Goal: Task Accomplishment & Management: Complete application form

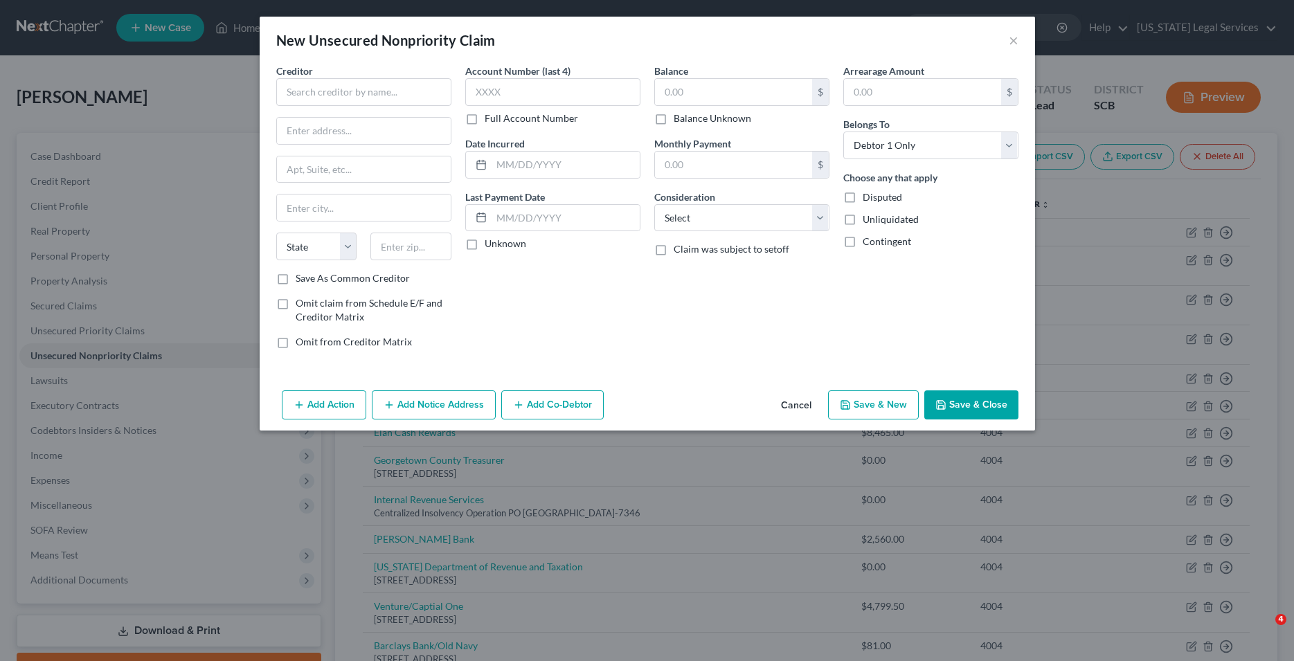
select select "0"
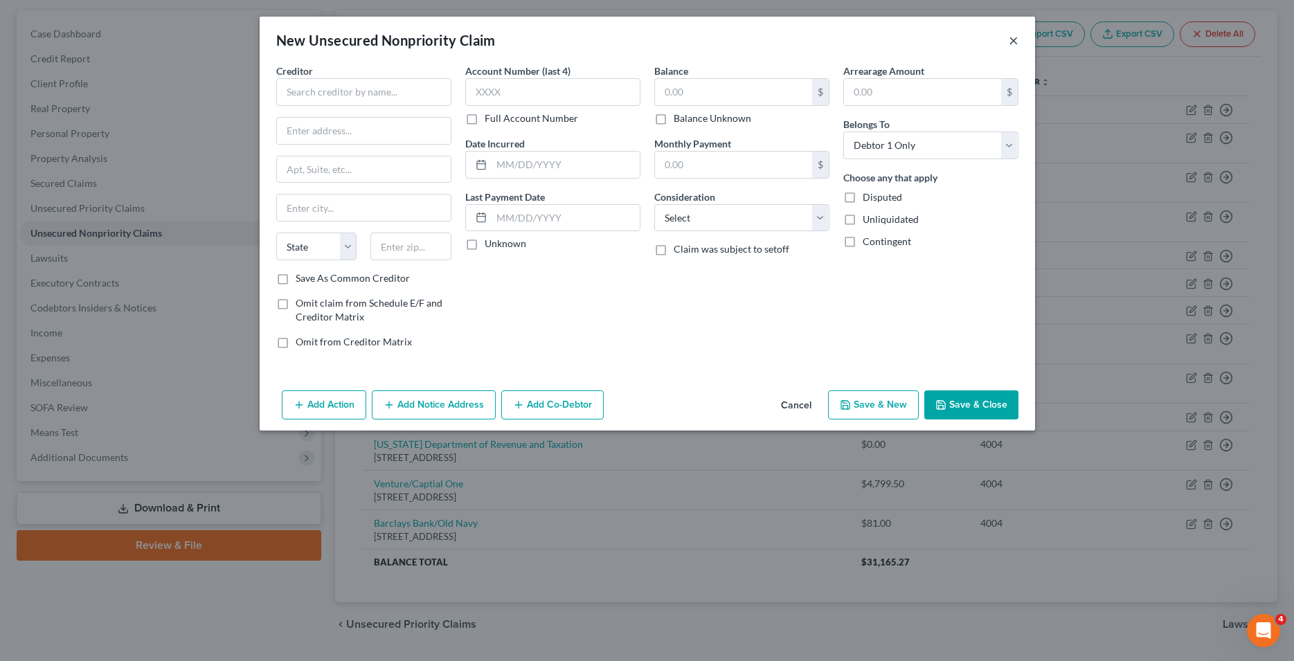
drag, startPoint x: 1013, startPoint y: 44, endPoint x: 763, endPoint y: 386, distance: 424.2
click at [1013, 45] on button "×" at bounding box center [1014, 40] width 10 height 17
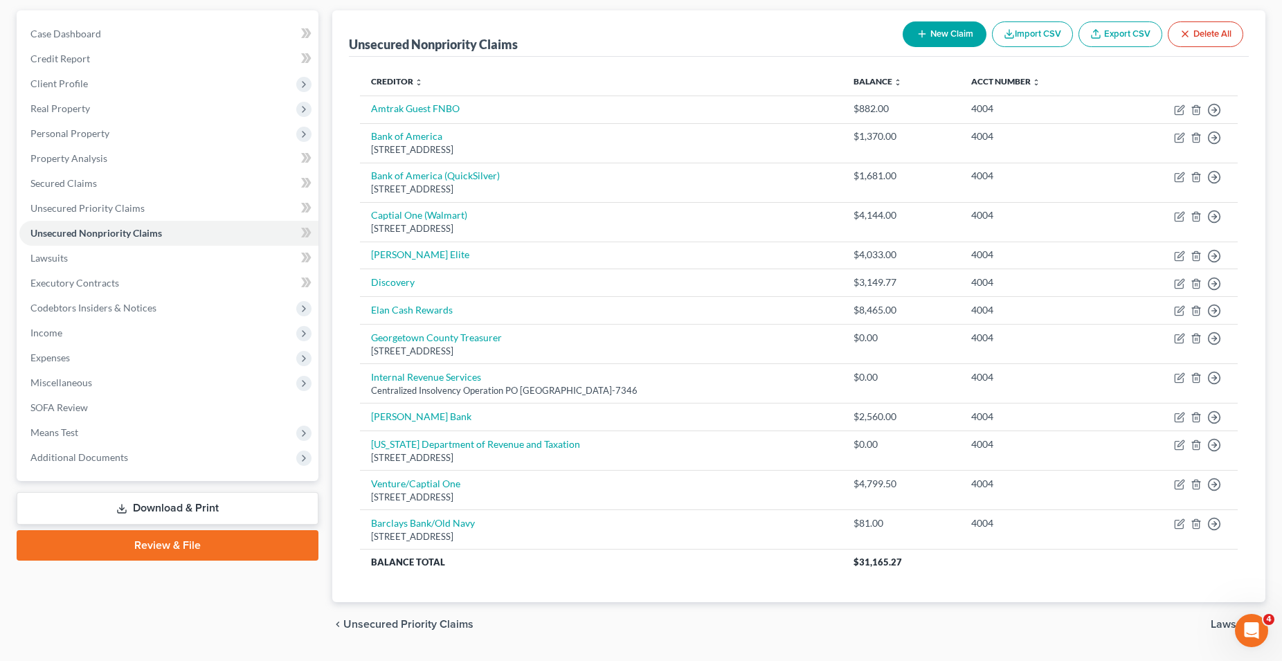
click at [948, 37] on button "New Claim" at bounding box center [945, 34] width 84 height 26
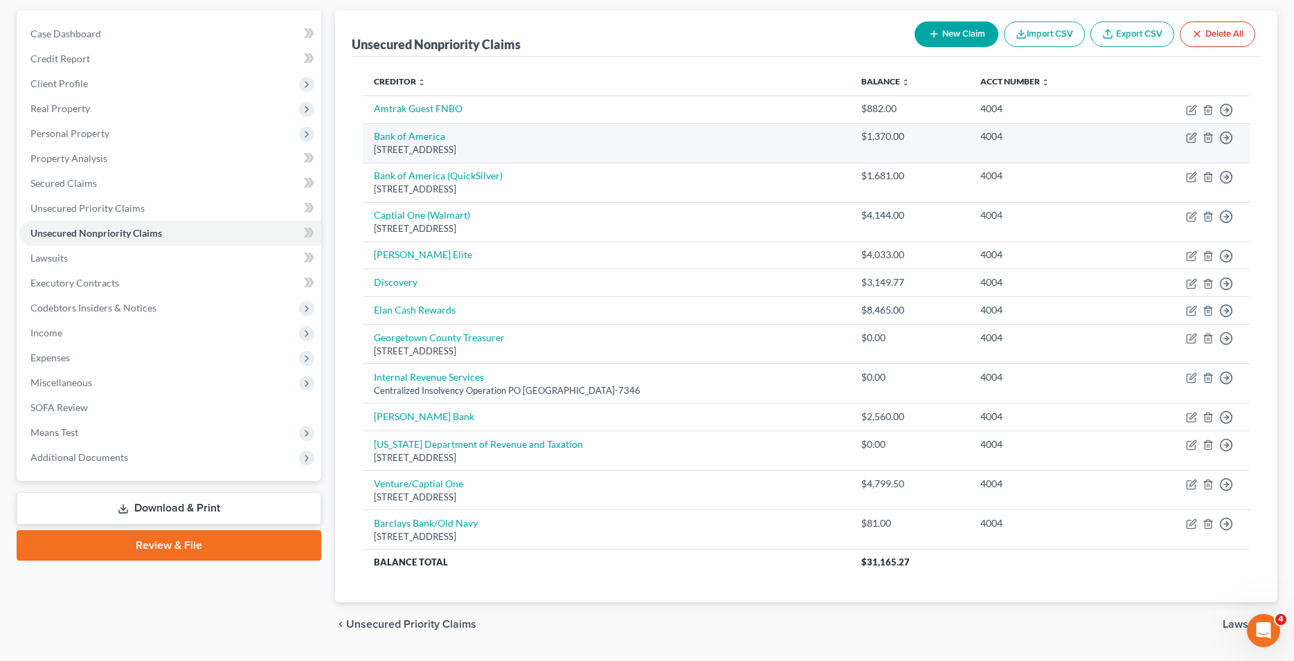
select select "0"
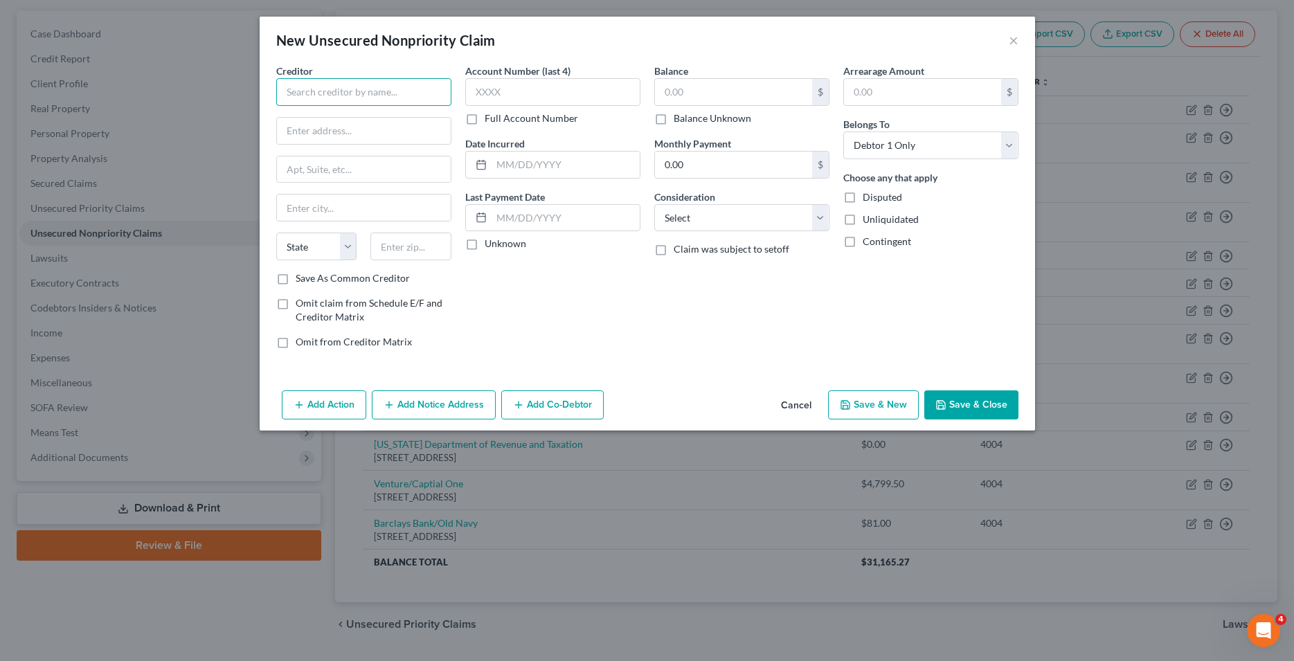
click at [369, 91] on input "text" at bounding box center [363, 92] width 175 height 28
type input "Kohls"
drag, startPoint x: 623, startPoint y: 328, endPoint x: 478, endPoint y: 218, distance: 181.8
click at [609, 314] on div "Account Number (last 4) Full Account Number Date Incurred Last Payment Date Unk…" at bounding box center [552, 212] width 189 height 296
click at [316, 135] on input "text" at bounding box center [364, 131] width 174 height 26
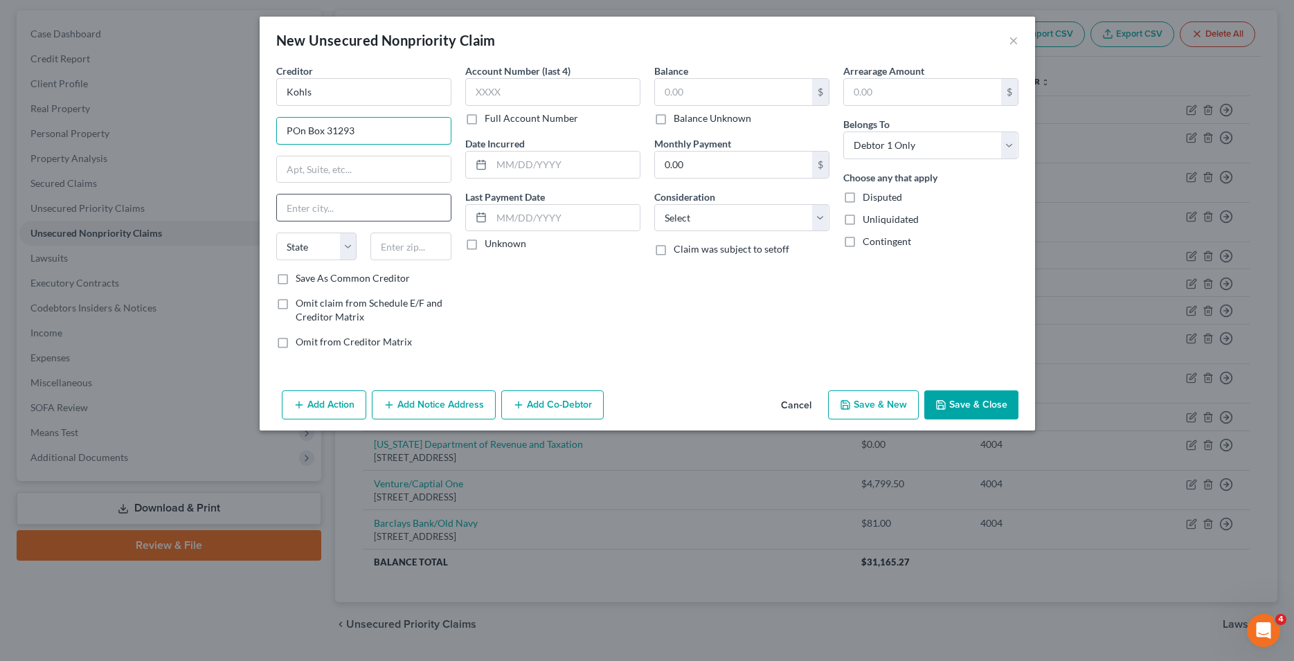
type input "POn Box 31293"
click at [324, 210] on input "text" at bounding box center [364, 208] width 174 height 26
type input "[GEOGRAPHIC_DATA]"
click at [276, 233] on select "State [US_STATE] AK AR AZ CA CO CT DE DC [GEOGRAPHIC_DATA] [GEOGRAPHIC_DATA] GU…" at bounding box center [316, 247] width 81 height 28
select select "46"
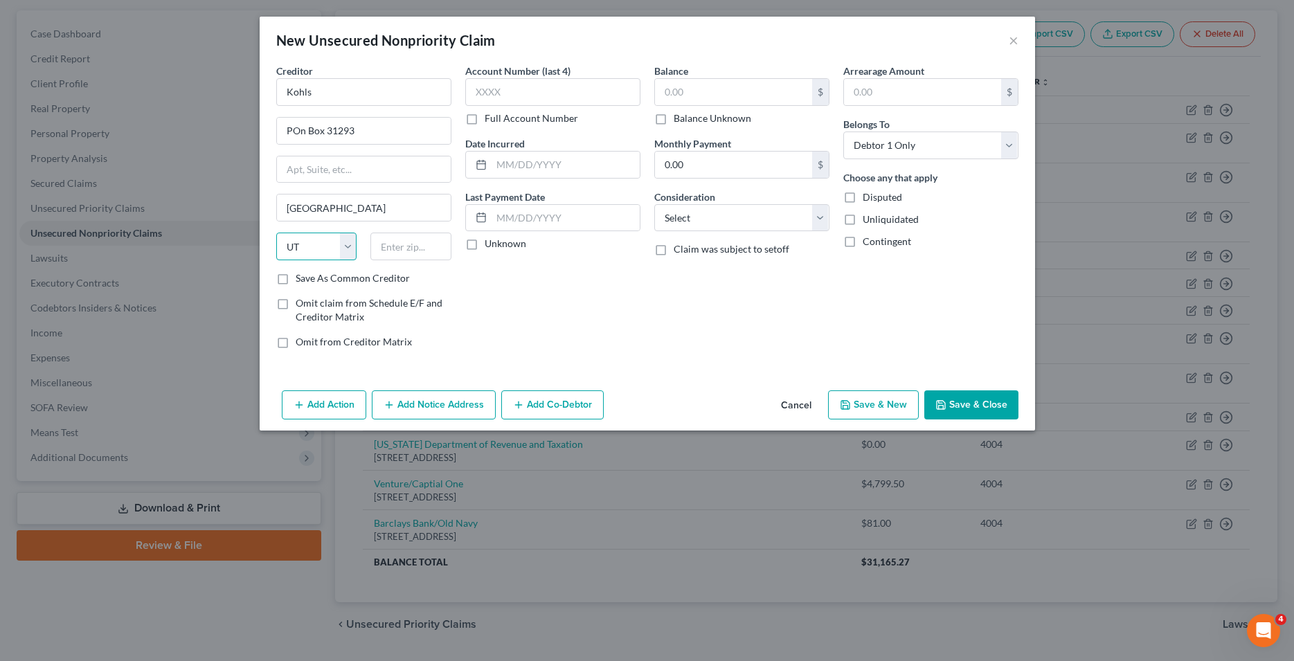
click option "UT" at bounding box center [0, 0] width 0 height 0
drag, startPoint x: 301, startPoint y: 249, endPoint x: 422, endPoint y: 251, distance: 120.5
click at [422, 251] on input "text" at bounding box center [410, 247] width 81 height 28
type input "84131"
click at [654, 204] on select "Select Cable / Satellite Services Collection Agency Credit Card Debt Debt Couns…" at bounding box center [741, 218] width 175 height 28
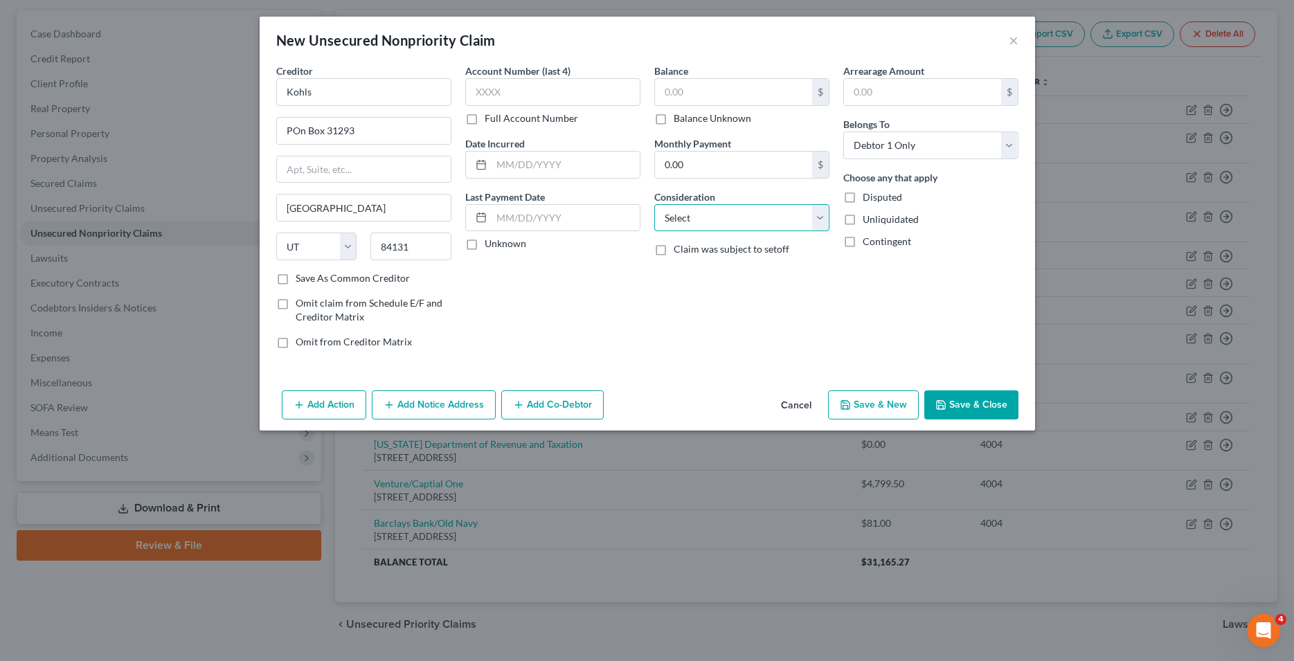
select select "2"
click option "Credit Card Debt" at bounding box center [0, 0] width 0 height 0
click at [496, 84] on input "text" at bounding box center [552, 92] width 175 height 28
type input "4004"
click at [993, 402] on button "Save & Close" at bounding box center [971, 404] width 94 height 29
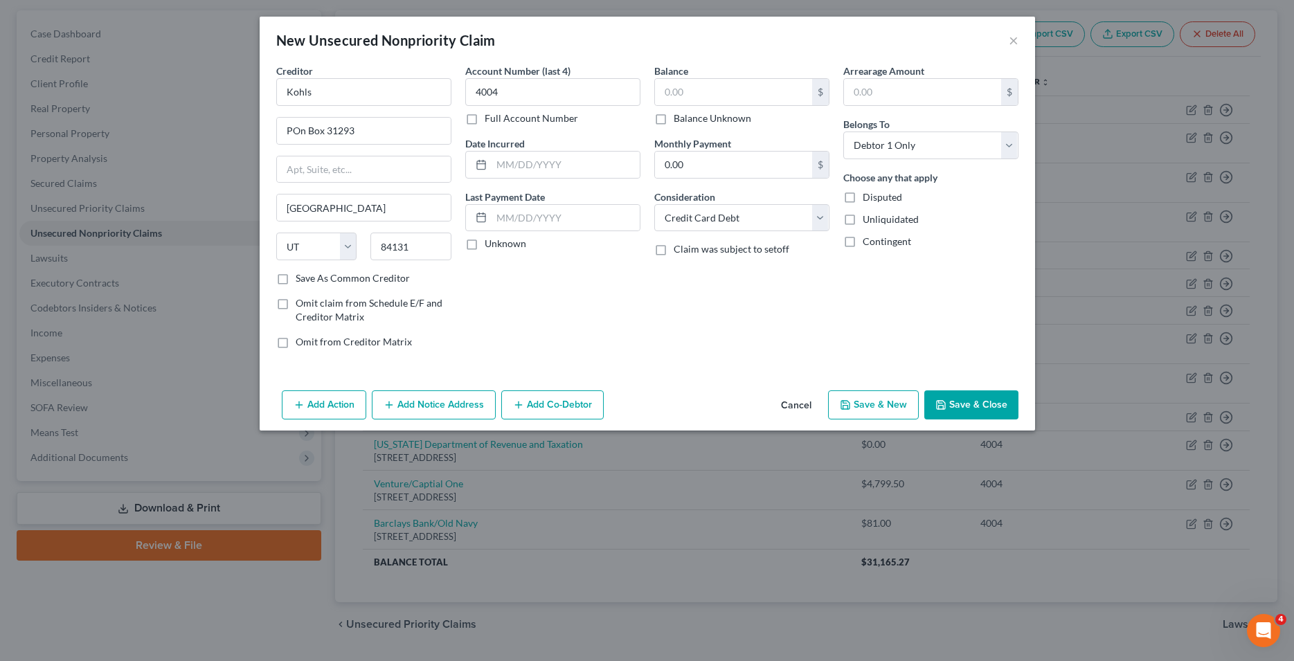
type input "0.00"
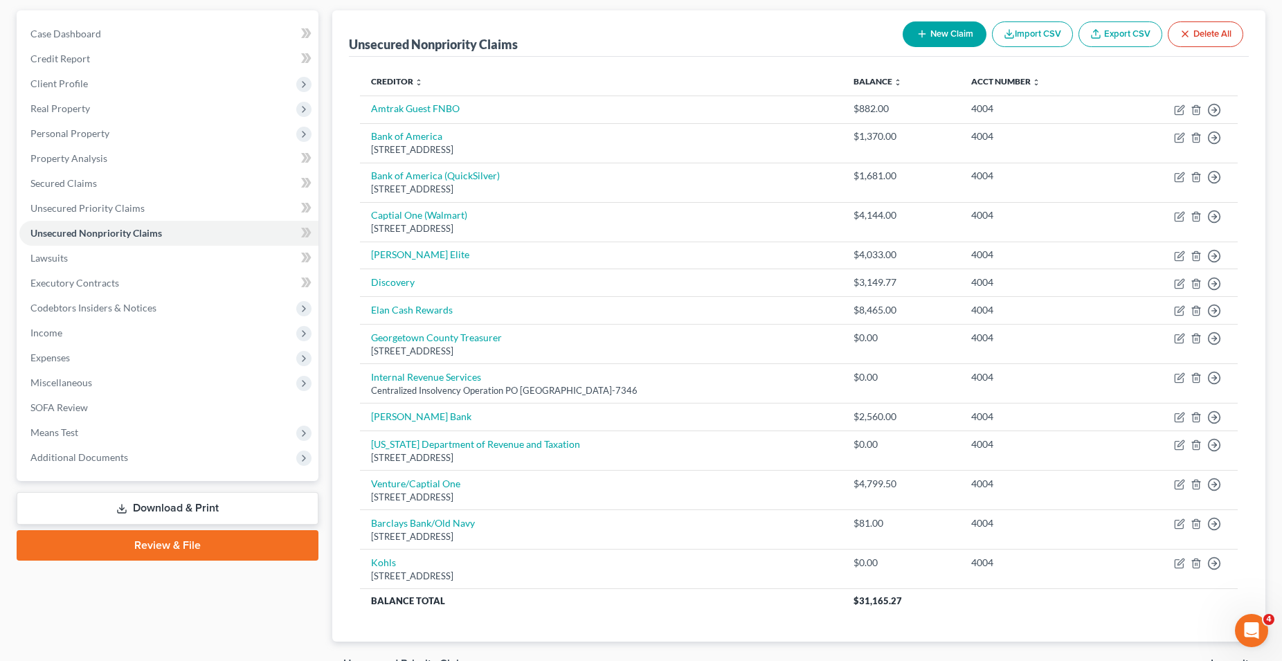
drag, startPoint x: 958, startPoint y: 35, endPoint x: 909, endPoint y: 66, distance: 57.6
click at [958, 36] on button "New Claim" at bounding box center [945, 34] width 84 height 26
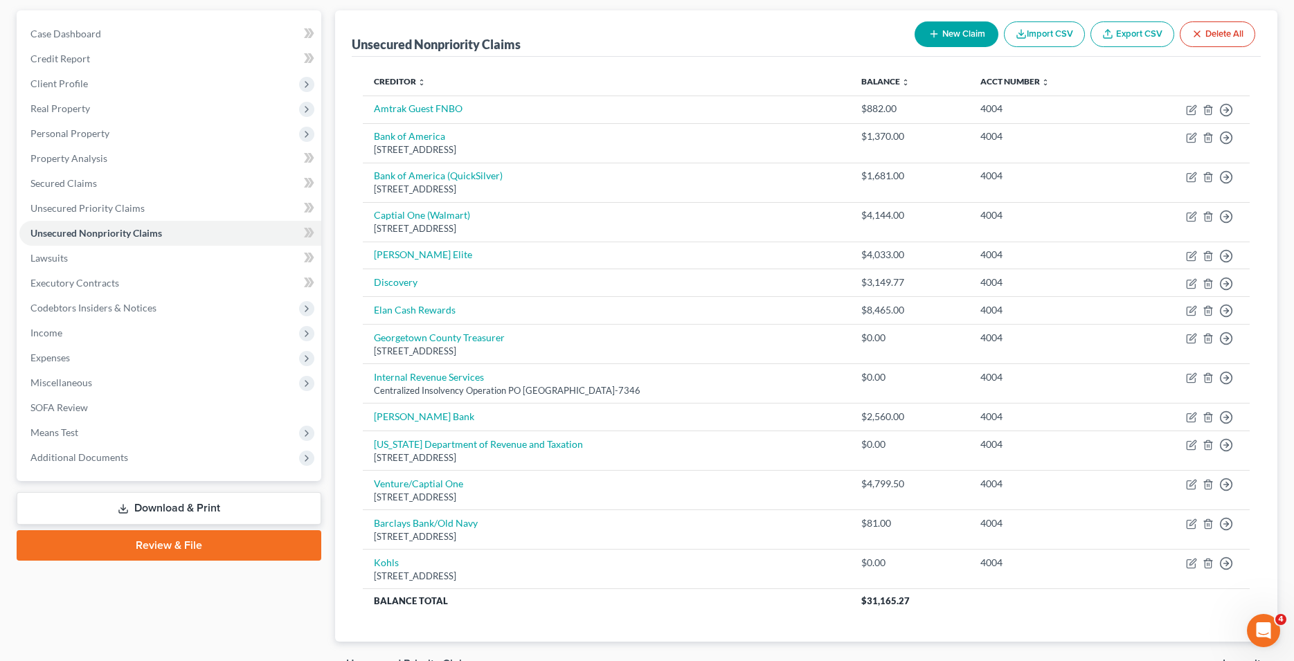
select select "0"
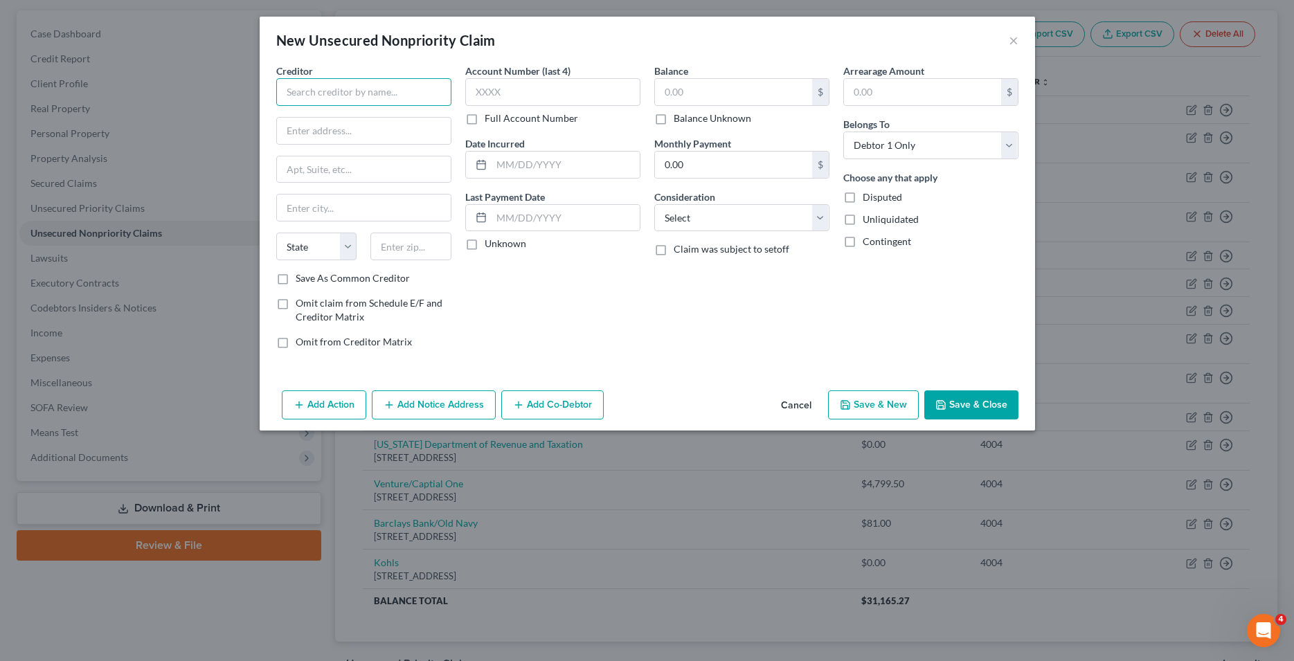
click at [367, 89] on input "text" at bounding box center [363, 92] width 175 height 28
type input "CBI Indigo/CCI"
type input "PO box 4499"
type input "Beaverton"
select select "36"
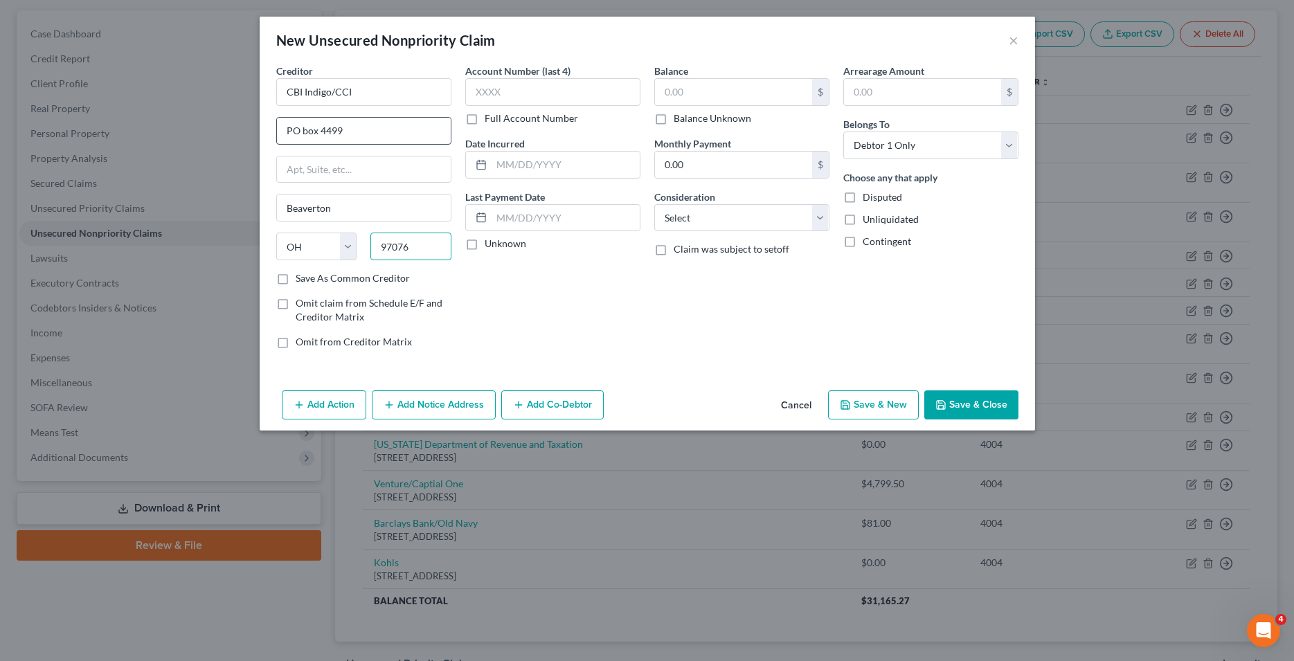
type input "97076"
select select "38"
click at [308, 133] on input "PO box 4499" at bounding box center [364, 131] width 174 height 26
type input "PO Box 4499"
click at [562, 93] on input "text" at bounding box center [552, 92] width 175 height 28
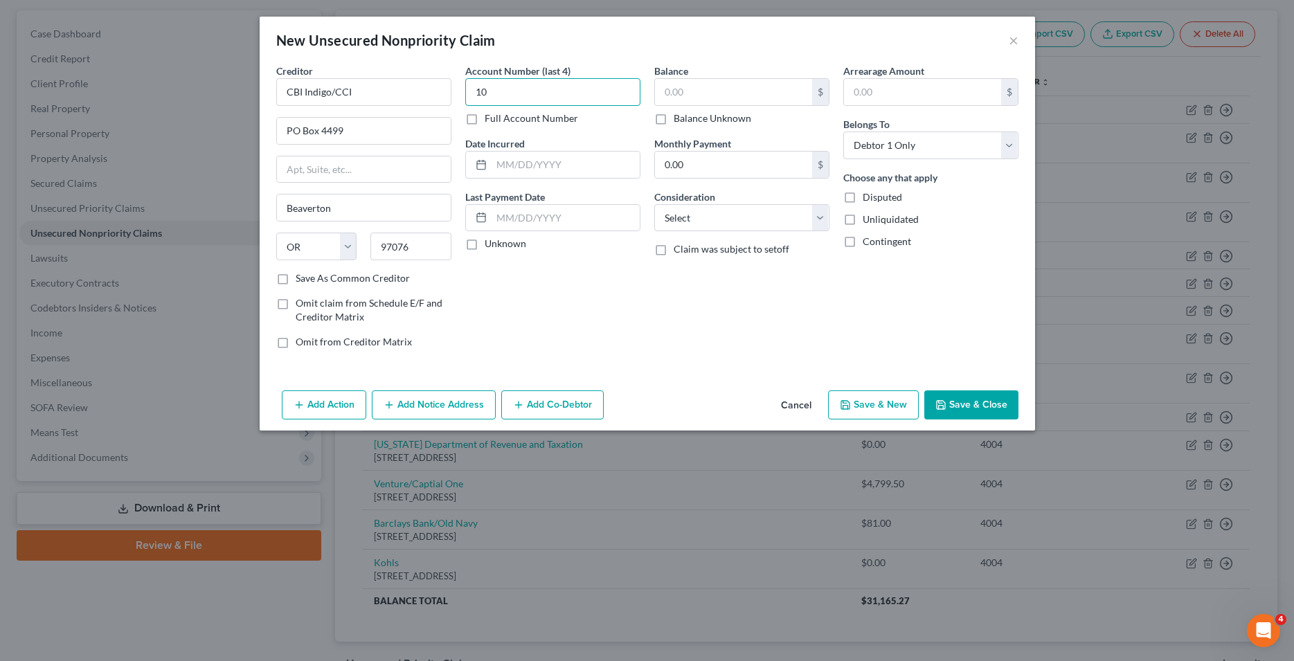
type input "1"
type input "4004"
click at [699, 93] on input "text" at bounding box center [733, 92] width 157 height 26
type input "1,008.00"
click at [654, 204] on select "Select Cable / Satellite Services Collection Agency Credit Card Debt Debt Couns…" at bounding box center [741, 218] width 175 height 28
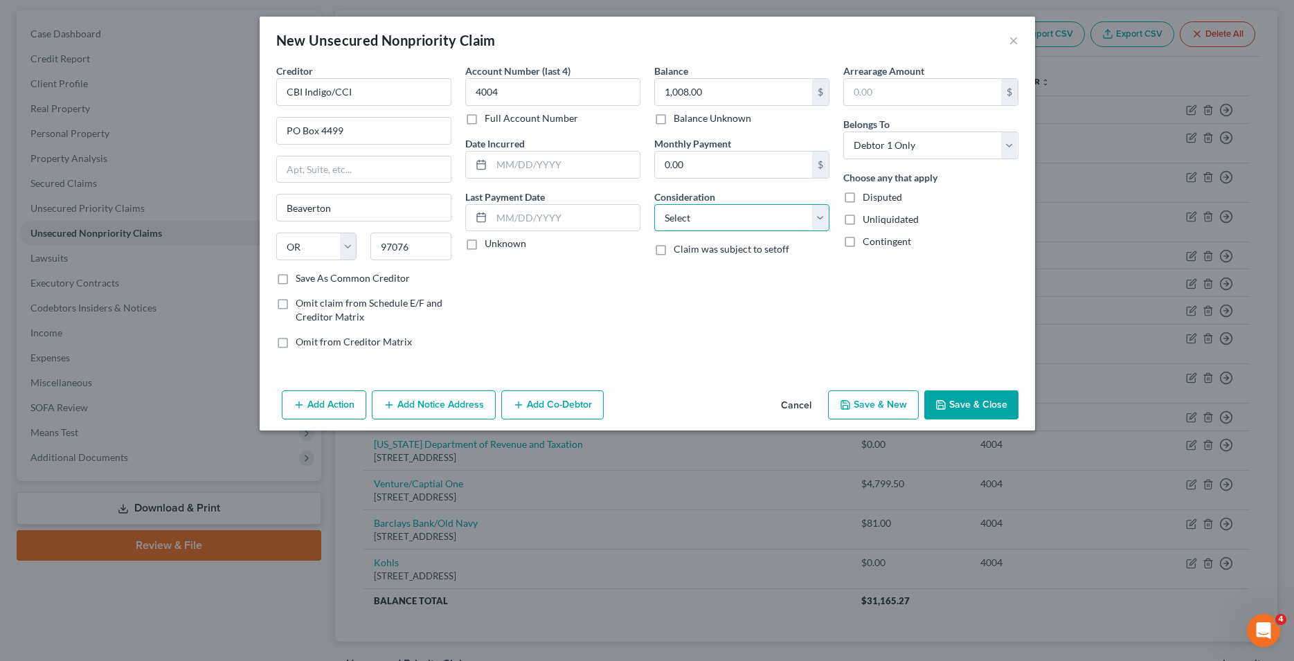
select select "2"
click option "Credit Card Debt" at bounding box center [0, 0] width 0 height 0
click at [961, 411] on button "Save & Close" at bounding box center [971, 404] width 94 height 29
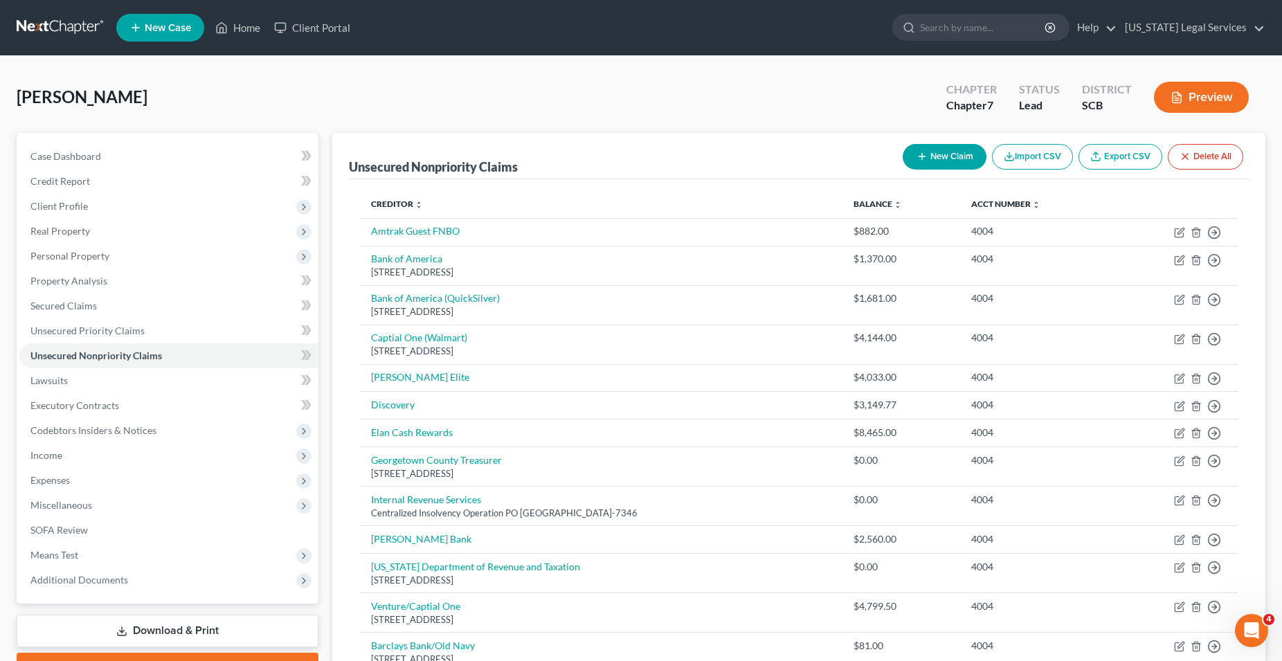
click at [955, 160] on button "New Claim" at bounding box center [945, 157] width 84 height 26
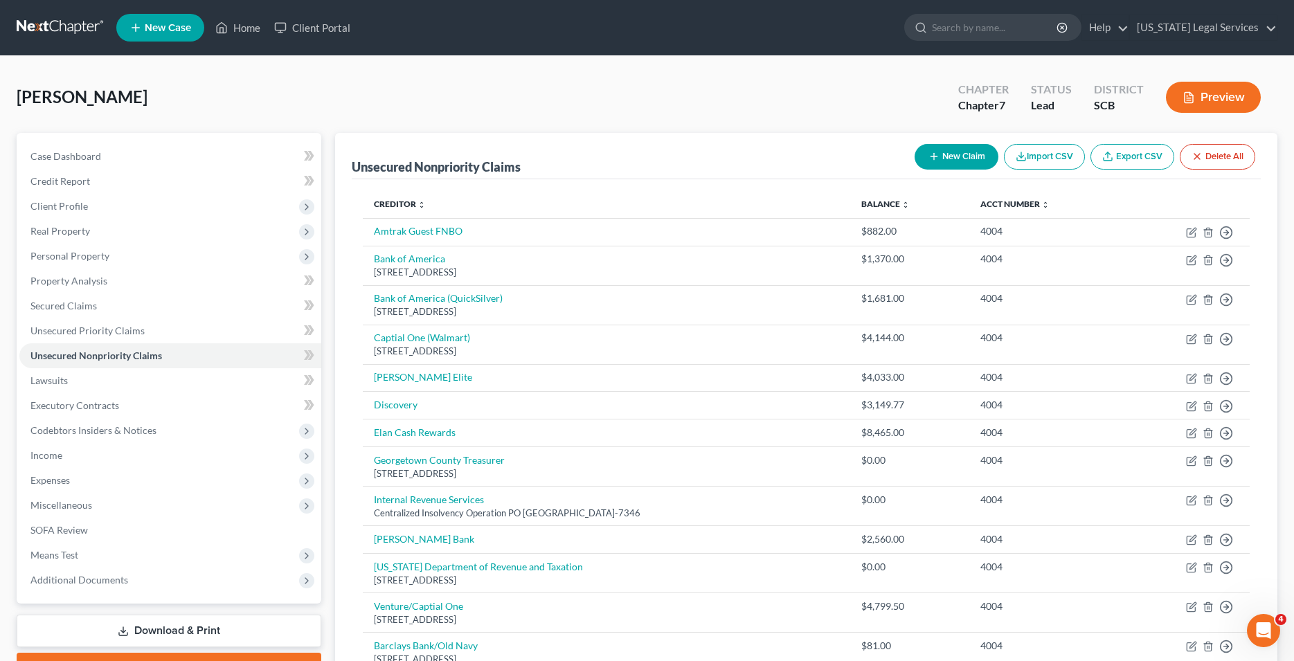
select select "0"
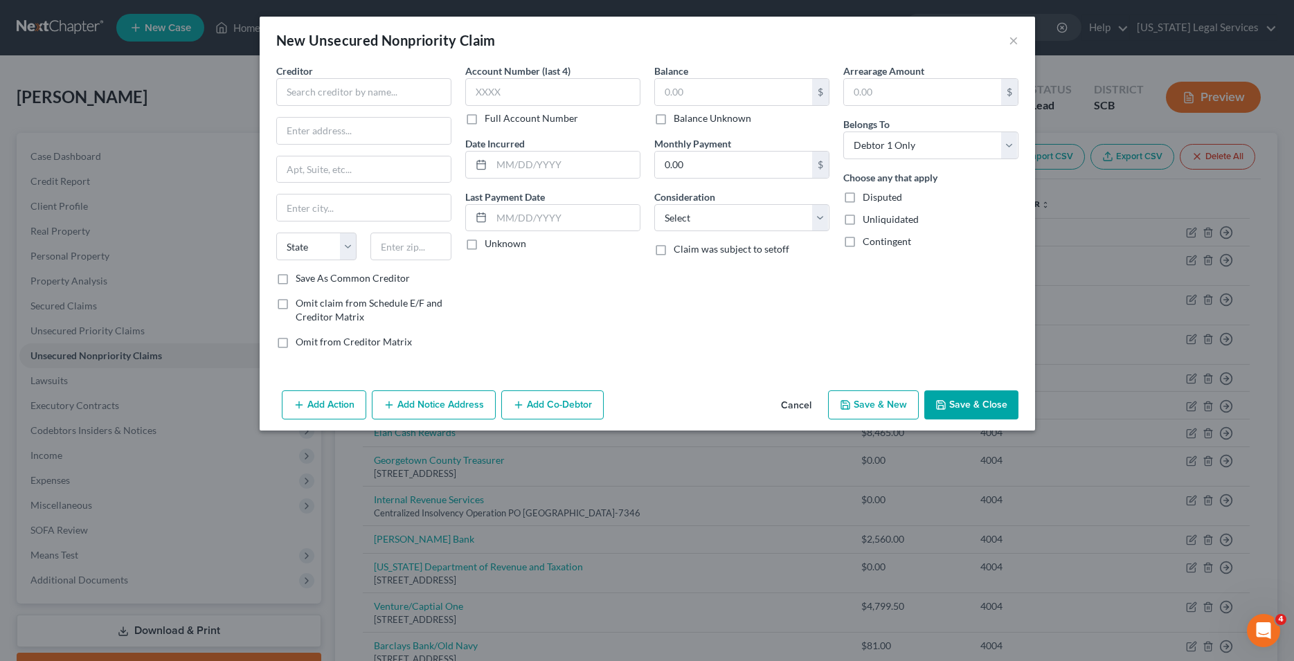
click at [417, 75] on div "Creditor *" at bounding box center [363, 85] width 175 height 42
click at [419, 96] on input "text" at bounding box center [363, 92] width 175 height 28
type input "Credit First NA"
type input "[STREET_ADDRESS]"
type input "Brookpark"
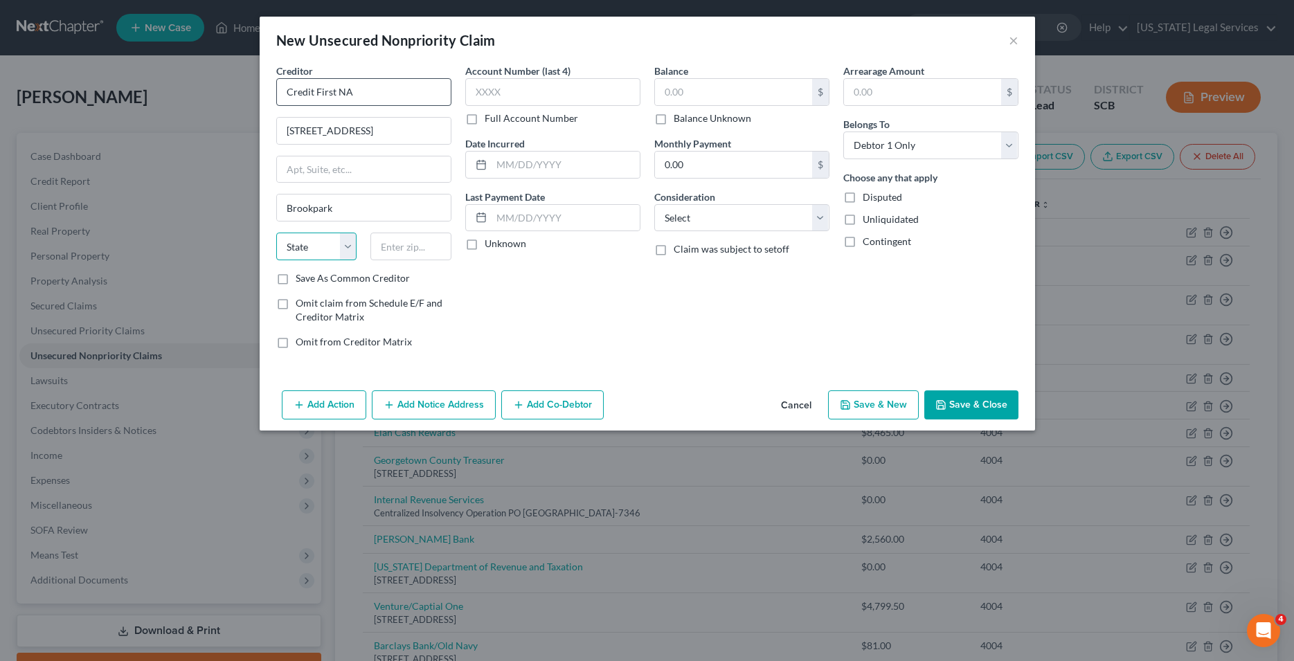
select select "36"
type input "44142"
click at [674, 95] on input "text" at bounding box center [733, 92] width 157 height 26
type input "130.00"
click at [654, 204] on select "Select Cable / Satellite Services Collection Agency Credit Card Debt Debt Couns…" at bounding box center [741, 218] width 175 height 28
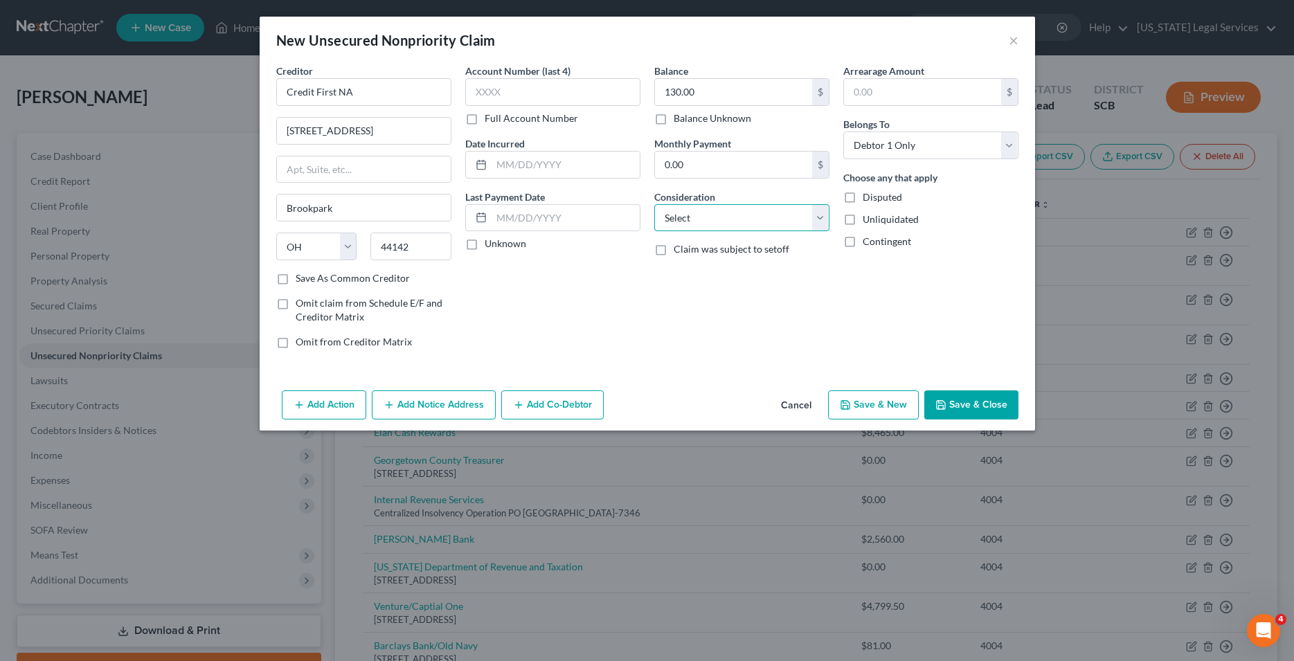
select select "2"
click option "Credit Card Debt" at bounding box center [0, 0] width 0 height 0
click at [506, 93] on input "text" at bounding box center [552, 92] width 175 height 28
type input "4004"
click at [973, 402] on button "Save & Close" at bounding box center [971, 404] width 94 height 29
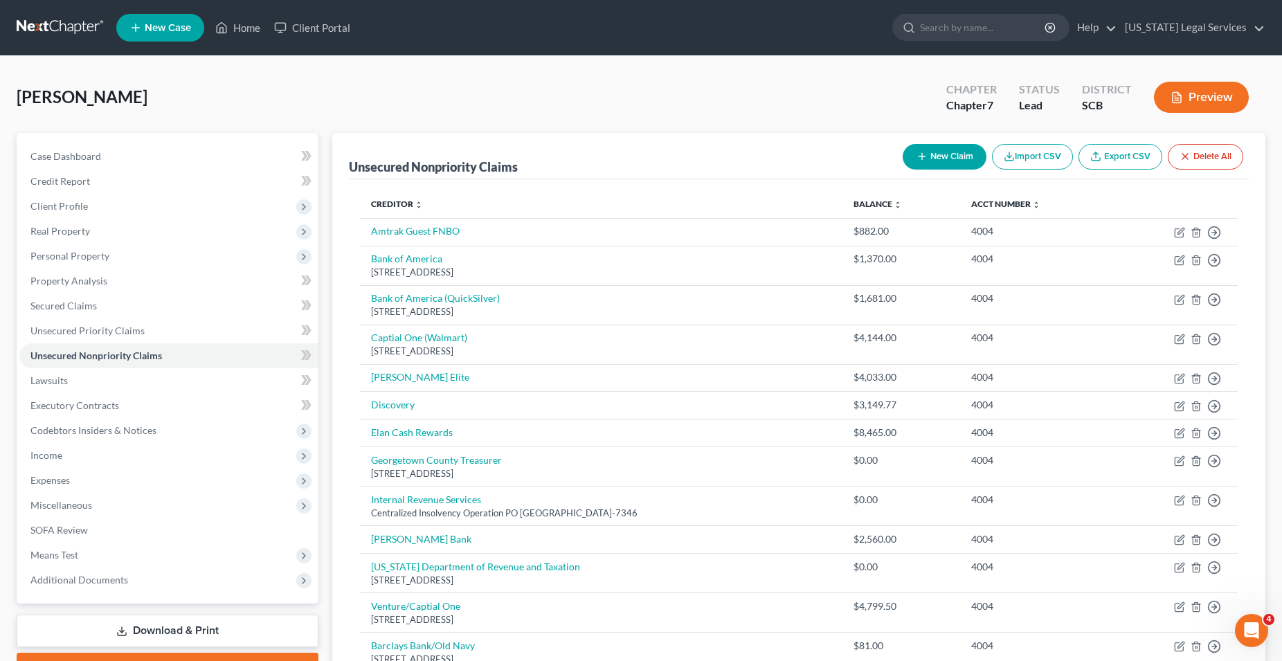
click at [961, 158] on button "New Claim" at bounding box center [945, 157] width 84 height 26
select select "0"
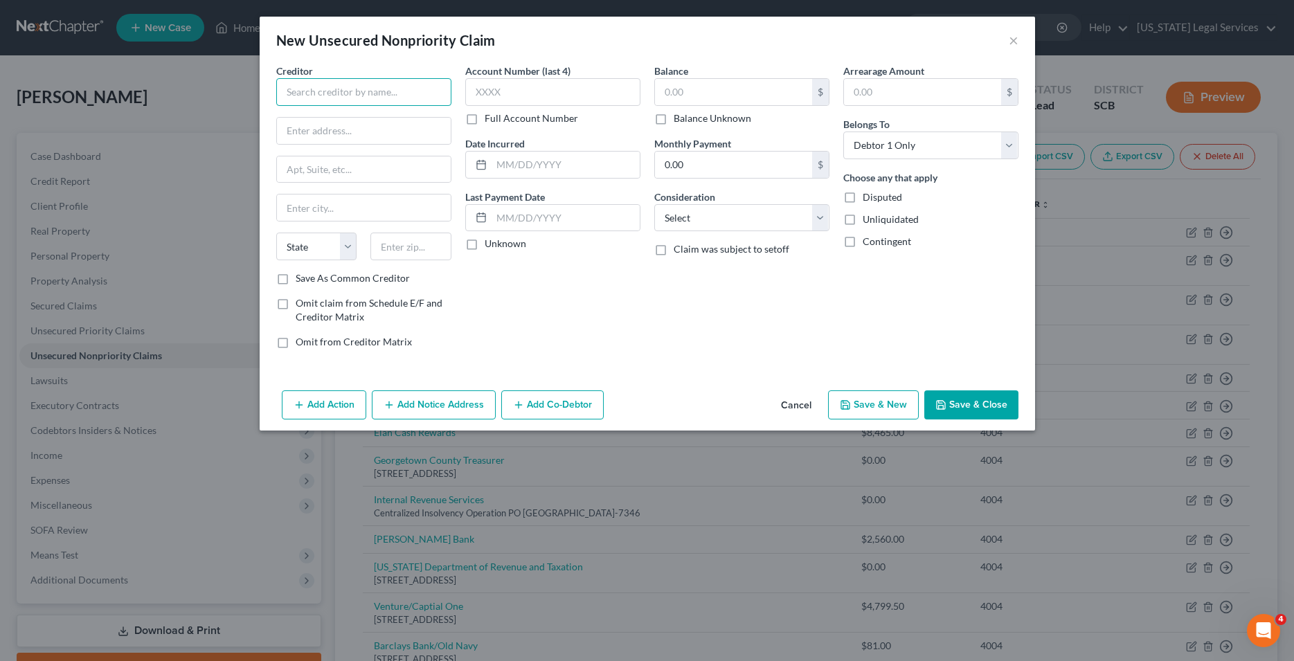
click at [323, 89] on input "text" at bounding box center [363, 92] width 175 height 28
type input "f"
type input "First Premier Bank"
type input "[STREET_ADDRESS][US_STATE]"
type input "[GEOGRAPHIC_DATA]"
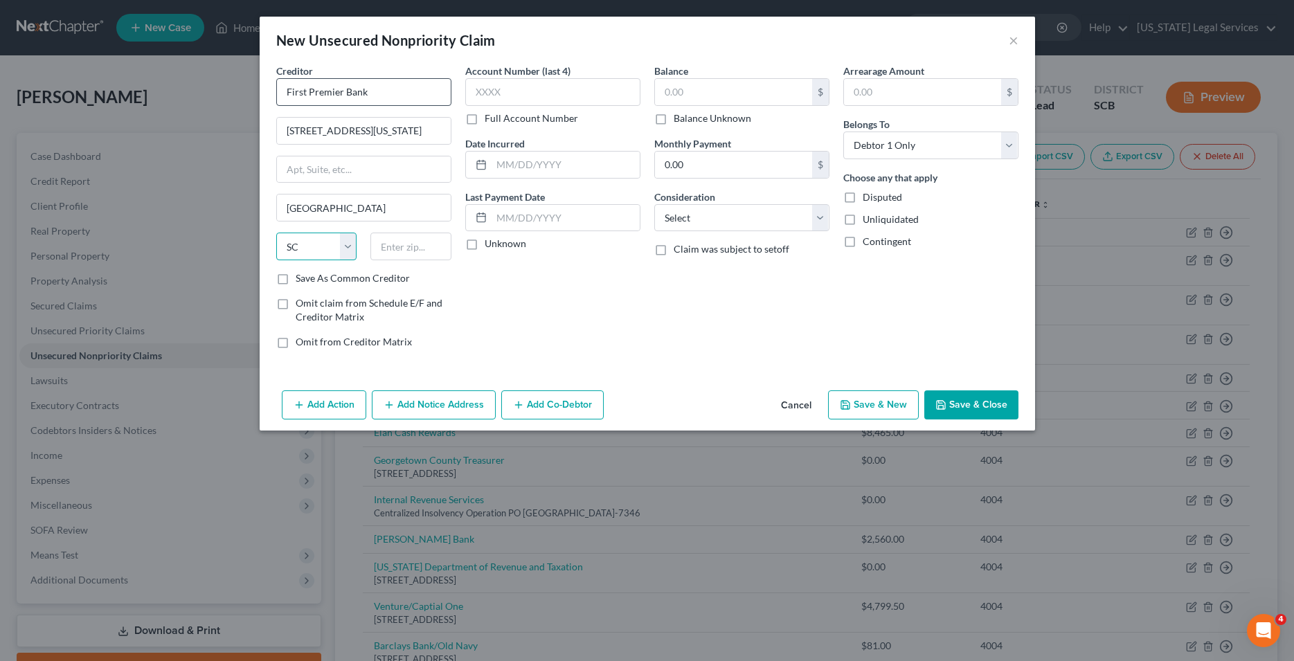
select select "43"
type input "57104"
click at [552, 89] on input "text" at bounding box center [552, 92] width 175 height 28
type input "4004"
click at [708, 105] on div "$" at bounding box center [741, 92] width 175 height 28
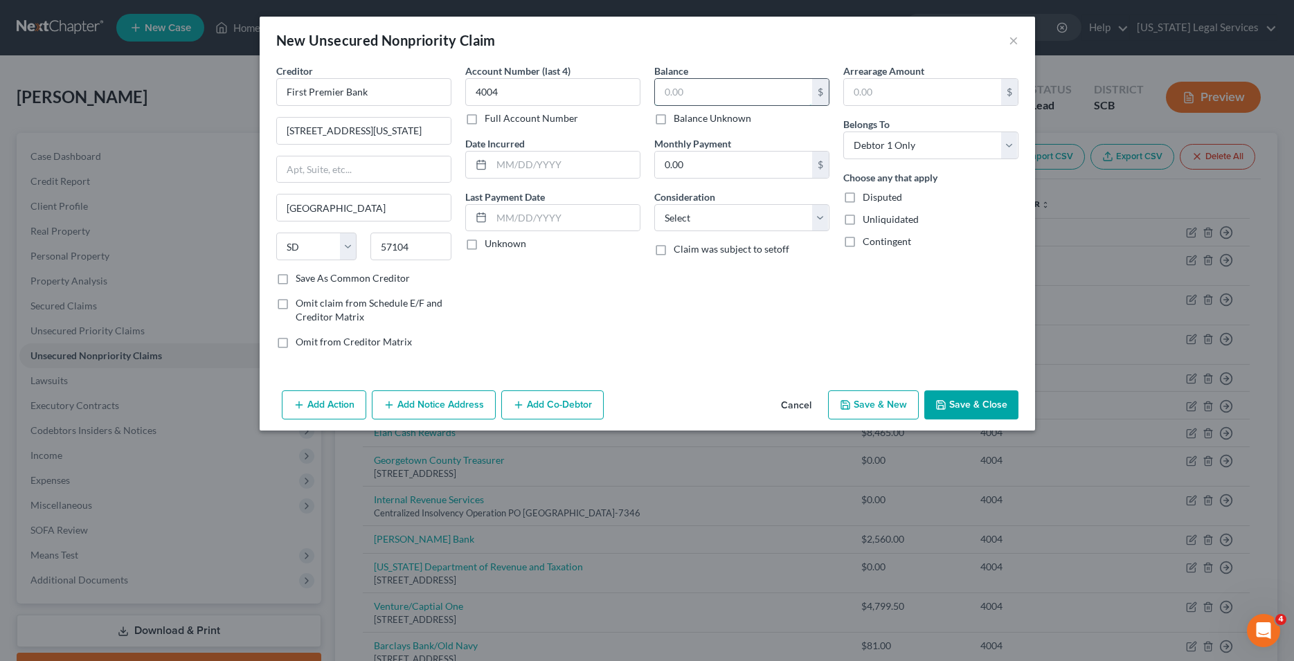
click at [684, 90] on input "text" at bounding box center [733, 92] width 157 height 26
type input "819.00"
click at [654, 204] on select "Select Cable / Satellite Services Collection Agency Credit Card Debt Debt Couns…" at bounding box center [741, 218] width 175 height 28
select select "2"
click option "Credit Card Debt" at bounding box center [0, 0] width 0 height 0
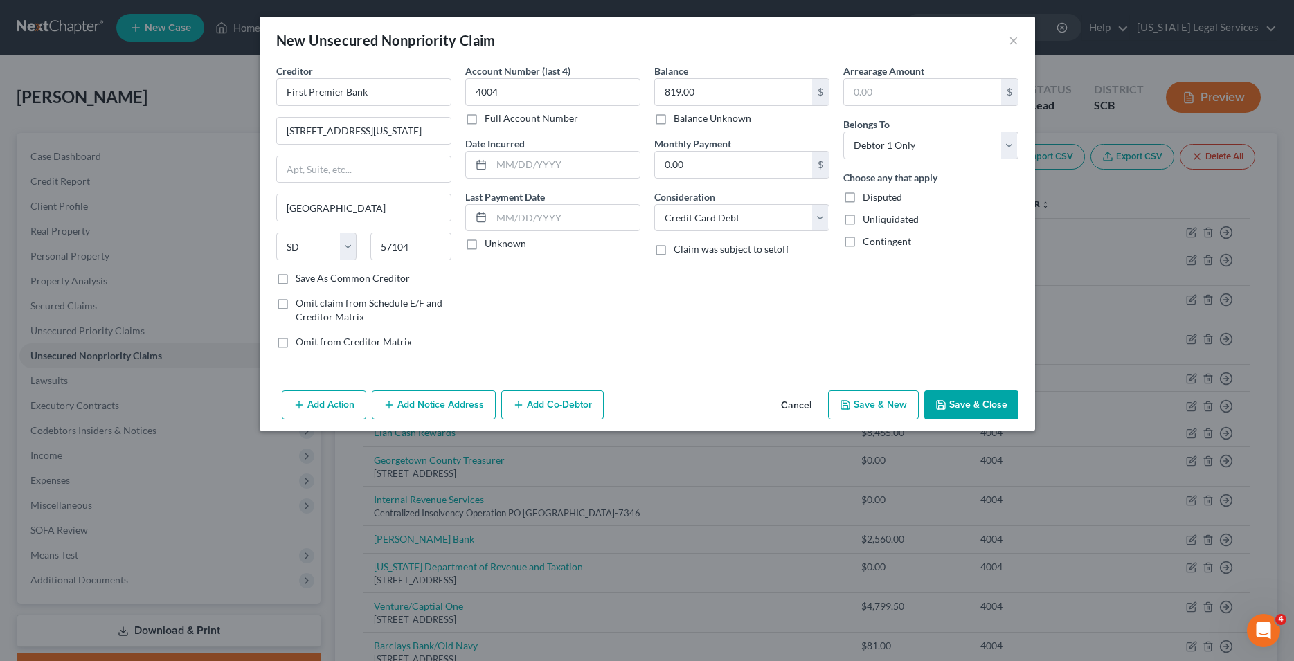
click at [879, 409] on button "Save & New" at bounding box center [873, 404] width 91 height 29
select select "0"
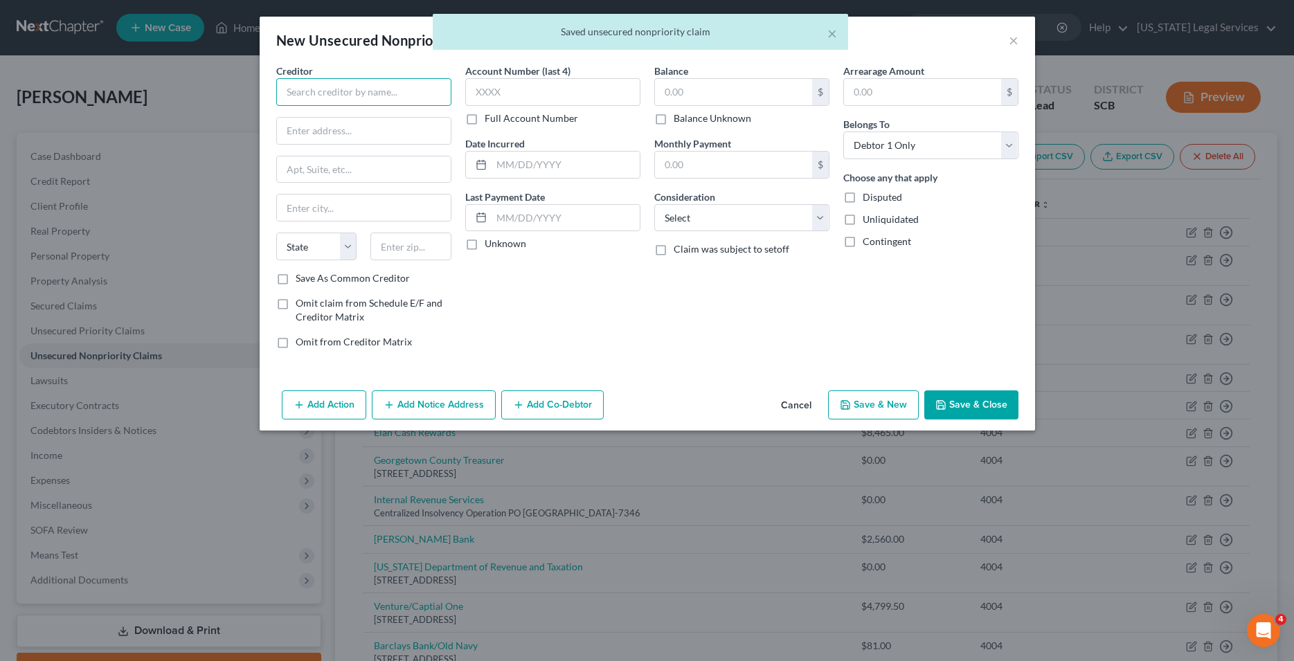
click at [361, 91] on input "text" at bounding box center [363, 92] width 175 height 28
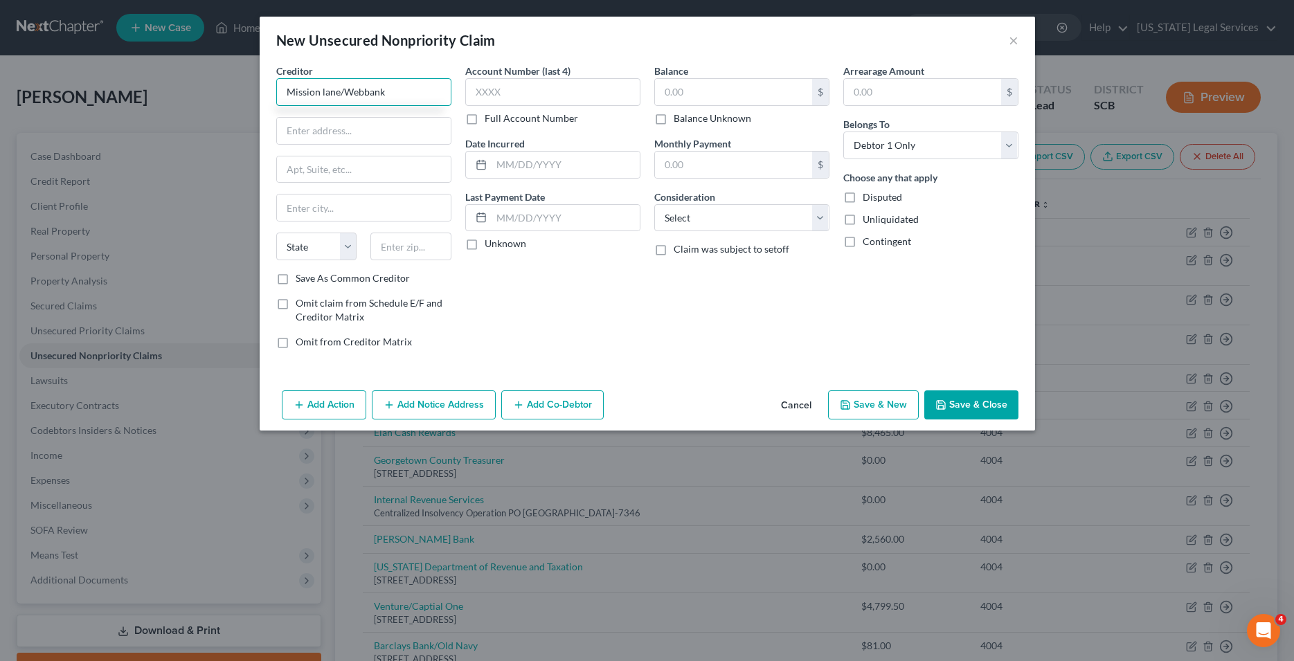
type input "Mission lane/Webbank"
type input "[STREET_ADDRESS]"
type input "Suite 800"
type input "[GEOGRAPHIC_DATA]"
select select "46"
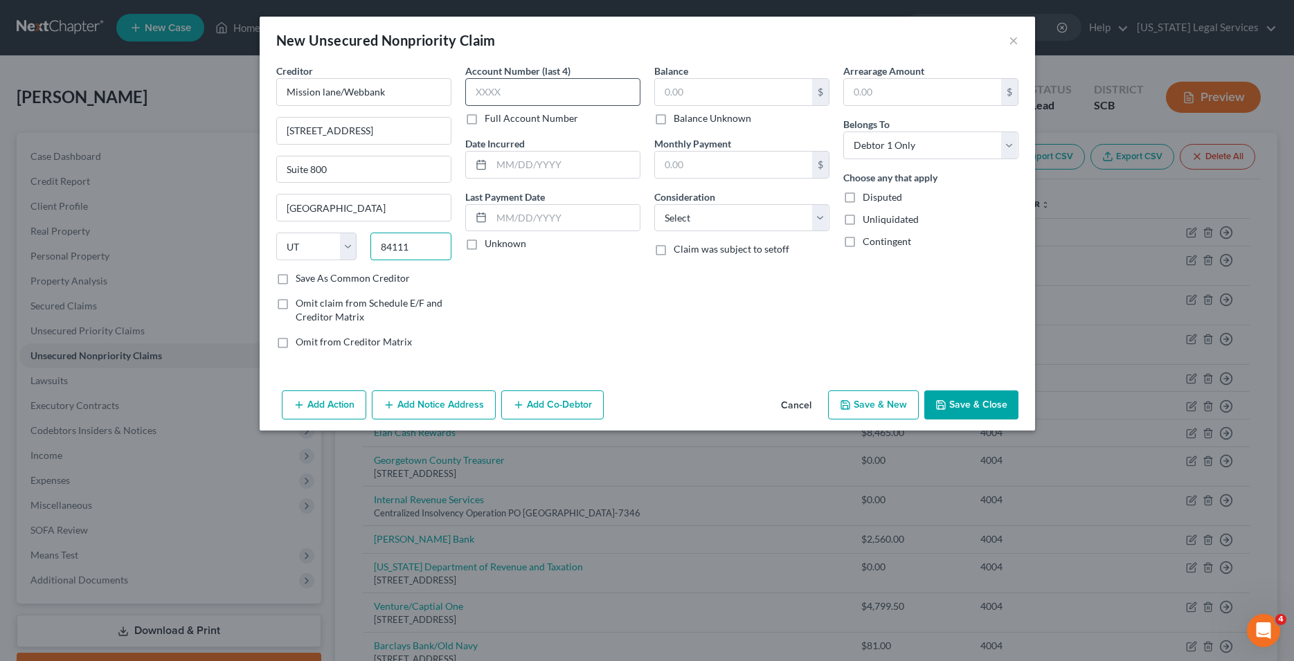
type input "84111"
click at [527, 89] on input "text" at bounding box center [552, 92] width 175 height 28
type input "0"
type input "4004"
click at [685, 95] on input "text" at bounding box center [733, 92] width 157 height 26
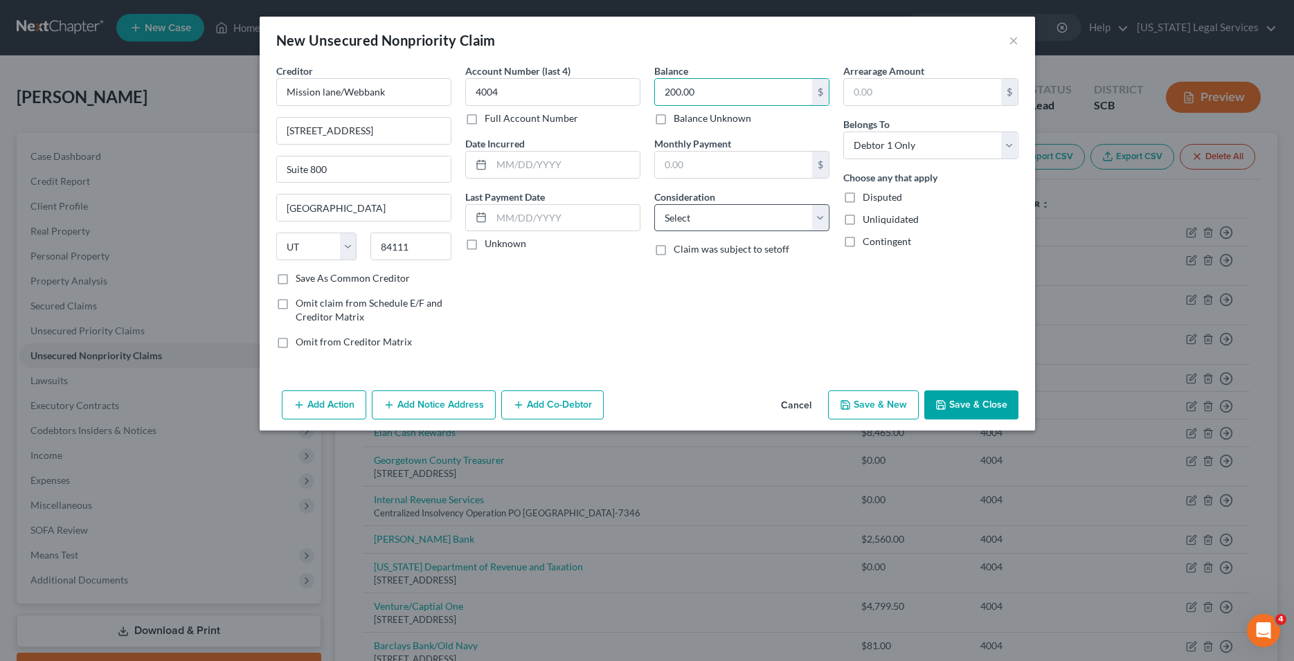
type input "200.00"
click at [654, 204] on select "Select Cable / Satellite Services Collection Agency Credit Card Debt Debt Couns…" at bounding box center [741, 218] width 175 height 28
select select "2"
click option "Credit Card Debt" at bounding box center [0, 0] width 0 height 0
click at [973, 397] on button "Save & Close" at bounding box center [971, 404] width 94 height 29
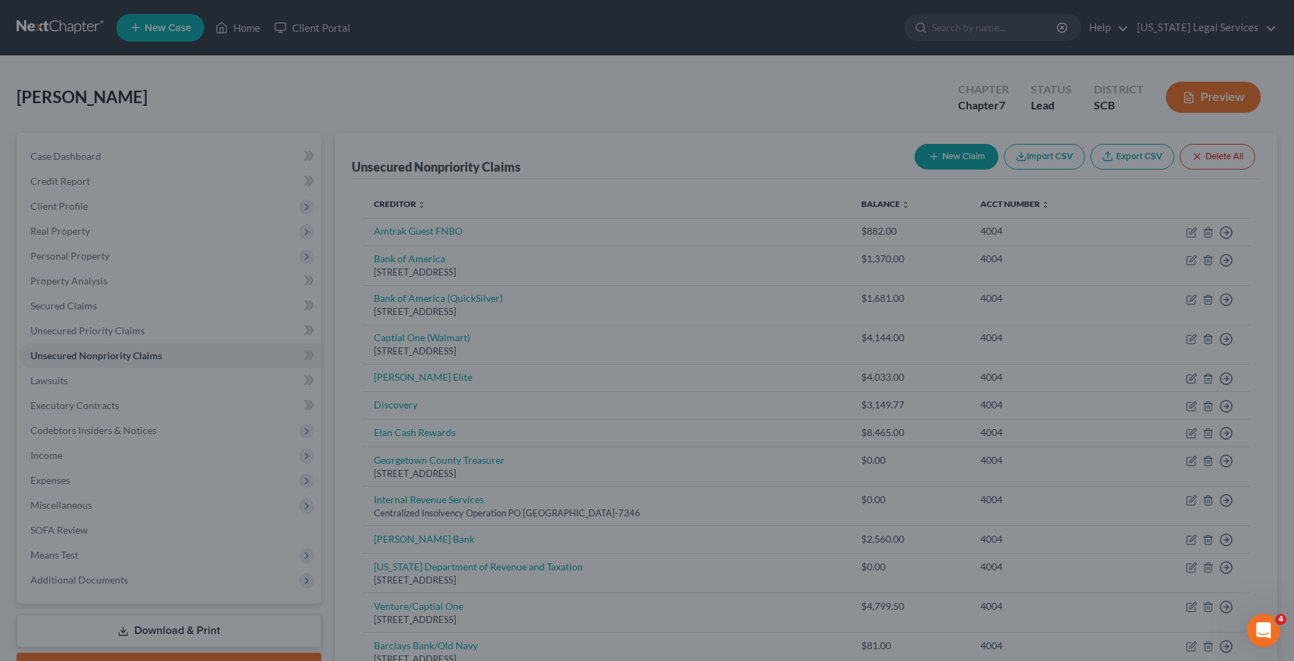
type input "0.00"
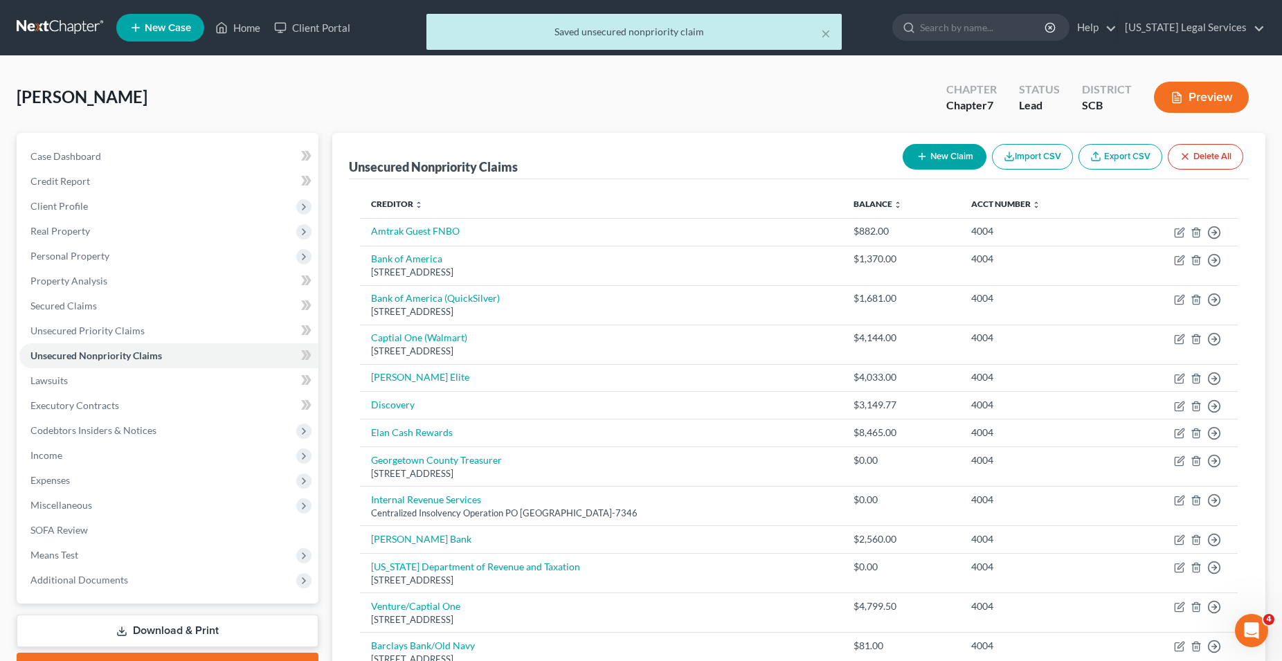
click at [949, 159] on button "New Claim" at bounding box center [945, 157] width 84 height 26
select select "0"
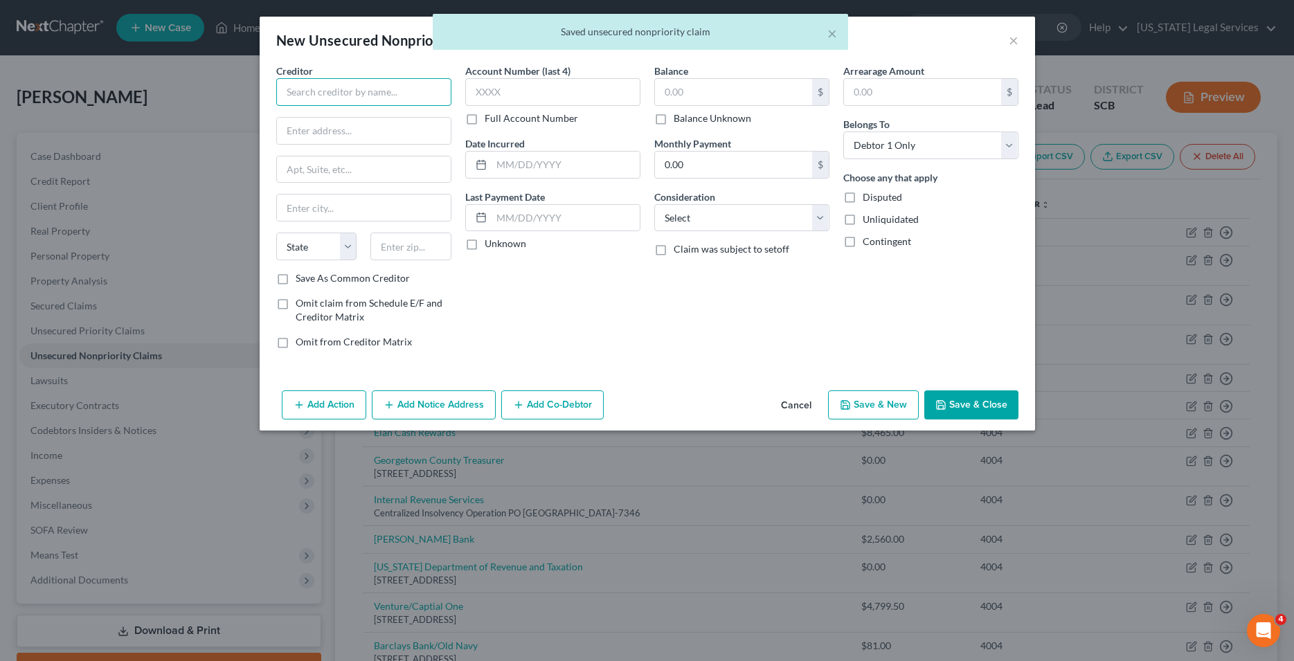
click at [296, 93] on input "text" at bounding box center [363, 92] width 175 height 28
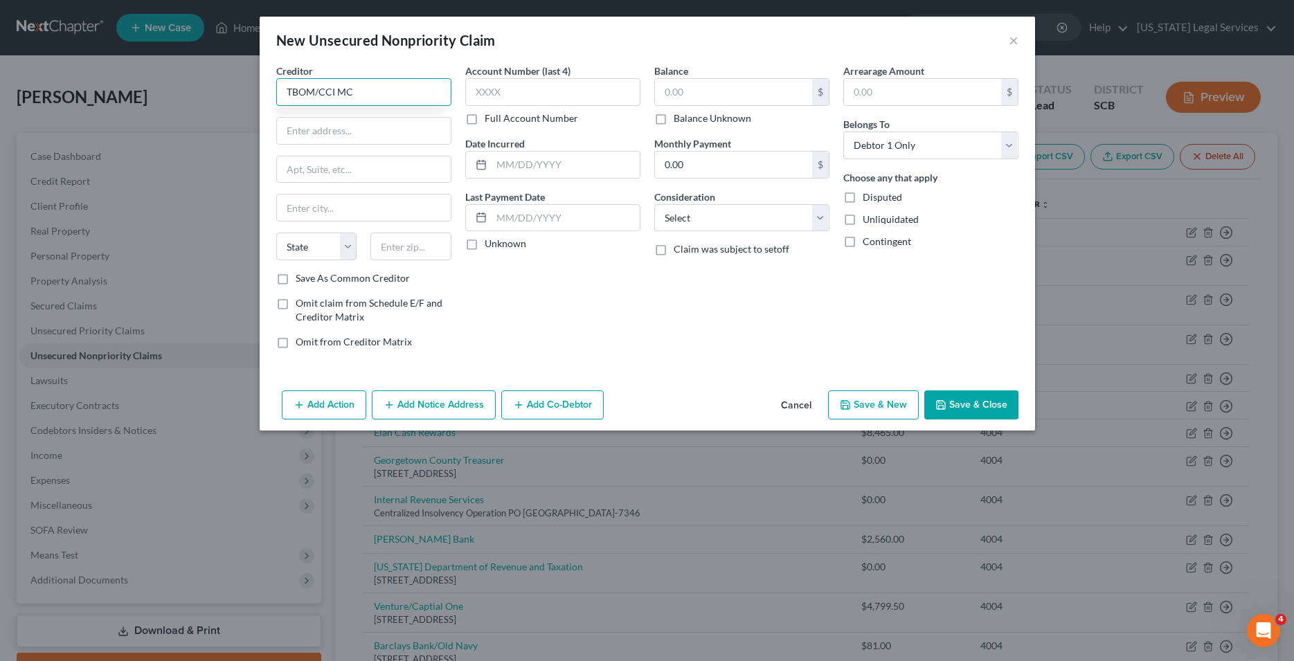
type input "TBOM/CCI MC"
type input "[STREET_ADDRESS]"
type input "Beaverton"
select select "38"
type input "97006"
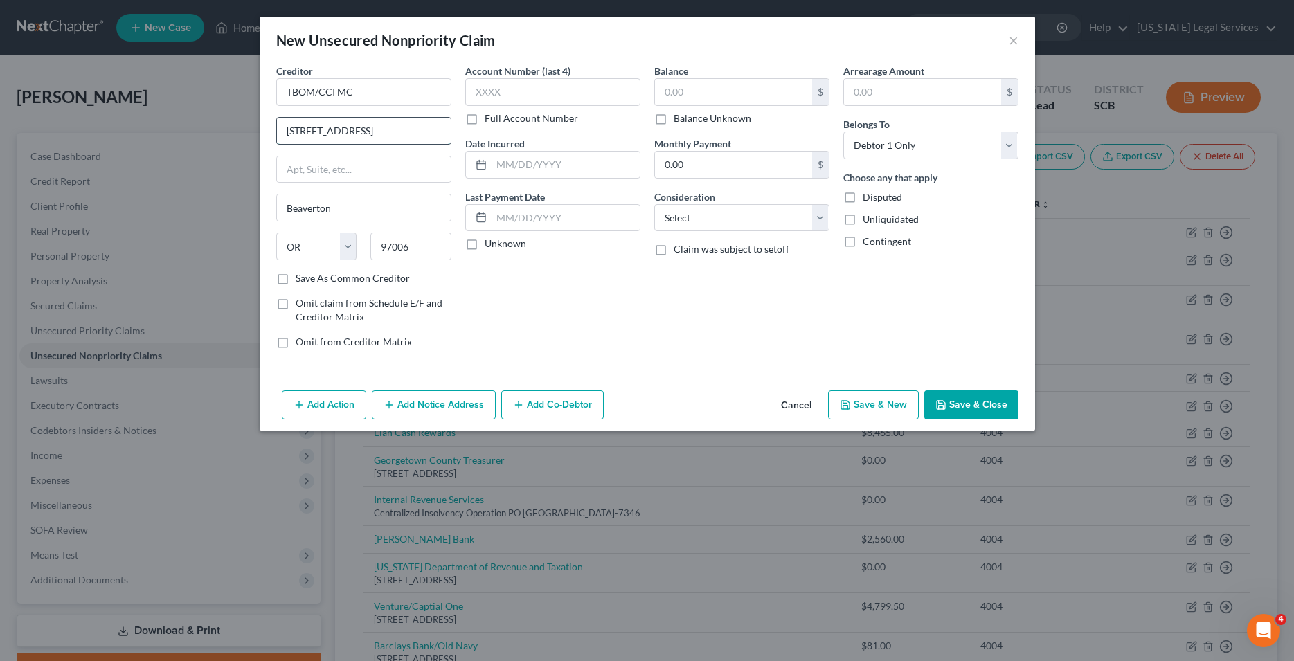
click at [390, 132] on input "[STREET_ADDRESS]" at bounding box center [364, 131] width 174 height 26
type input "[STREET_ADDRESS]"
click at [555, 91] on input "text" at bounding box center [552, 92] width 175 height 28
type input "4004"
click at [700, 93] on input "text" at bounding box center [733, 92] width 157 height 26
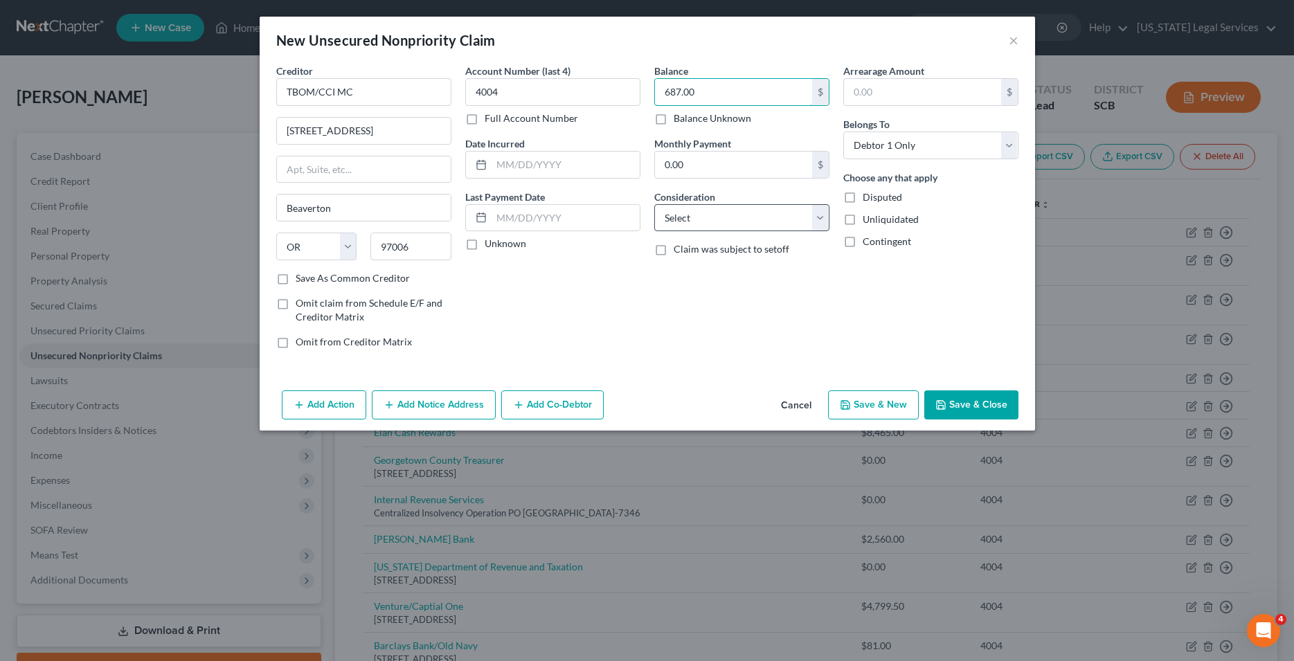
type input "687.00"
click at [654, 204] on select "Select Cable / Satellite Services Collection Agency Credit Card Debt Debt Couns…" at bounding box center [741, 218] width 175 height 28
select select "2"
click option "Credit Card Debt" at bounding box center [0, 0] width 0 height 0
click at [950, 403] on button "Save & Close" at bounding box center [971, 404] width 94 height 29
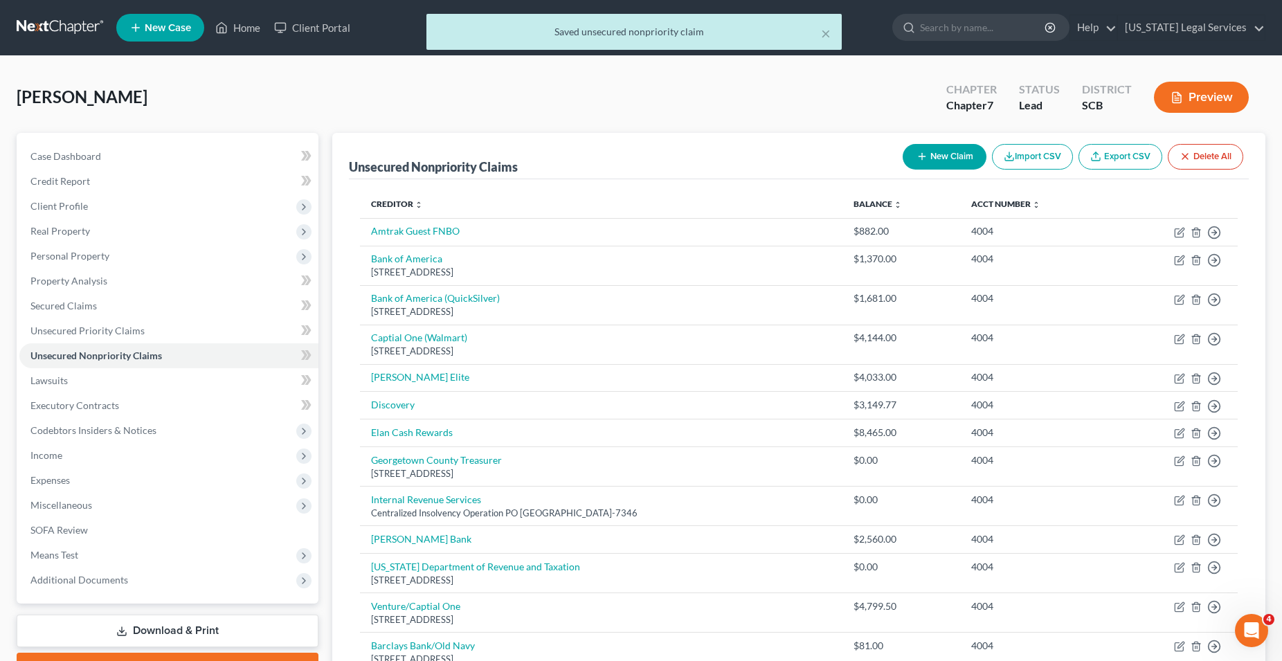
click at [935, 154] on button "New Claim" at bounding box center [945, 157] width 84 height 26
select select "0"
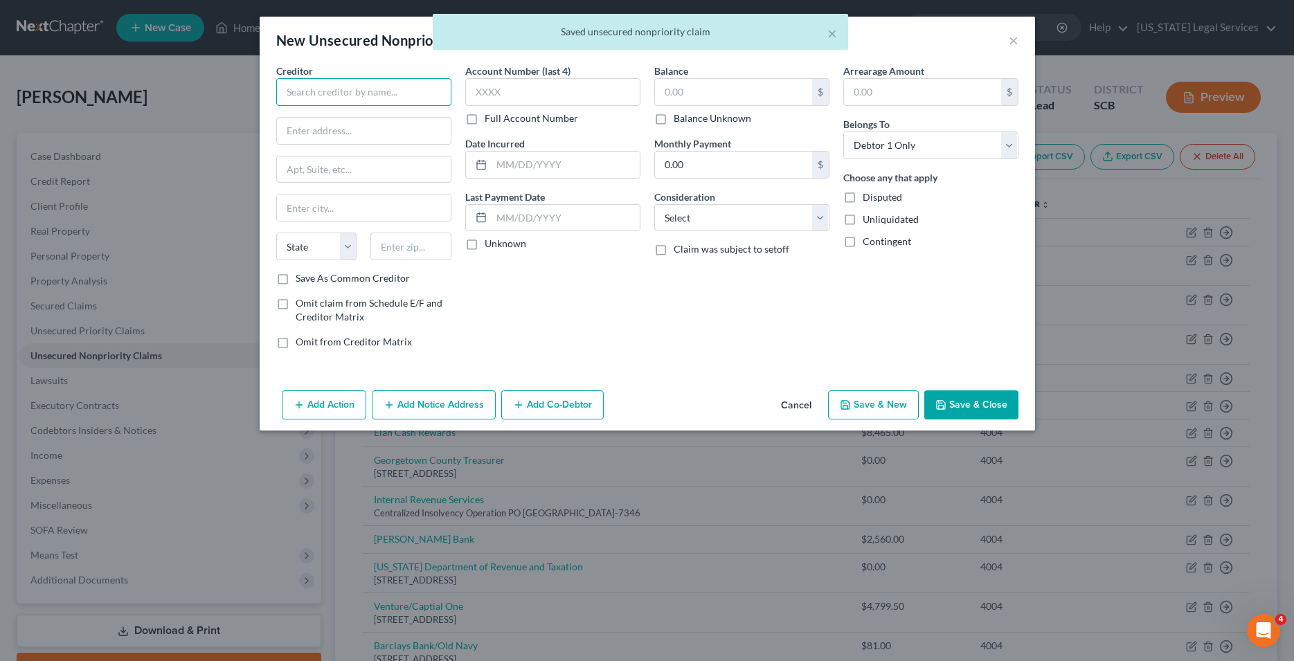
click at [420, 93] on input "text" at bounding box center [363, 92] width 175 height 28
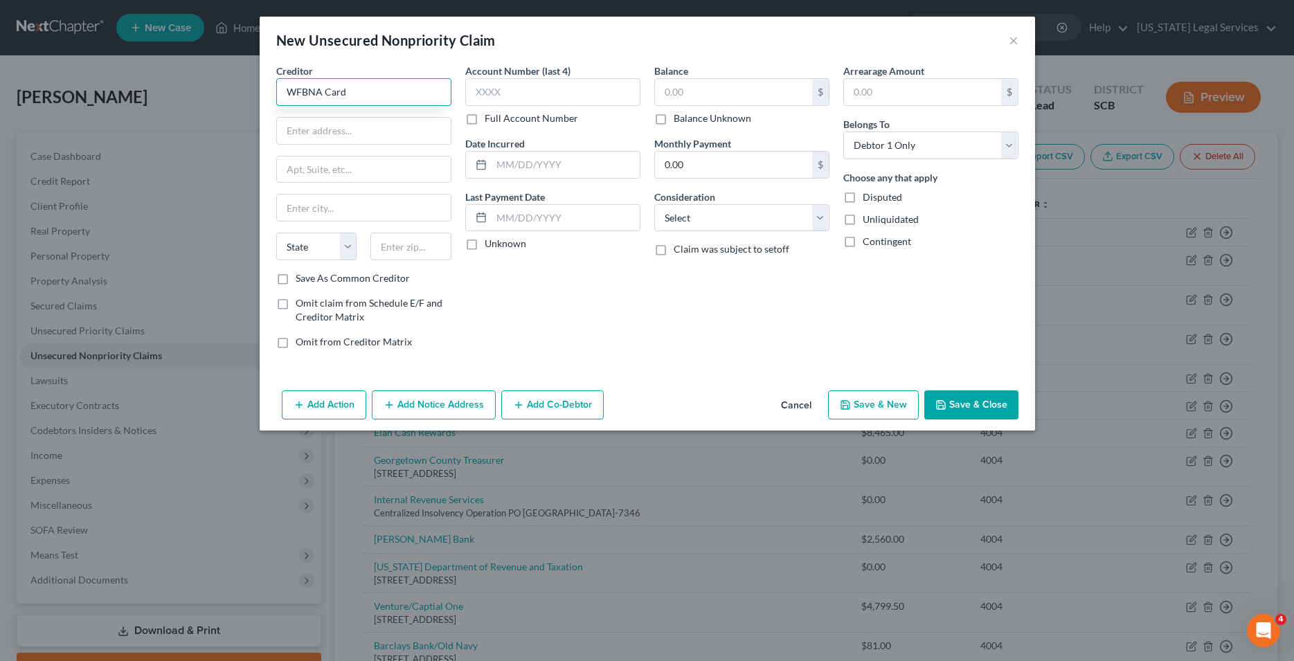
type input "WFBNA Card"
type input "PO Box 393"
type input "m"
type input "[GEOGRAPHIC_DATA]"
select select "24"
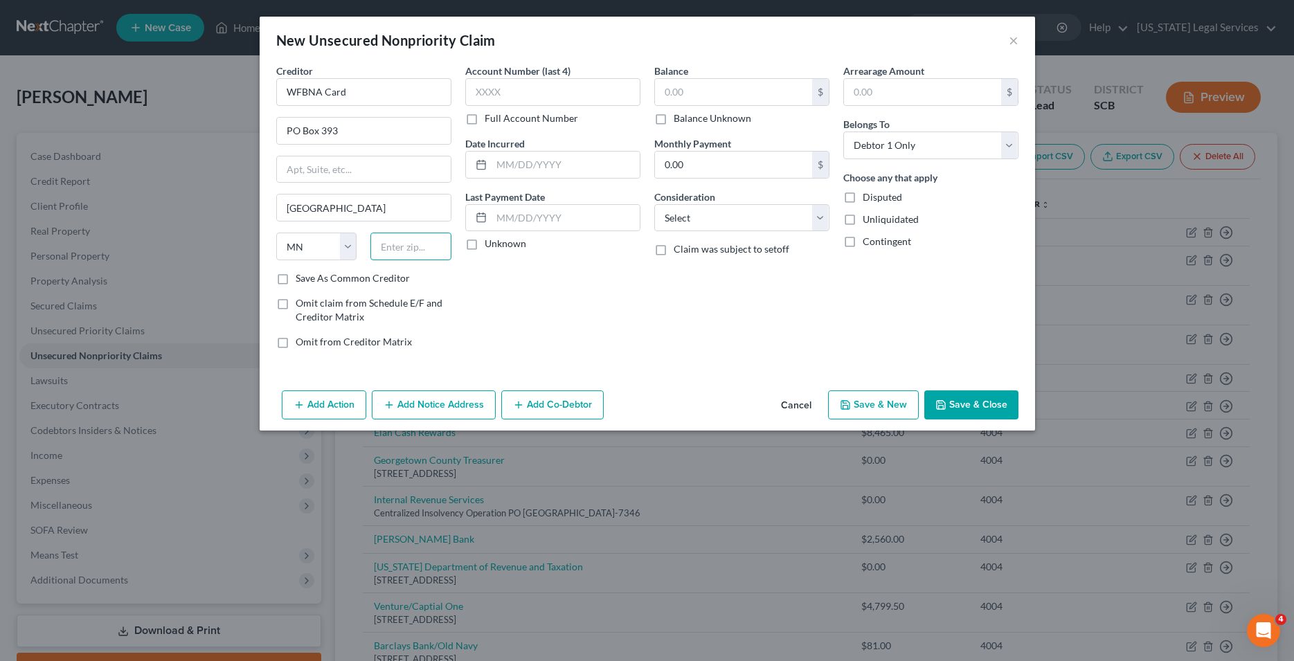
click at [429, 244] on input "text" at bounding box center [410, 247] width 81 height 28
type input "55480"
click at [522, 84] on input "text" at bounding box center [552, 92] width 175 height 28
type input "4004"
click at [679, 95] on input "text" at bounding box center [733, 92] width 157 height 26
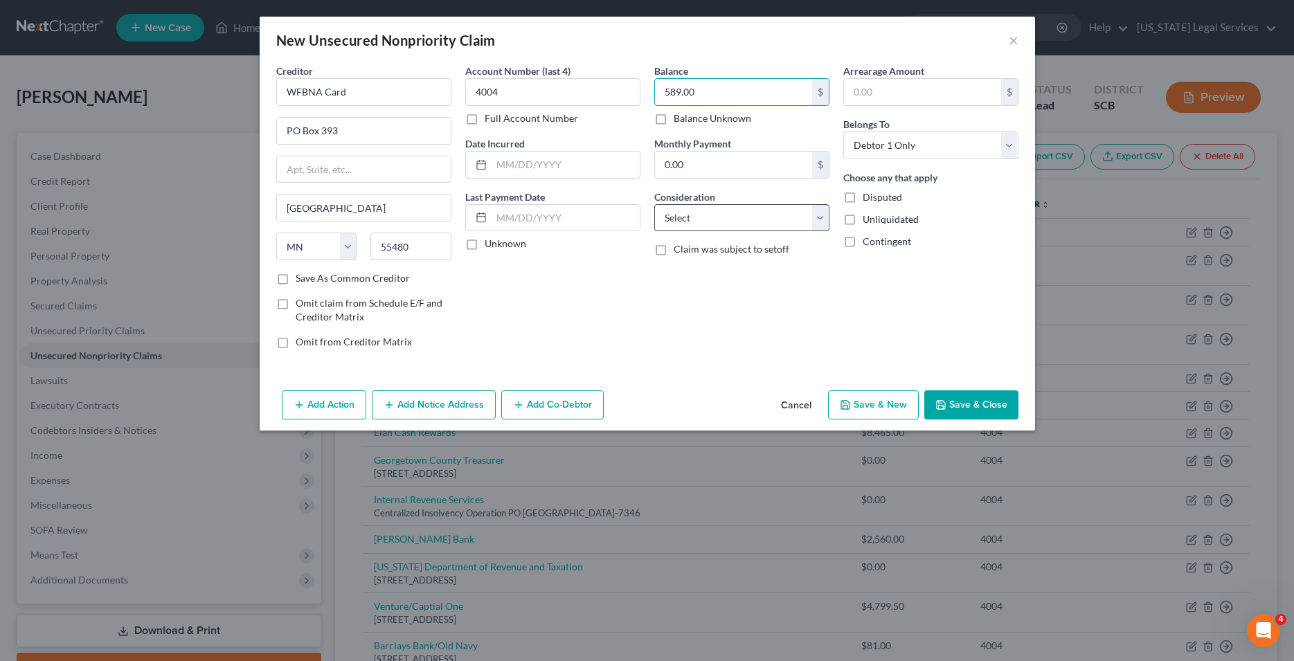
type input "589.00"
click at [654, 204] on select "Select Cable / Satellite Services Collection Agency Credit Card Debt Debt Couns…" at bounding box center [741, 218] width 175 height 28
select select "2"
click option "Credit Card Debt" at bounding box center [0, 0] width 0 height 0
click at [879, 411] on button "Save & New" at bounding box center [873, 404] width 91 height 29
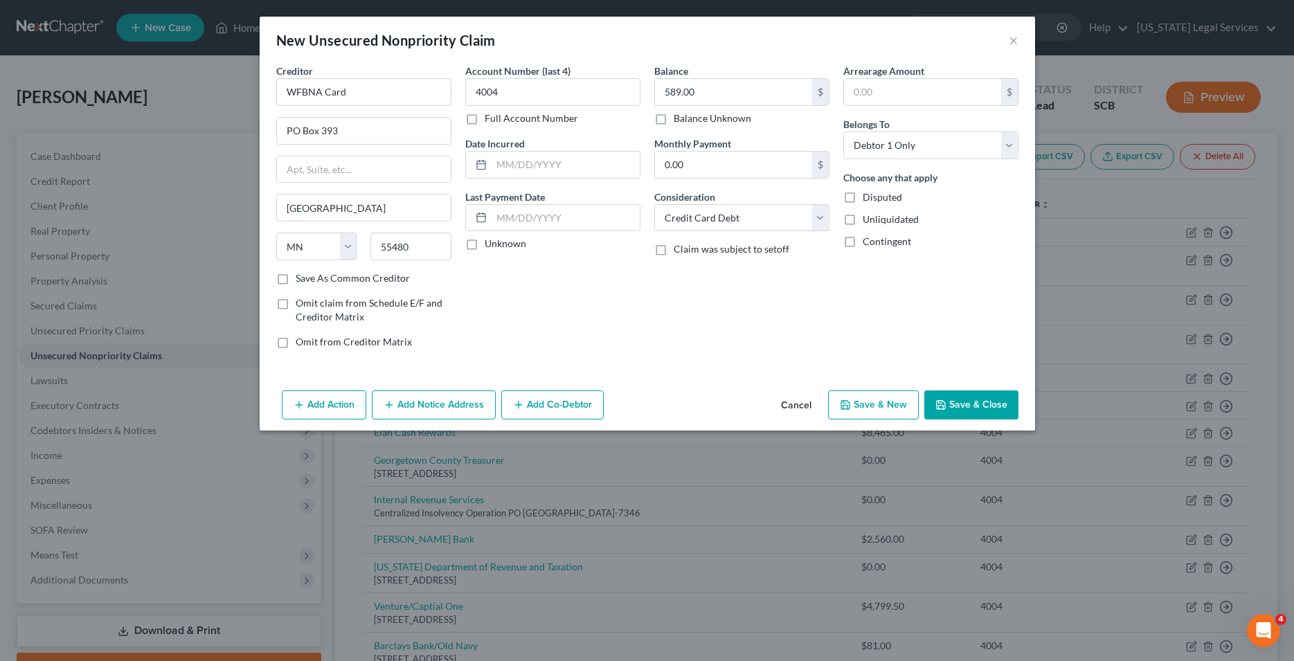
select select "0"
click at [1009, 37] on button "×" at bounding box center [1014, 40] width 10 height 17
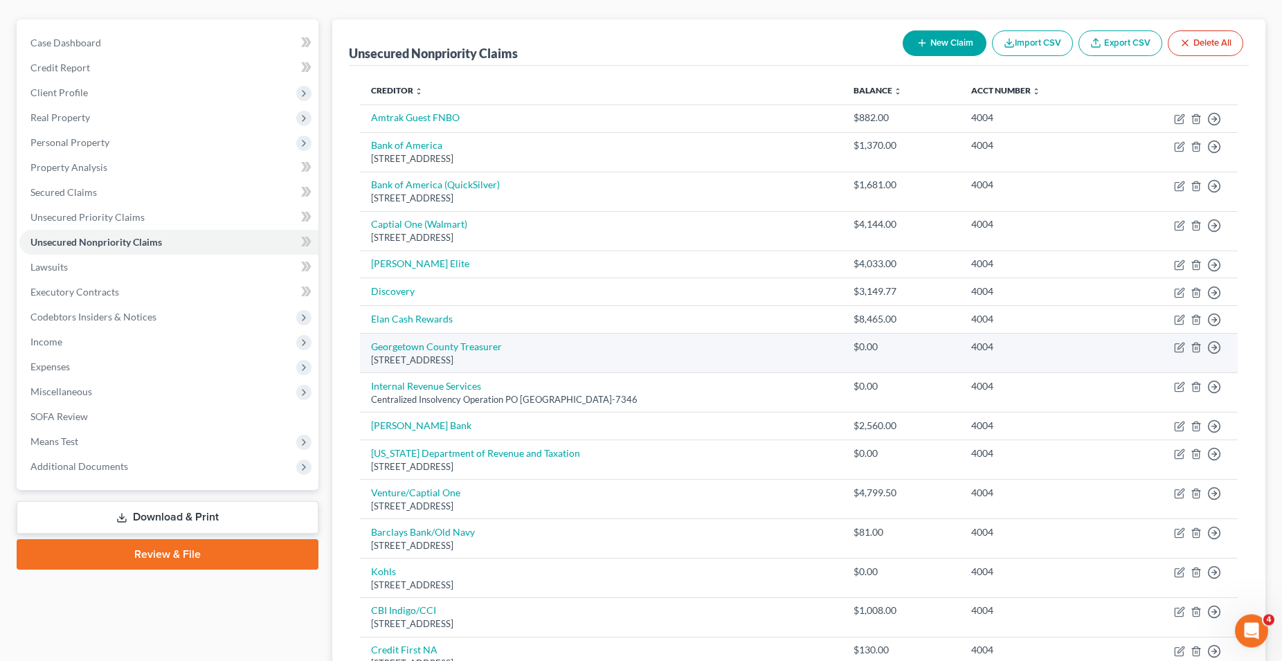
scroll to position [71, 0]
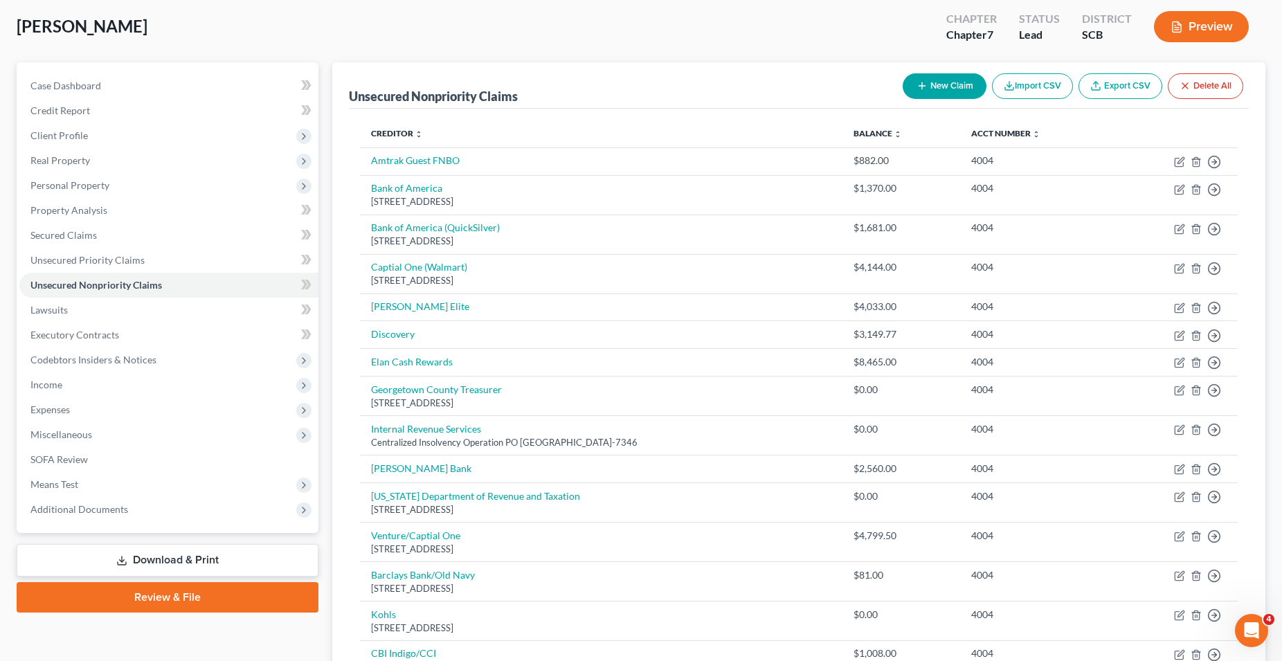
click at [953, 86] on button "New Claim" at bounding box center [945, 86] width 84 height 26
select select "0"
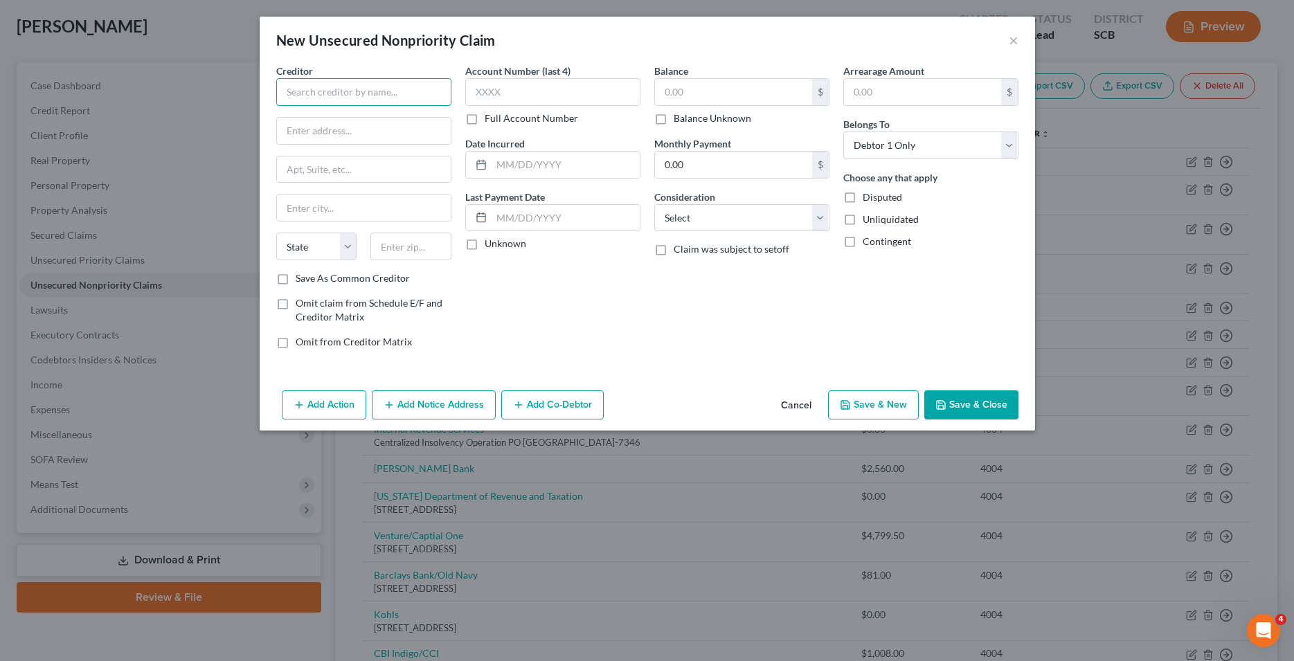
click at [413, 93] on input "text" at bounding box center [363, 92] width 175 height 28
type input "Capital One"
type input "p"
type input "PO Box 31293"
click at [353, 207] on input "text" at bounding box center [364, 208] width 174 height 26
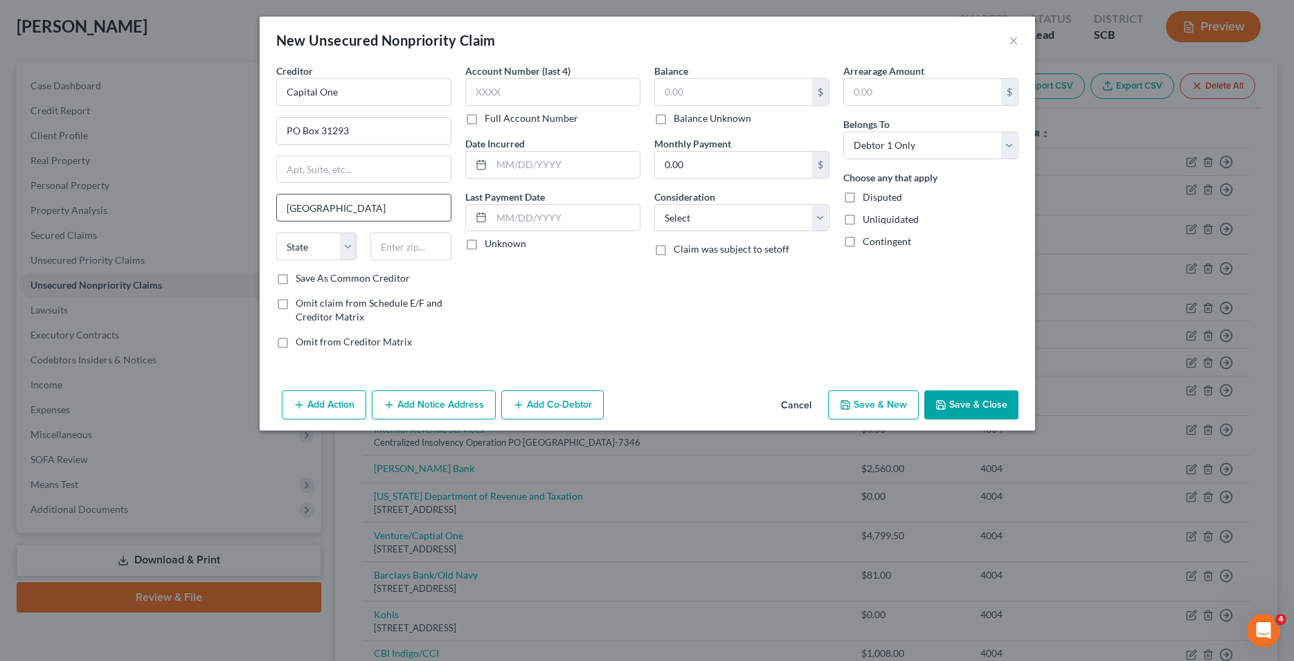
type input "[GEOGRAPHIC_DATA]"
select select "46"
type input "84131"
click at [474, 94] on input "text" at bounding box center [552, 92] width 175 height 28
type input "0"
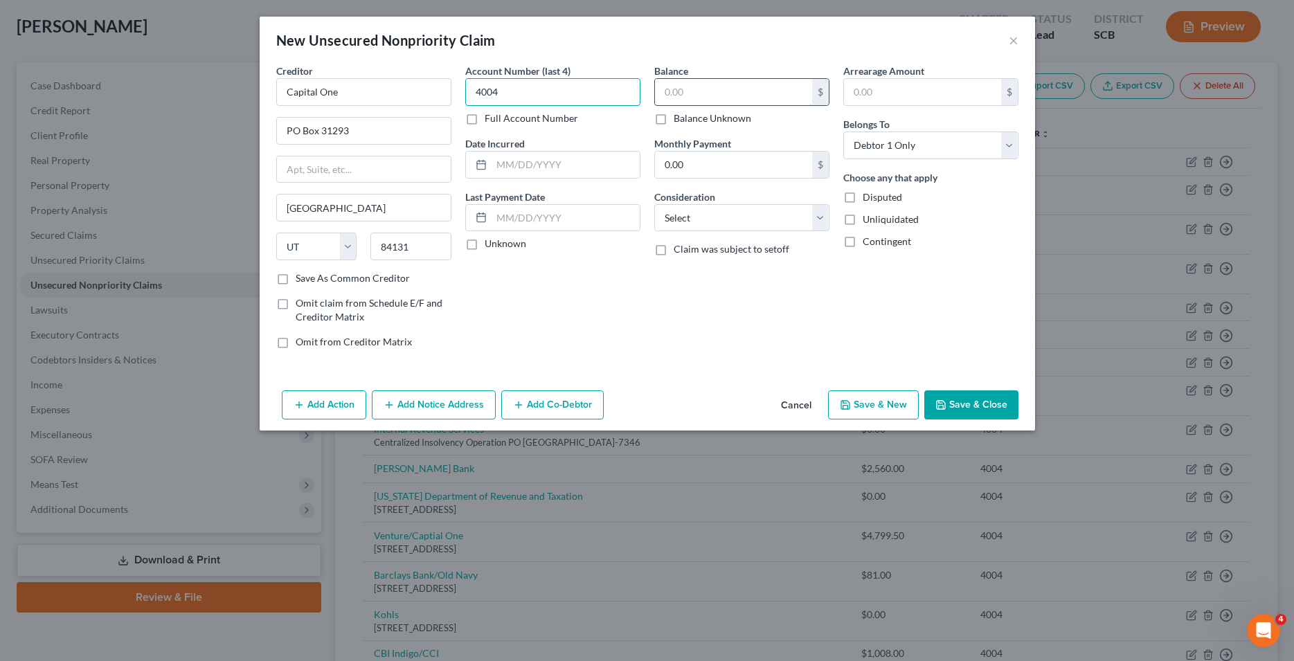
type input "4004"
click at [704, 92] on input "text" at bounding box center [733, 92] width 157 height 26
type input "1,308.00"
click at [654, 204] on select "Select Cable / Satellite Services Collection Agency Credit Card Debt Debt Couns…" at bounding box center [741, 218] width 175 height 28
select select "2"
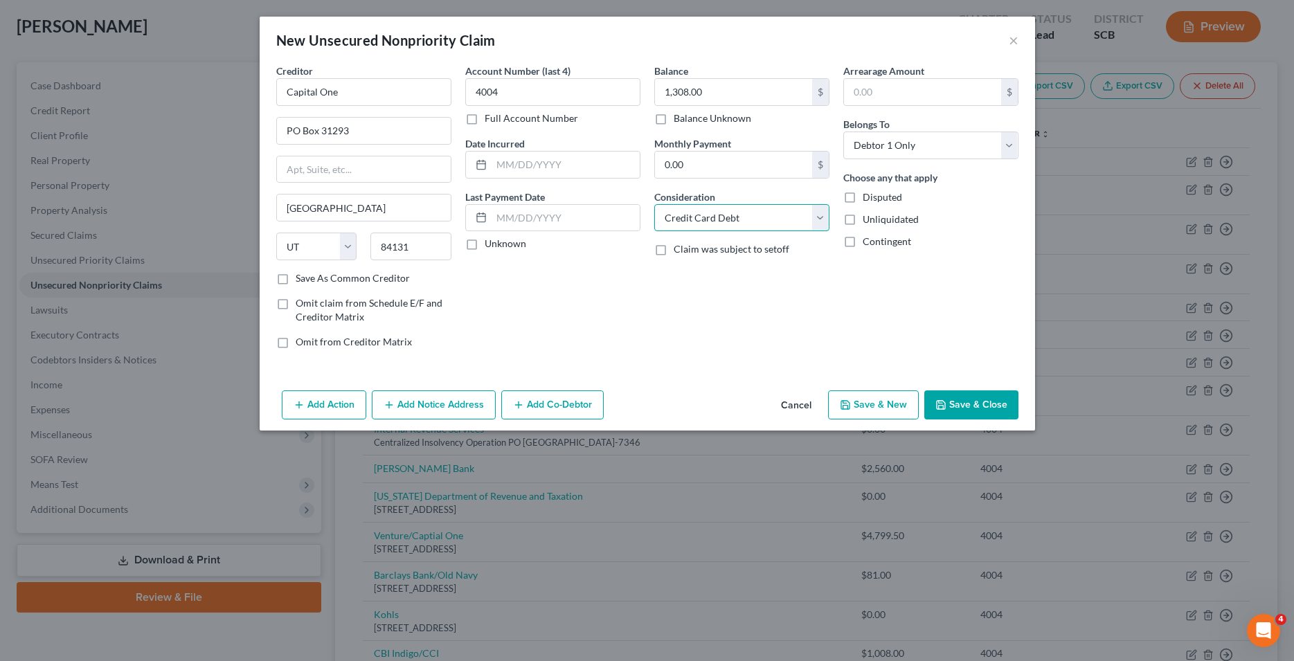
click option "Credit Card Debt" at bounding box center [0, 0] width 0 height 0
click at [979, 413] on button "Save & Close" at bounding box center [971, 404] width 94 height 29
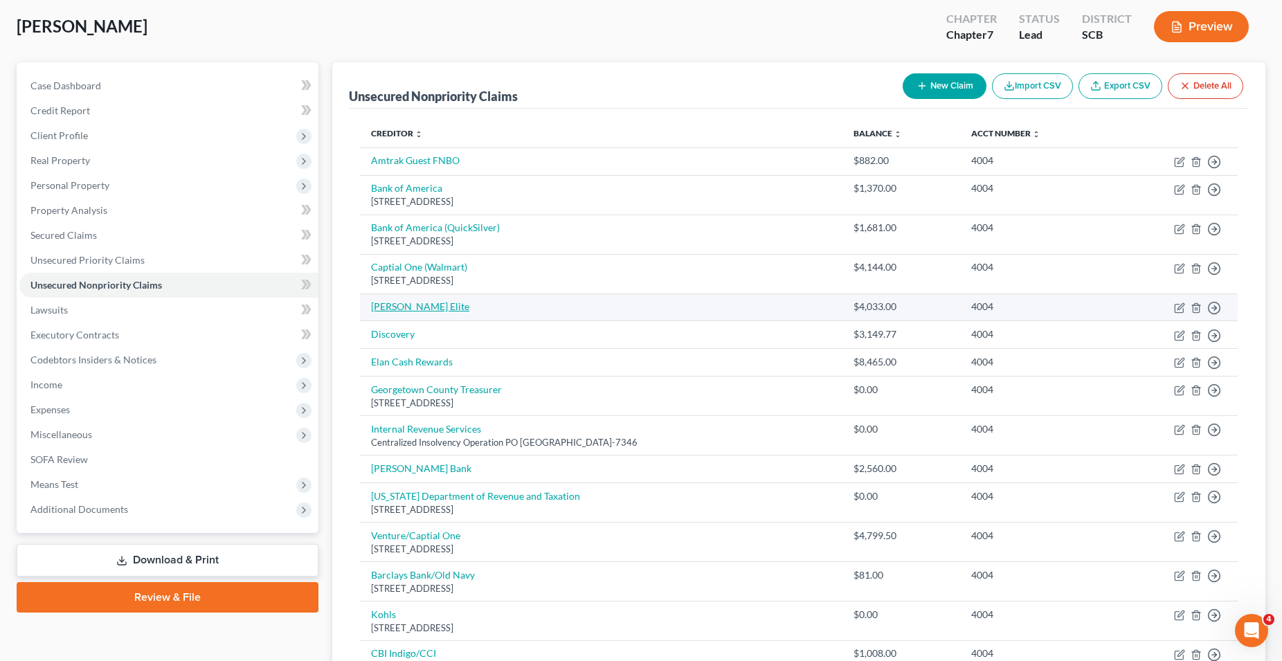
click at [406, 308] on link "[PERSON_NAME] Elite" at bounding box center [420, 306] width 98 height 12
select select "2"
select select "0"
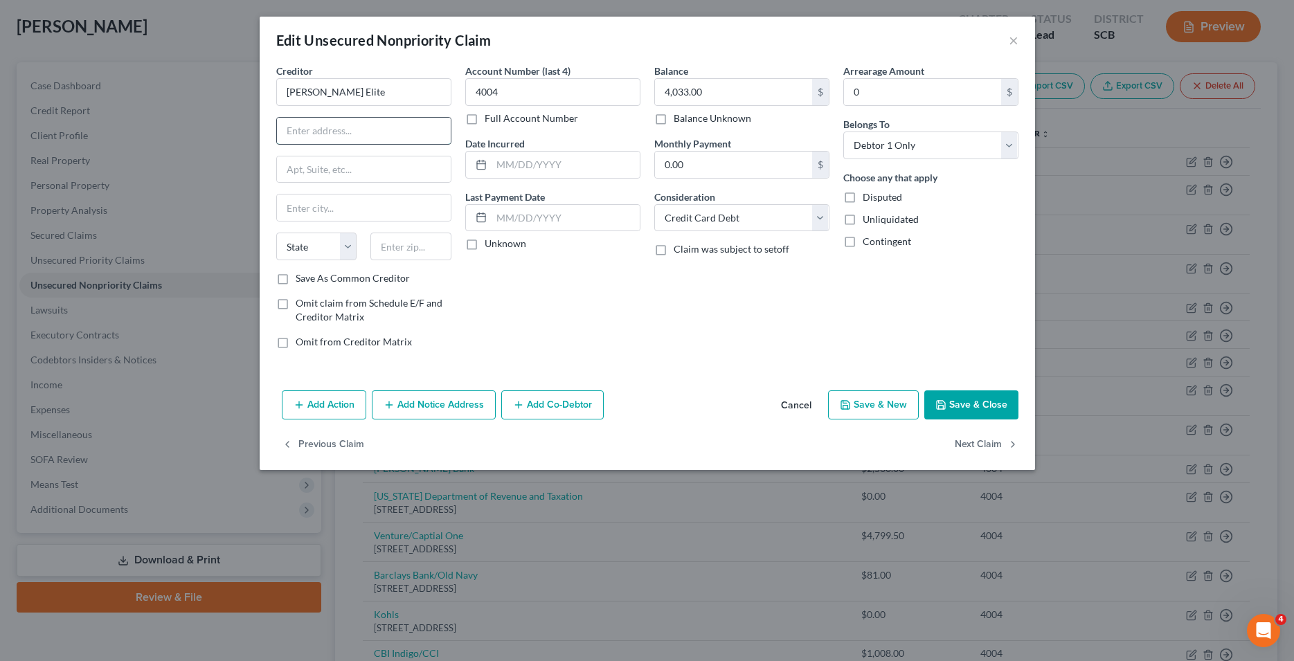
click at [361, 138] on input "text" at bounding box center [364, 131] width 174 height 26
type input "PO Box 6497"
click at [312, 214] on input "text" at bounding box center [364, 208] width 174 height 26
type input "[GEOGRAPHIC_DATA]"
click at [276, 233] on select "State [US_STATE] AK AR AZ CA CO CT DE DC [GEOGRAPHIC_DATA] [GEOGRAPHIC_DATA] GU…" at bounding box center [316, 247] width 81 height 28
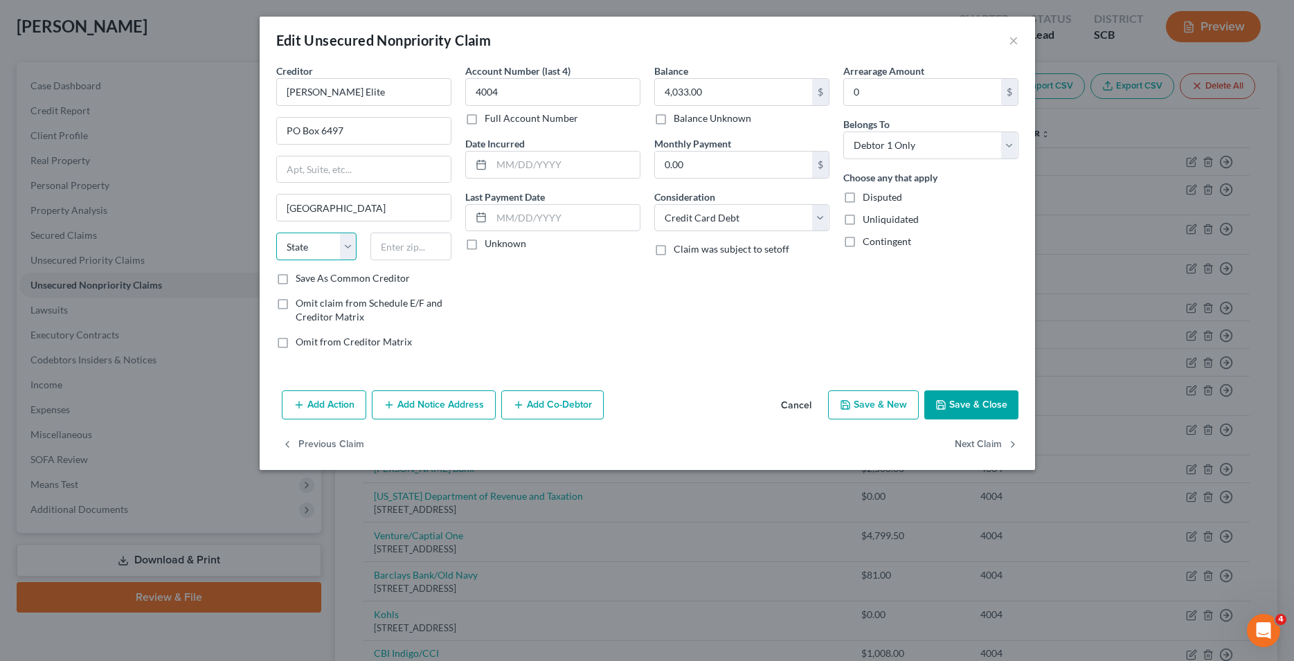
select select "43"
click option "SD" at bounding box center [0, 0] width 0 height 0
drag, startPoint x: 312, startPoint y: 248, endPoint x: 415, endPoint y: 248, distance: 102.5
click at [415, 248] on input "text" at bounding box center [410, 247] width 81 height 28
type input "57117"
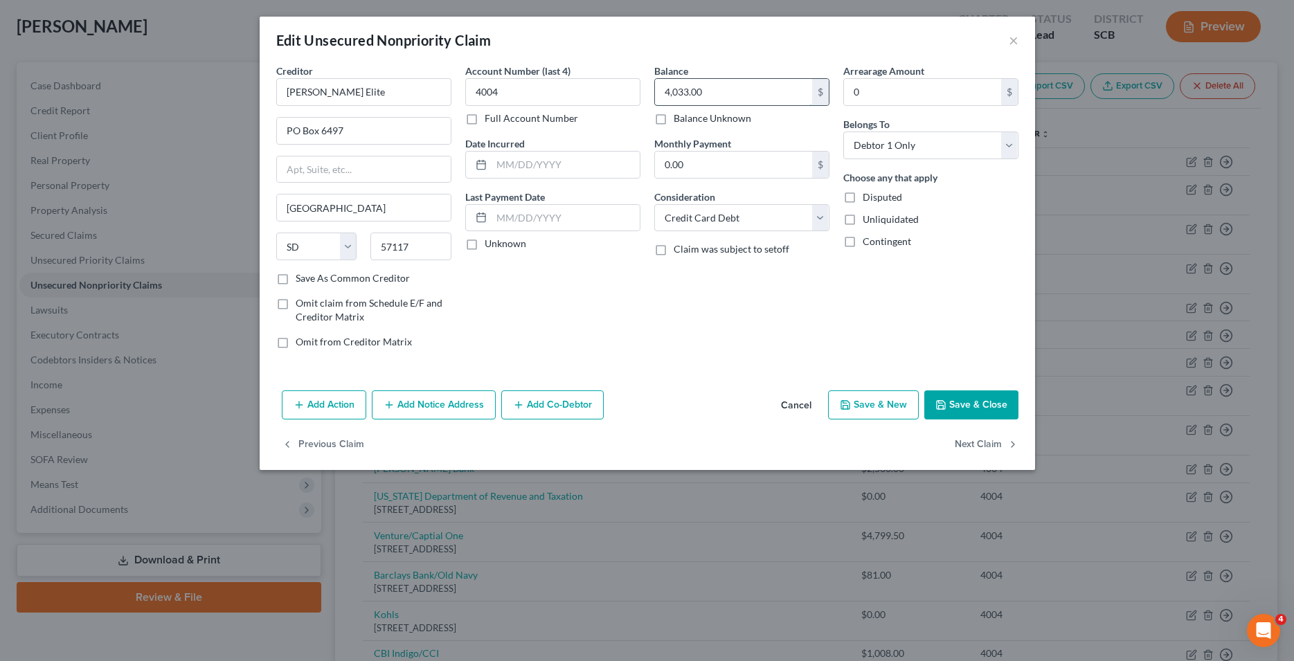
click at [686, 92] on input "4,033.00" at bounding box center [733, 92] width 157 height 26
type input "4,890.00"
click at [955, 402] on button "Save & Close" at bounding box center [971, 404] width 94 height 29
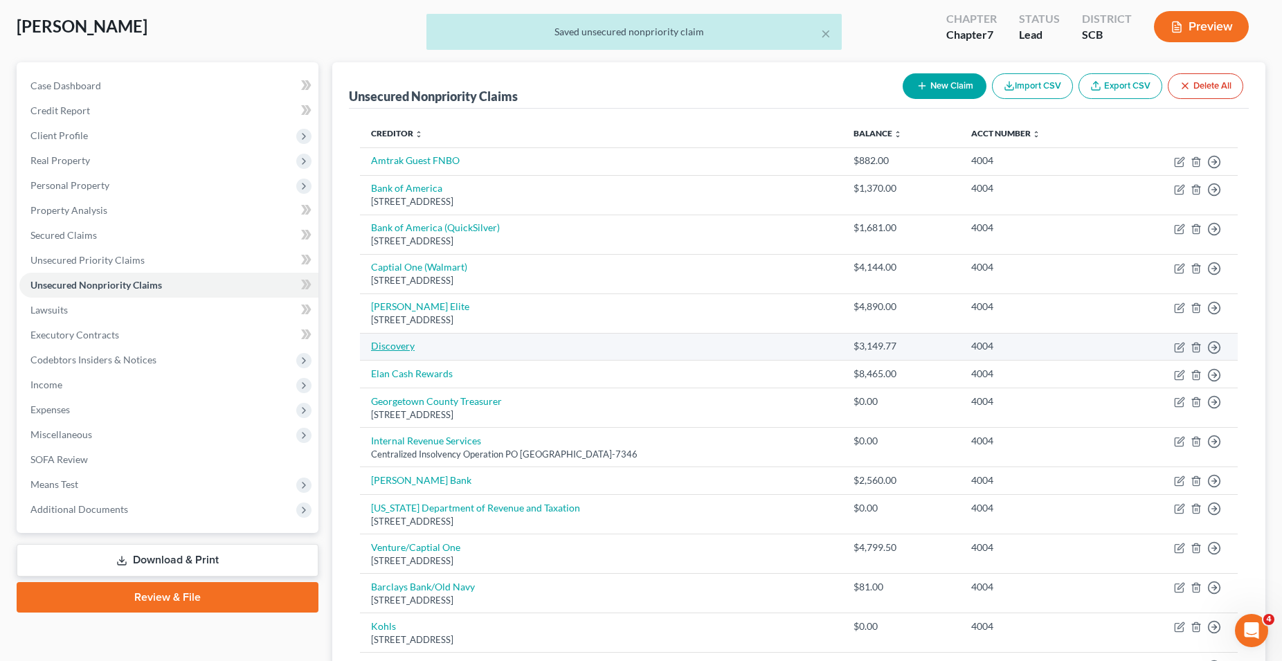
click at [391, 348] on link "Discovery" at bounding box center [393, 346] width 44 height 12
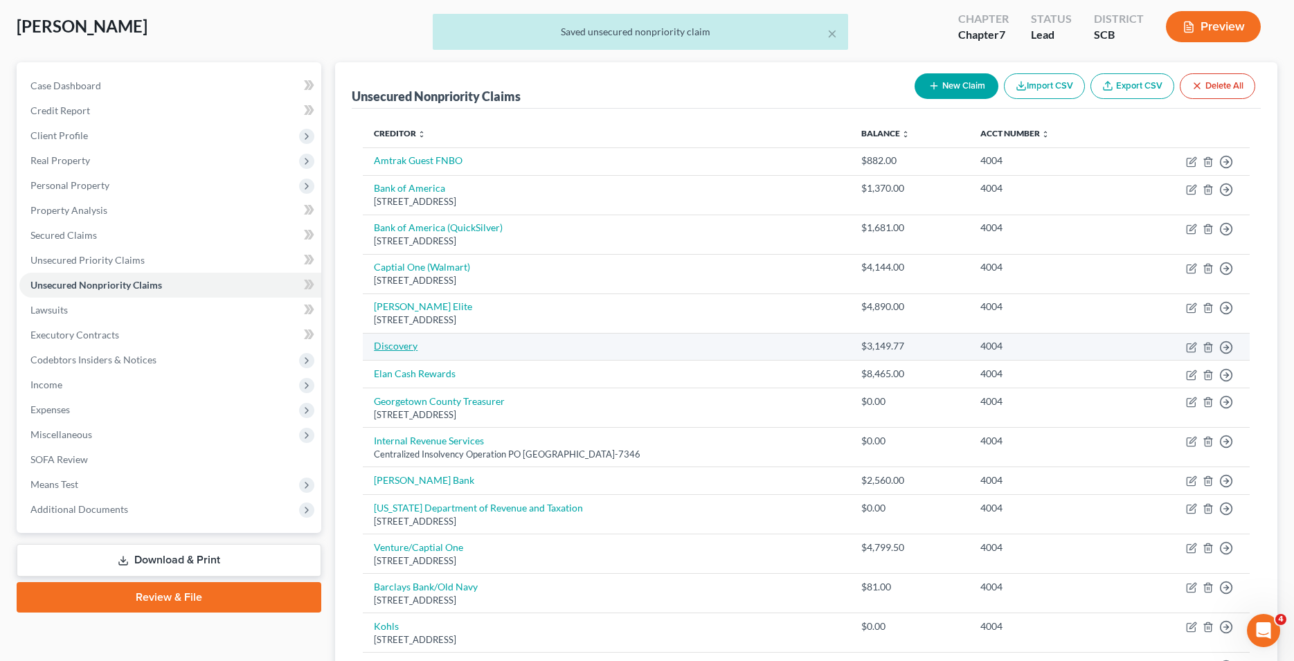
select select "2"
select select "0"
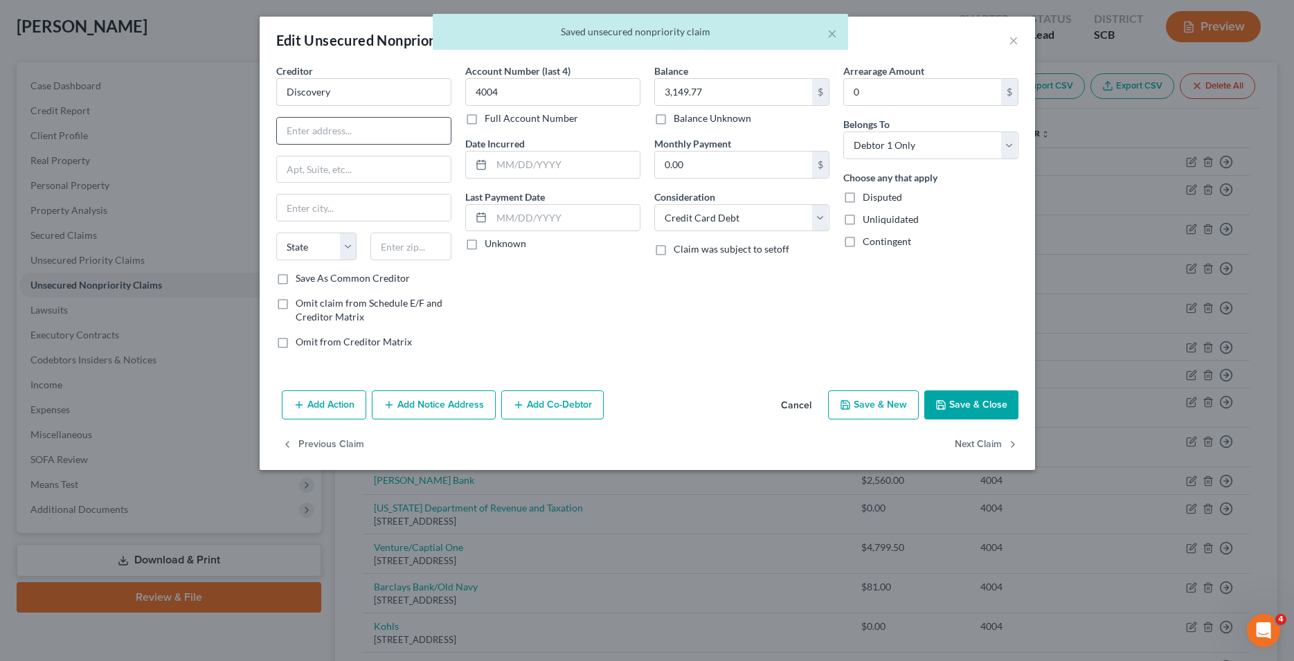
click at [338, 130] on input "text" at bounding box center [364, 131] width 174 height 26
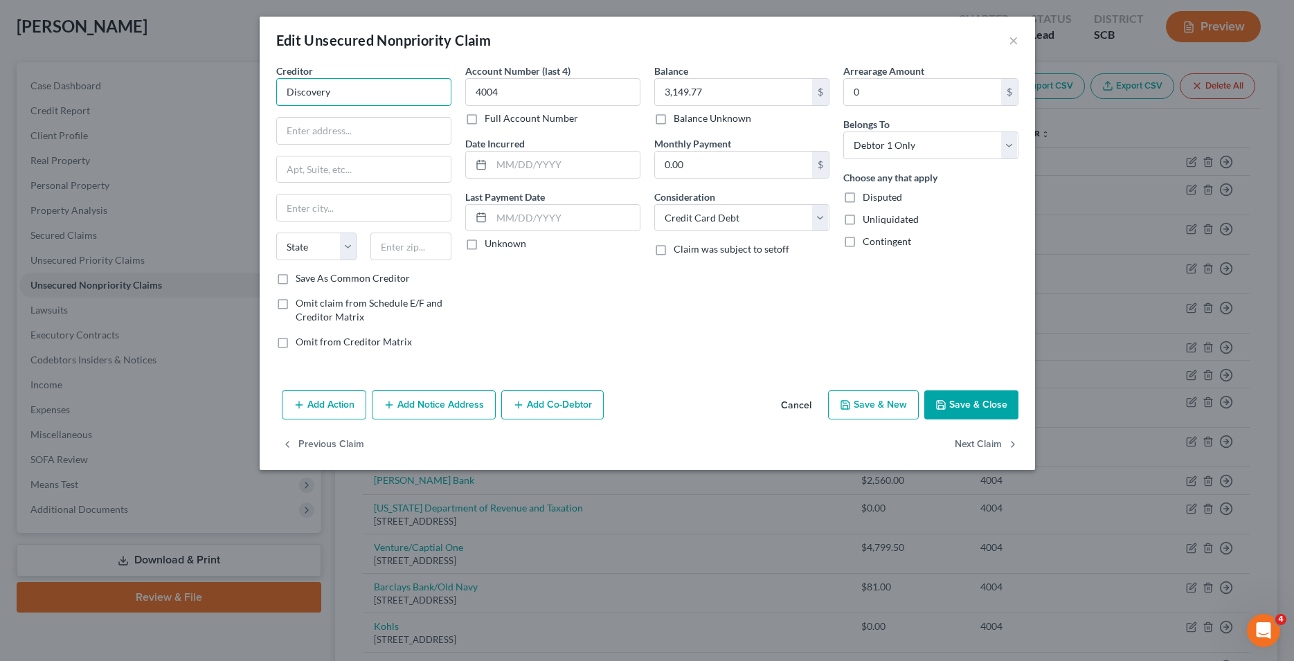
click at [347, 96] on input "Discovery" at bounding box center [363, 92] width 175 height 28
type input "Discover Card"
click at [345, 188] on div "Creditor * Discover Card Discover Card P.O. [GEOGRAPHIC_DATA] State [US_STATE] …" at bounding box center [363, 168] width 175 height 208
click at [366, 125] on input "text" at bounding box center [364, 131] width 174 height 26
click at [305, 134] on input "PO box 30939" at bounding box center [364, 131] width 174 height 26
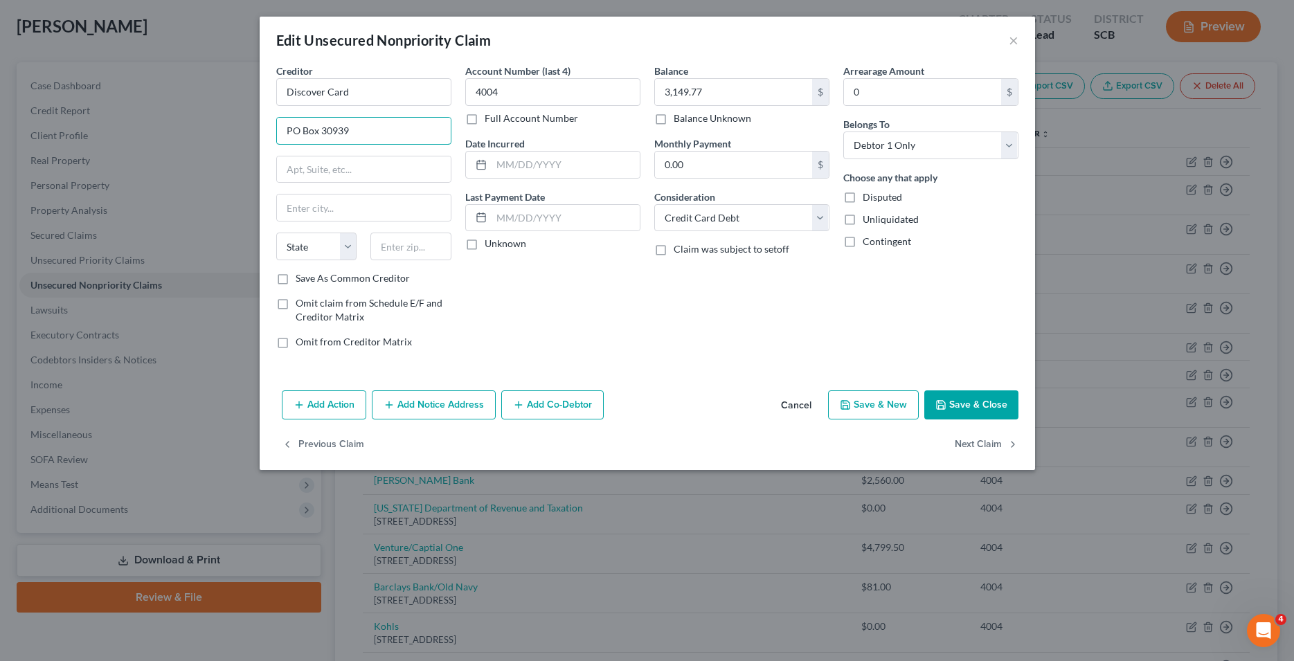
type input "PO Box 30939"
click at [308, 224] on div "Creditor * Discover Card PO Box 30939 State [US_STATE] AK AR AZ CA CO CT DE DC …" at bounding box center [363, 168] width 175 height 208
click at [313, 215] on input "text" at bounding box center [364, 208] width 174 height 26
type input "[GEOGRAPHIC_DATA]"
click at [276, 233] on select "State [US_STATE] AK AR AZ CA CO CT DE DC [GEOGRAPHIC_DATA] [GEOGRAPHIC_DATA] GU…" at bounding box center [316, 247] width 81 height 28
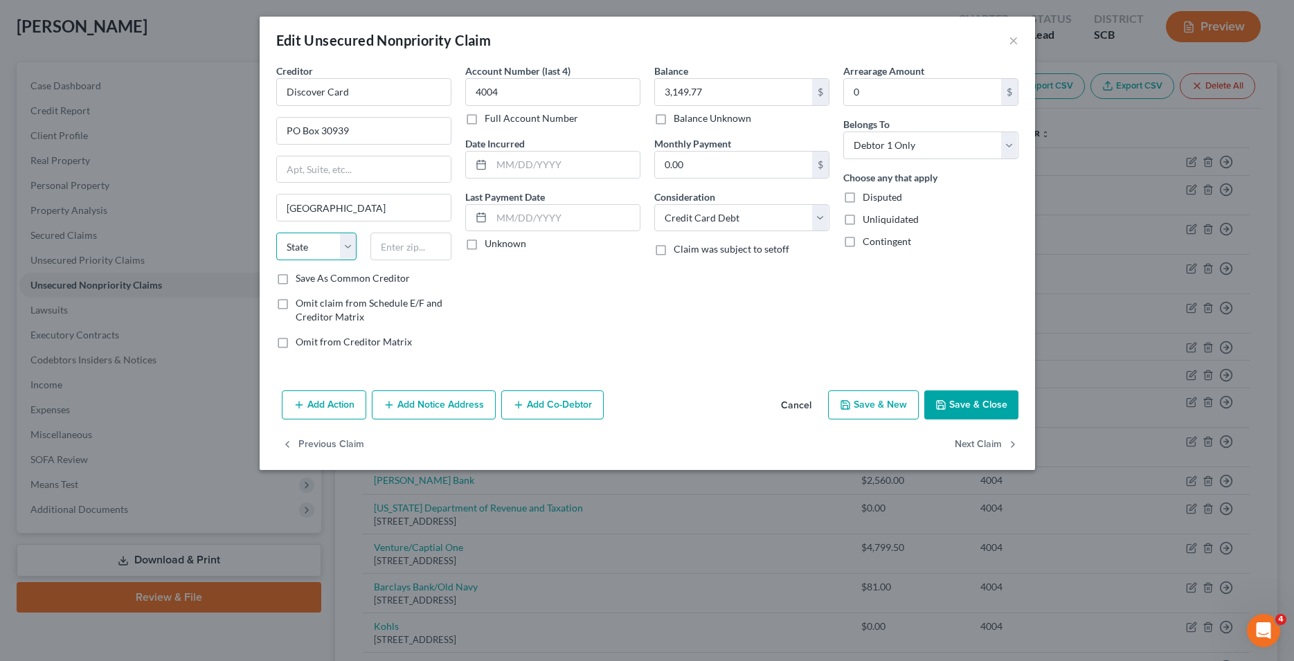
select select "46"
click option "UT" at bounding box center [0, 0] width 0 height 0
click at [433, 247] on input "text" at bounding box center [410, 247] width 81 height 28
type input "84130"
drag, startPoint x: 618, startPoint y: 87, endPoint x: 601, endPoint y: 87, distance: 17.3
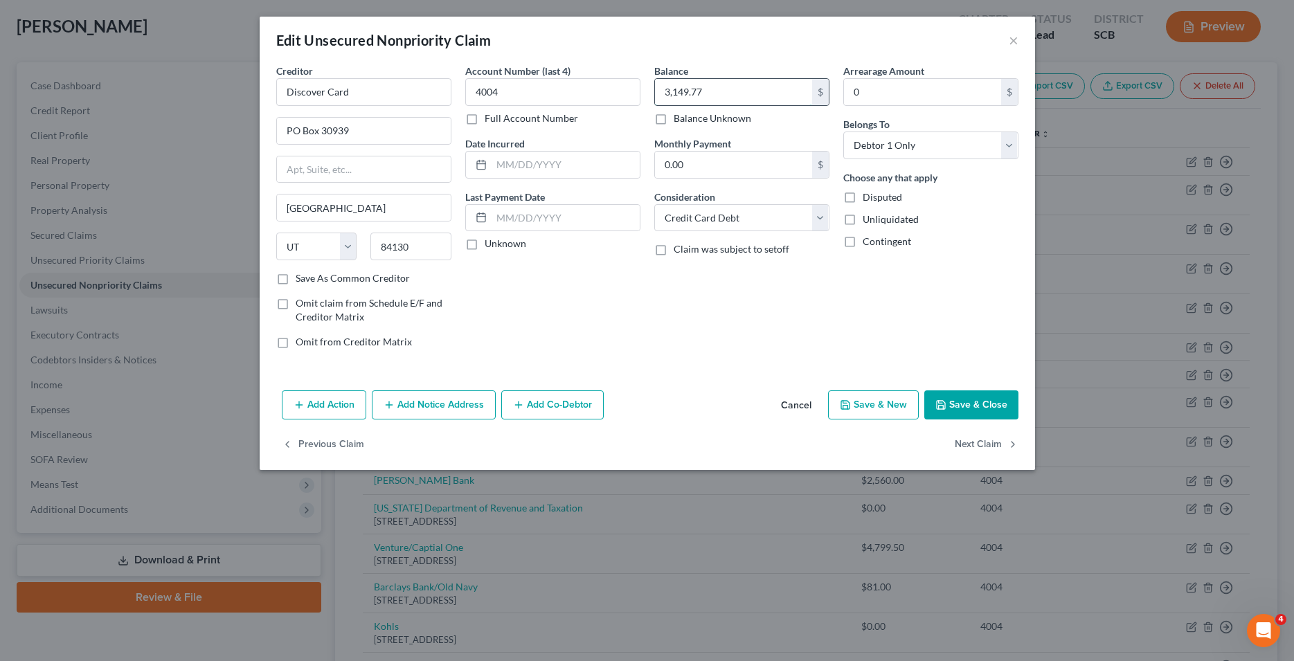
click at [655, 87] on input "3,149.77" at bounding box center [733, 92] width 157 height 26
drag, startPoint x: 707, startPoint y: 91, endPoint x: 609, endPoint y: 92, distance: 97.6
click at [655, 92] on input "3,149.77" at bounding box center [733, 92] width 157 height 26
type input "3,893.00"
click at [971, 408] on button "Save & Close" at bounding box center [971, 404] width 94 height 29
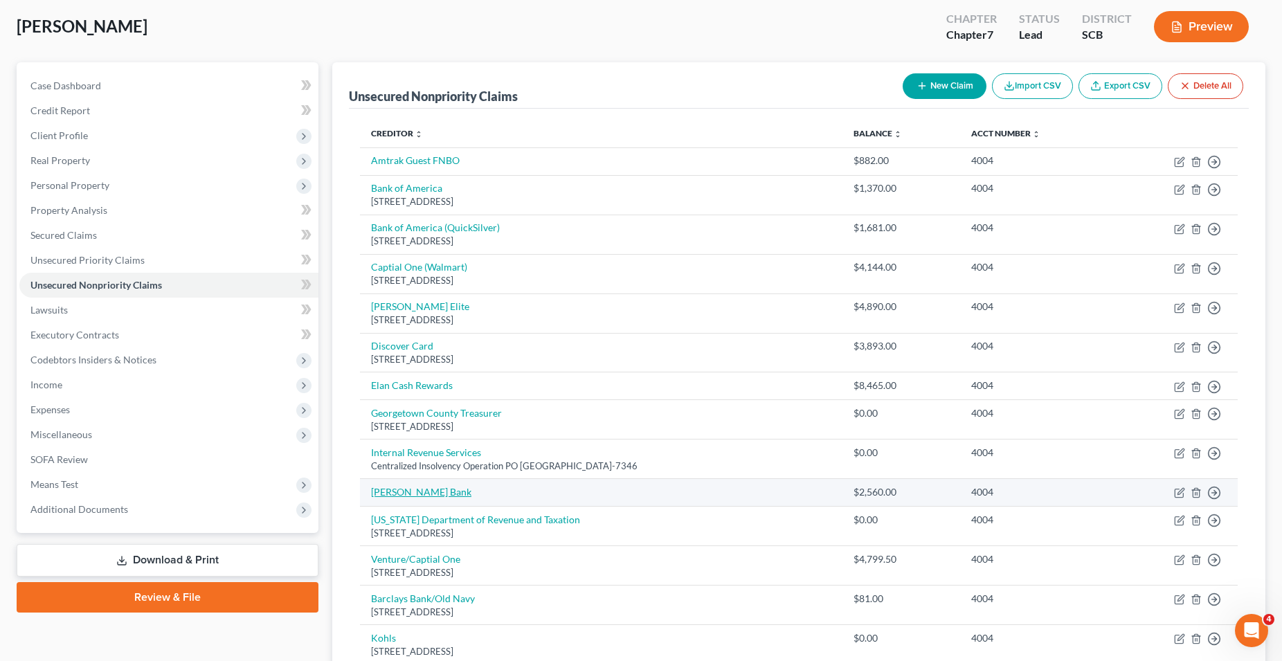
click at [408, 496] on link "[PERSON_NAME] Bank" at bounding box center [421, 492] width 100 height 12
select select "0"
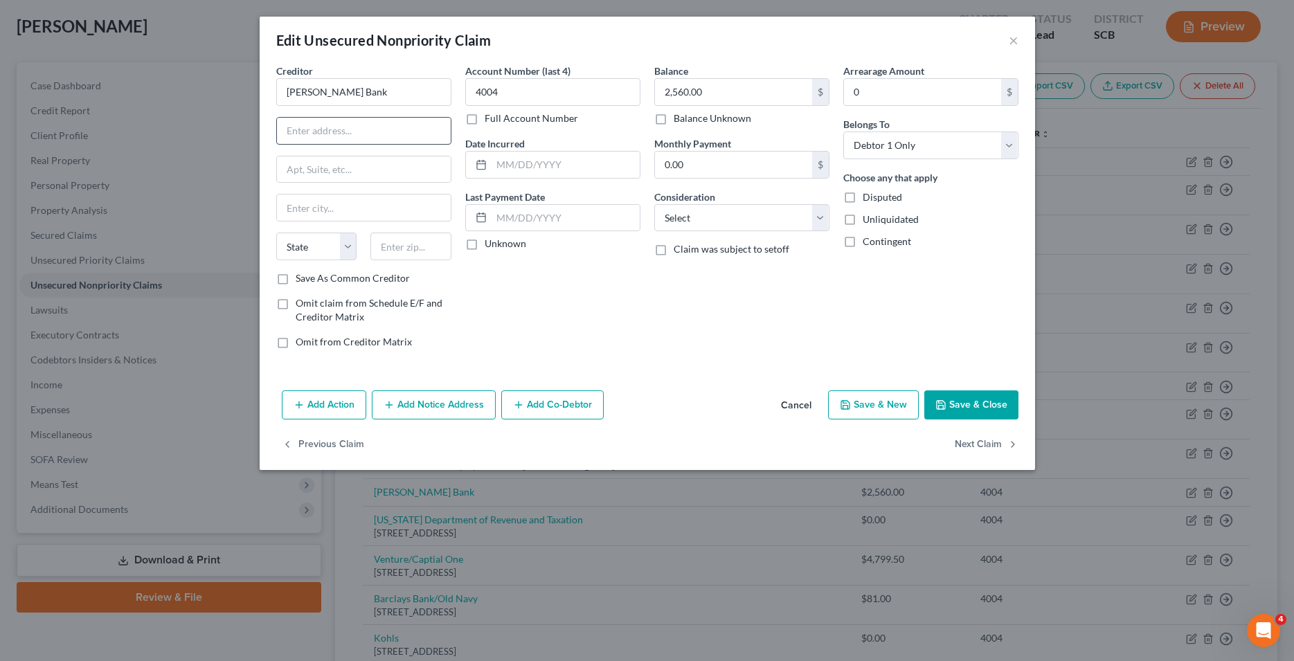
click at [377, 133] on input "text" at bounding box center [364, 131] width 174 height 26
type input "PO Box 9201"
click at [325, 210] on input "text" at bounding box center [364, 208] width 174 height 26
type input "Old Bethpage"
click at [276, 233] on select "State [US_STATE] AK AR AZ CA CO CT DE DC [GEOGRAPHIC_DATA] [GEOGRAPHIC_DATA] GU…" at bounding box center [316, 247] width 81 height 28
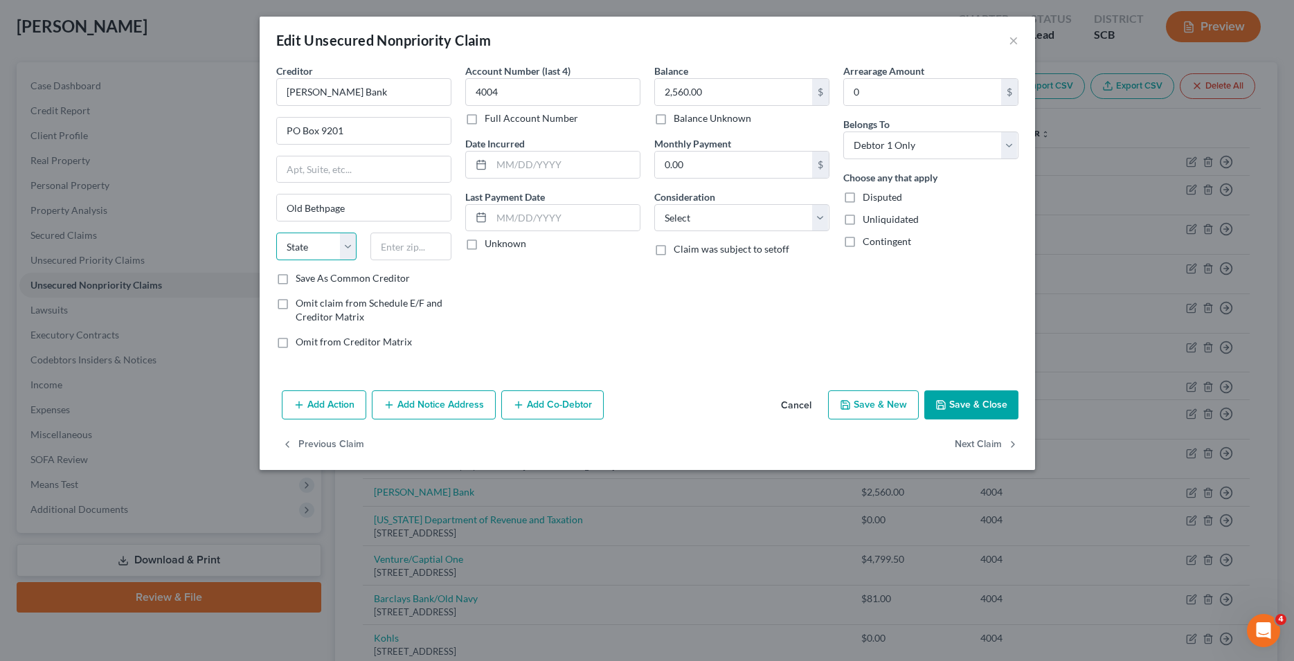
select select "35"
click option "NY" at bounding box center [0, 0] width 0 height 0
click at [397, 247] on input "text" at bounding box center [410, 247] width 81 height 28
type input "11804"
click at [654, 204] on select "Select Cable / Satellite Services Collection Agency Credit Card Debt Debt Couns…" at bounding box center [741, 218] width 175 height 28
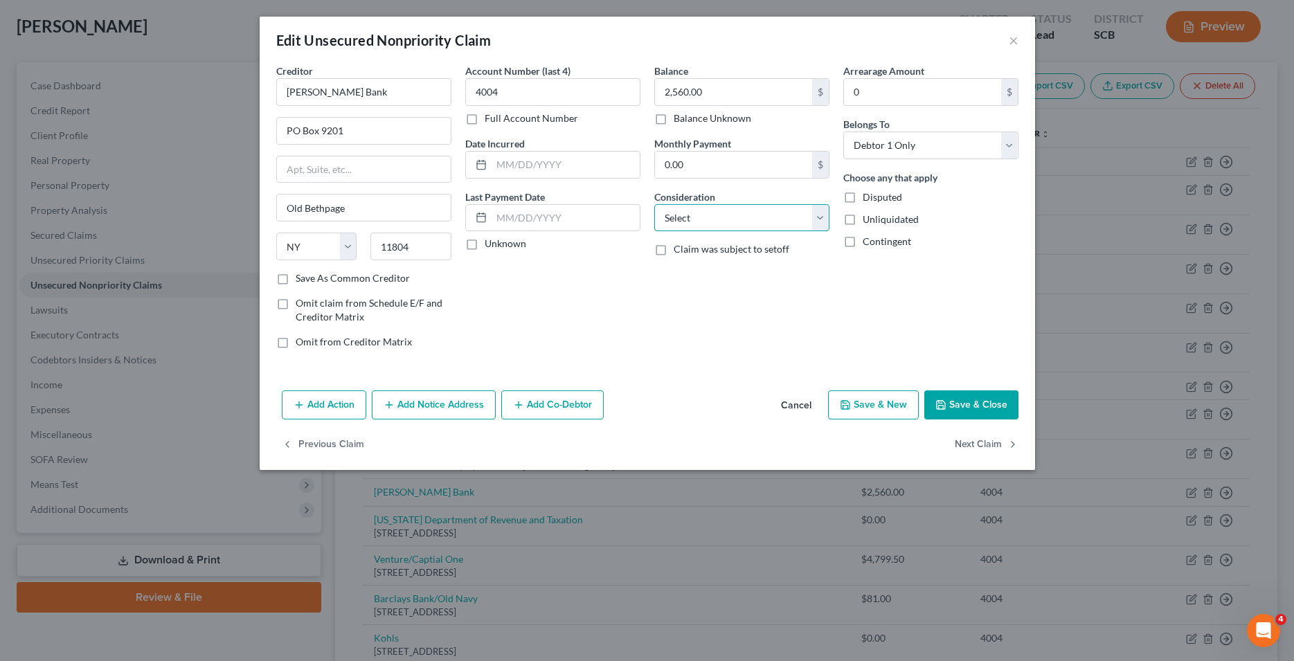
select select "2"
click option "Credit Card Debt" at bounding box center [0, 0] width 0 height 0
click at [957, 399] on button "Save & Close" at bounding box center [971, 404] width 94 height 29
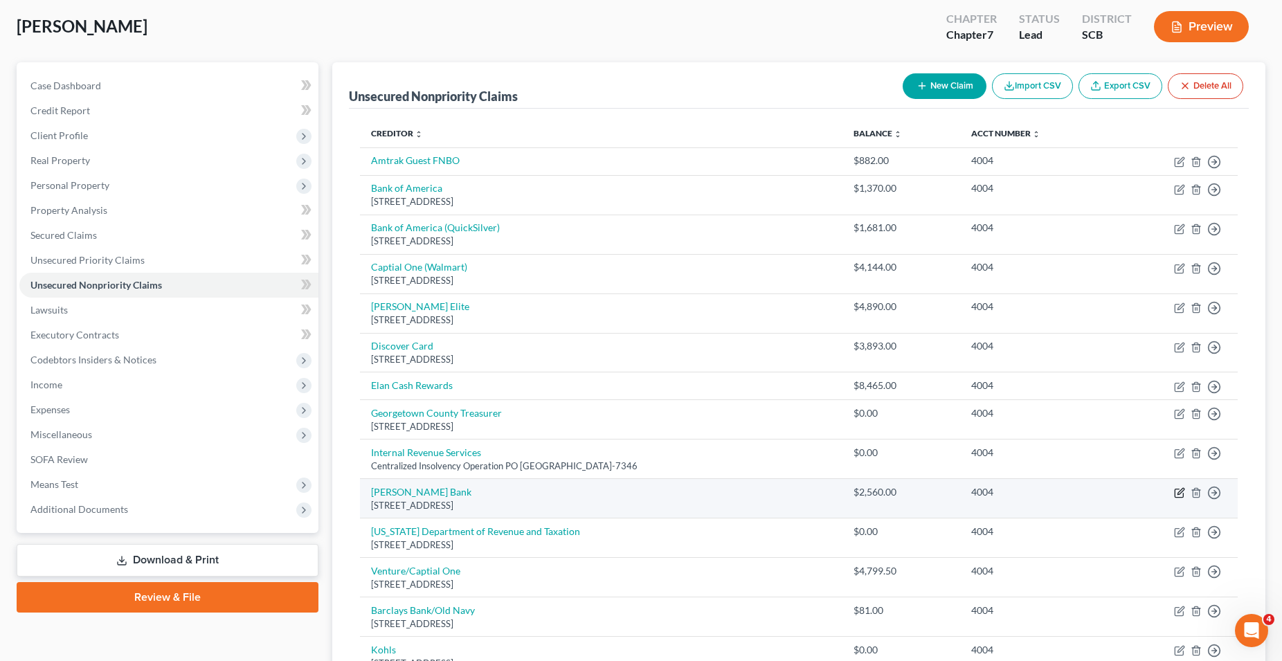
click at [1181, 494] on icon "button" at bounding box center [1179, 492] width 11 height 11
select select "35"
select select "2"
select select "0"
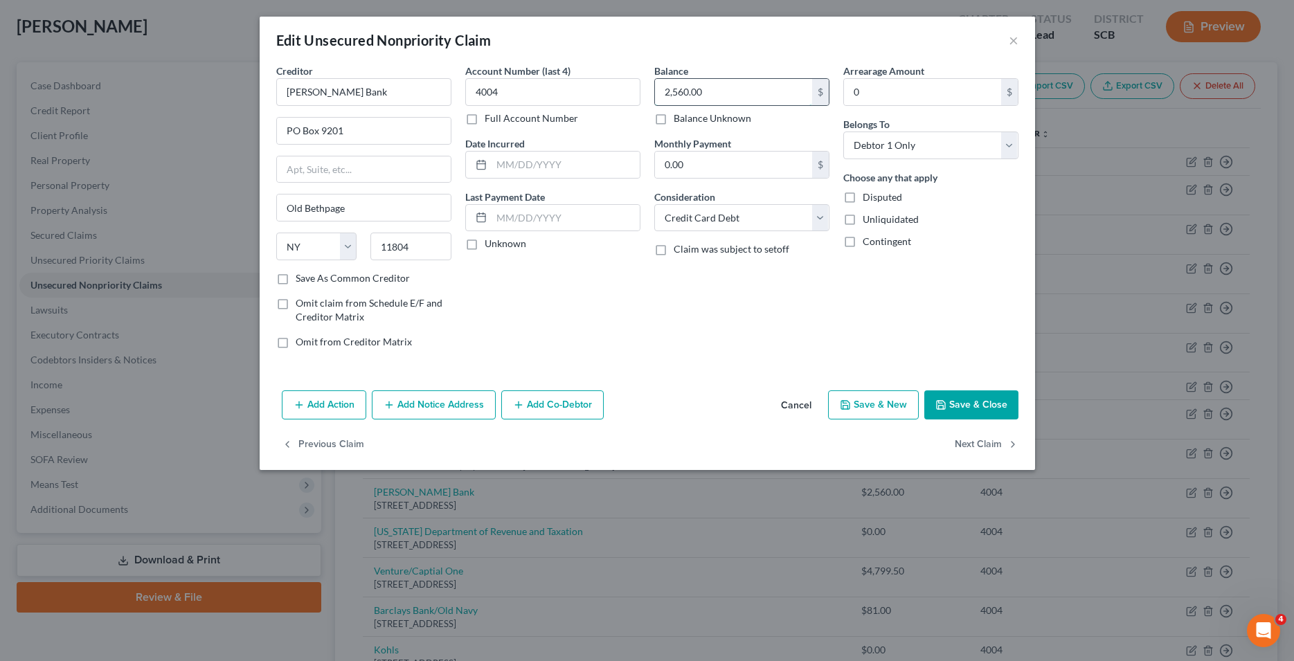
click at [719, 92] on input "2,560.00" at bounding box center [733, 92] width 157 height 26
type input "2,629.00"
click at [991, 410] on button "Save & Close" at bounding box center [971, 404] width 94 height 29
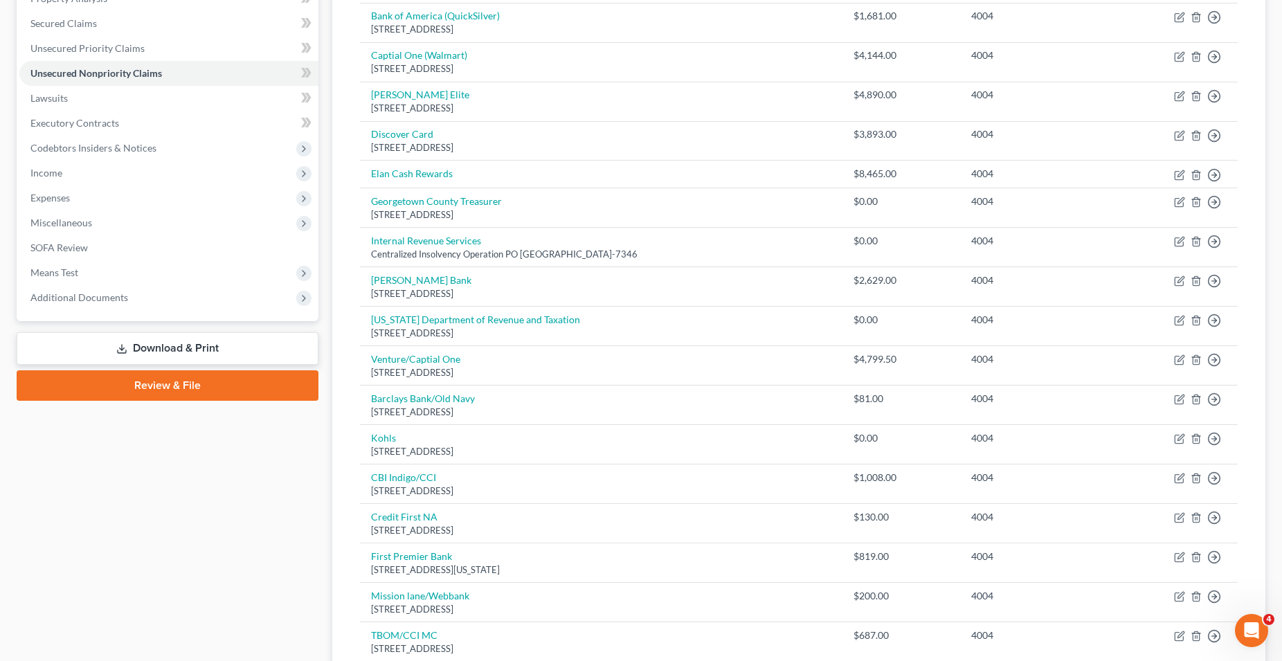
scroll to position [0, 0]
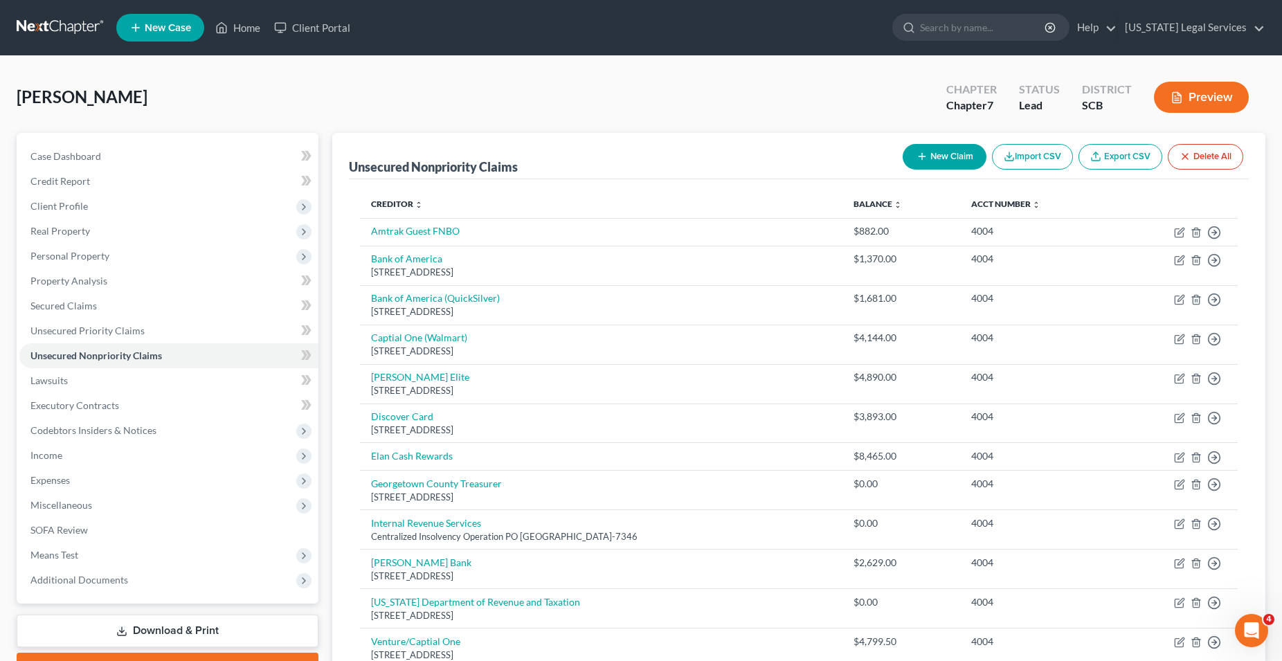
drag, startPoint x: 936, startPoint y: 159, endPoint x: 757, endPoint y: 210, distance: 186.3
click at [936, 159] on button "New Claim" at bounding box center [945, 157] width 84 height 26
select select "0"
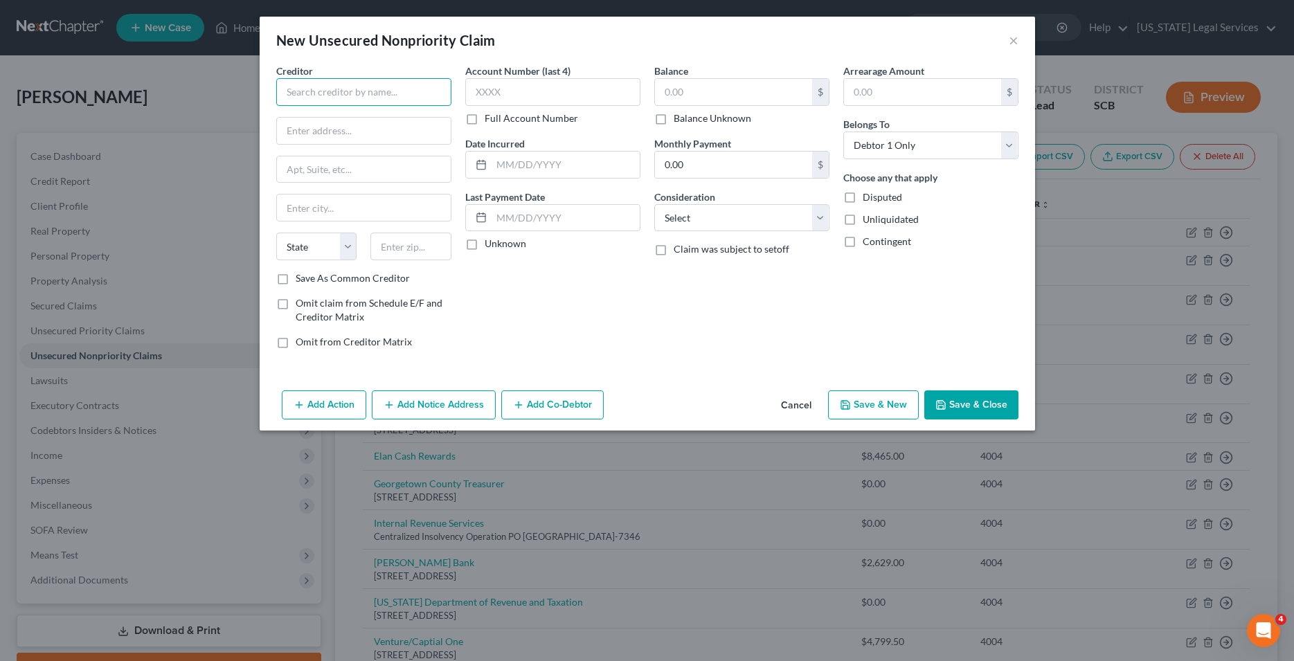
click at [402, 84] on input "text" at bounding box center [363, 92] width 175 height 28
type input "S"
type input "SYNBC/[PERSON_NAME] Club"
type input "PO Box 71746"
click at [350, 207] on input "text" at bounding box center [364, 208] width 174 height 26
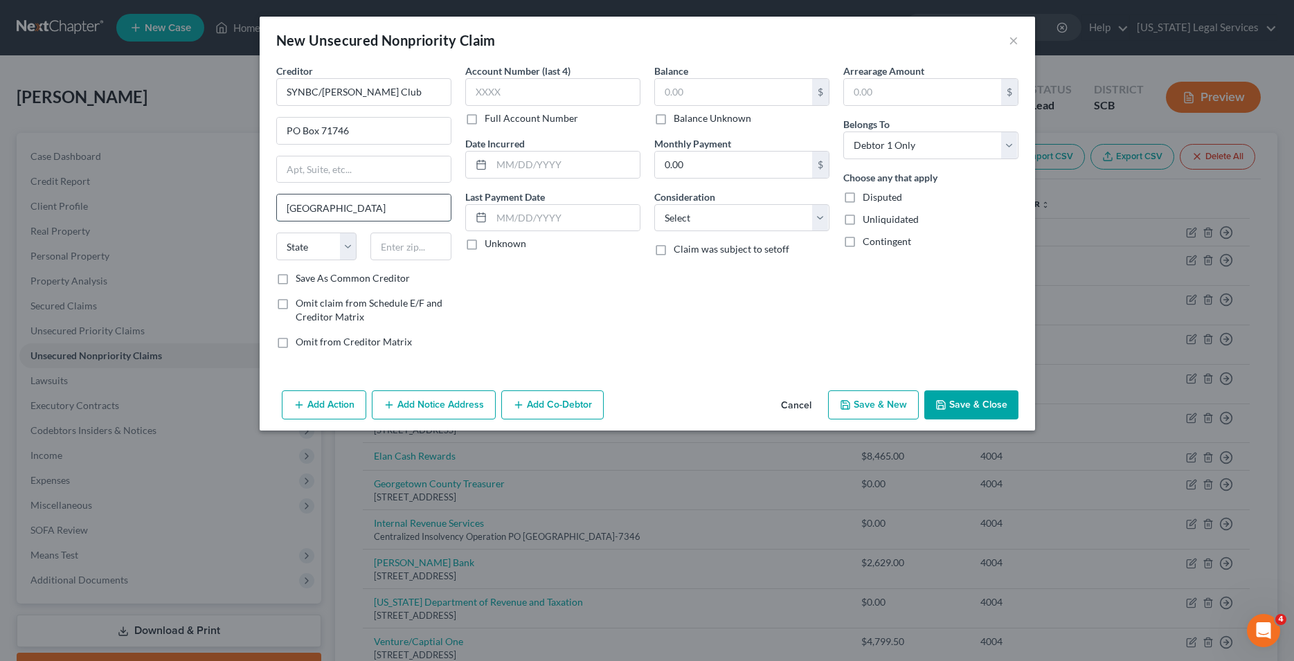
type input "[GEOGRAPHIC_DATA]"
select select "39"
type input "19176"
click at [566, 98] on input "text" at bounding box center [552, 92] width 175 height 28
type input "4004"
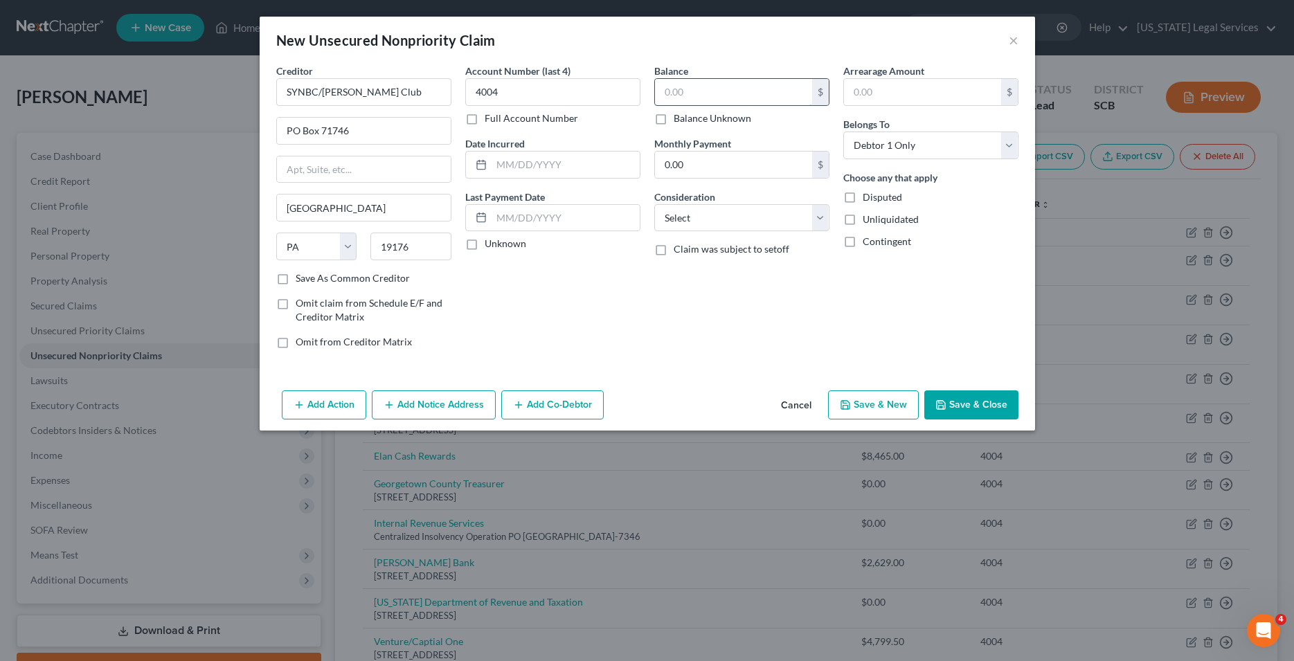
click at [694, 98] on input "text" at bounding box center [733, 92] width 157 height 26
type input "367.00"
click at [654, 204] on select "Select Cable / Satellite Services Collection Agency Credit Card Debt Debt Couns…" at bounding box center [741, 218] width 175 height 28
select select "2"
click option "Credit Card Debt" at bounding box center [0, 0] width 0 height 0
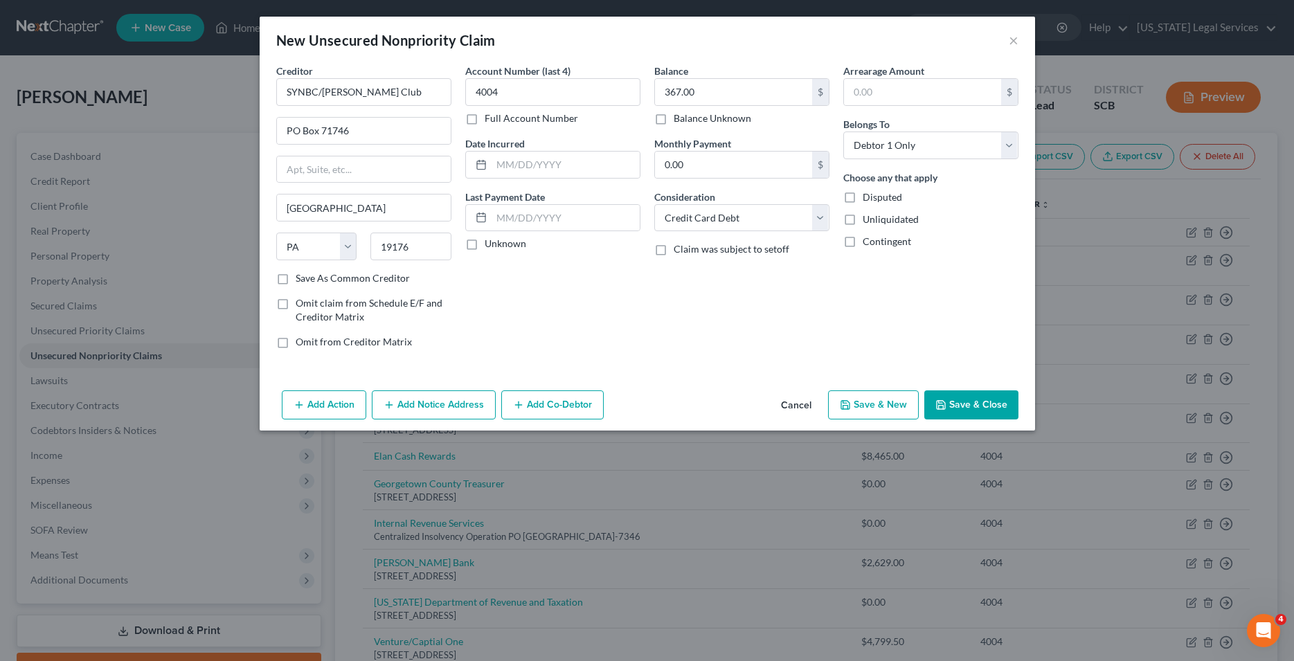
click at [949, 400] on button "Save & Close" at bounding box center [971, 404] width 94 height 29
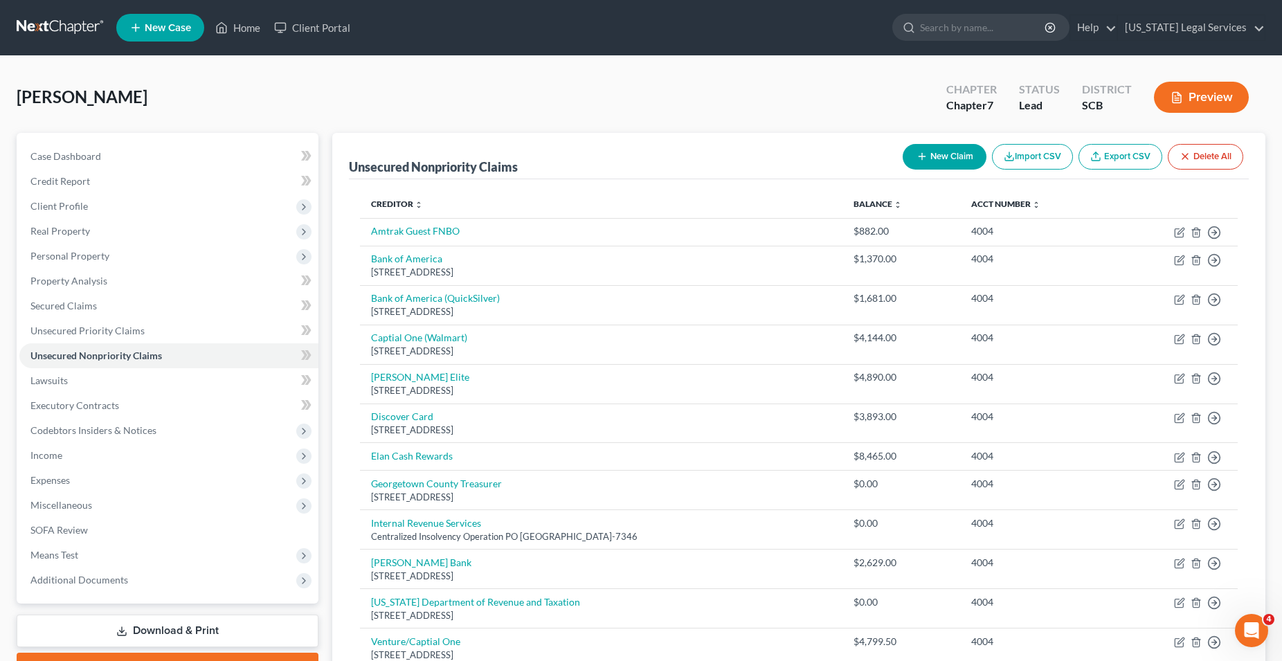
drag, startPoint x: 941, startPoint y: 151, endPoint x: 919, endPoint y: 154, distance: 21.6
click at [951, 137] on div "Unsecured Nonpriority Claims New Claim Import CSV Export CSV Delete All" at bounding box center [799, 156] width 900 height 46
click at [942, 161] on button "New Claim" at bounding box center [945, 157] width 84 height 26
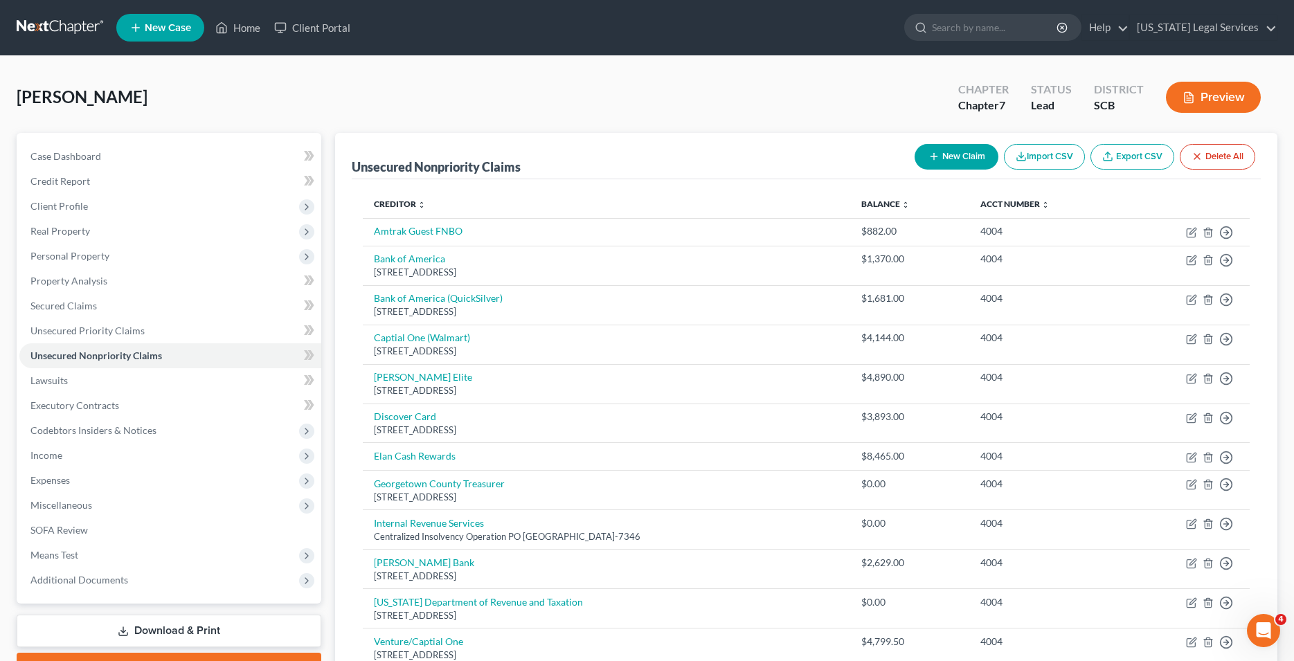
select select "0"
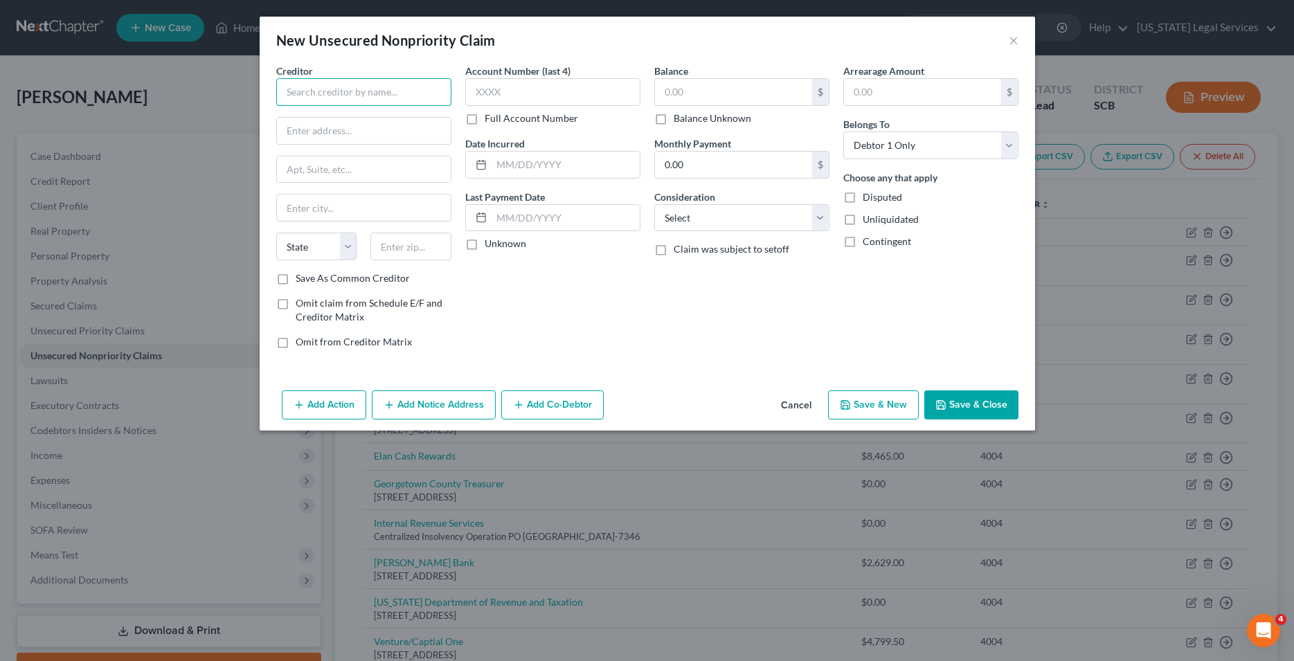
click at [373, 96] on input "text" at bounding box center [363, 92] width 175 height 28
type input "[PERSON_NAME] Portfolio Services"
type input "[STREET_ADDRESS]"
type input "Suite 220"
type input "[GEOGRAPHIC_DATA]"
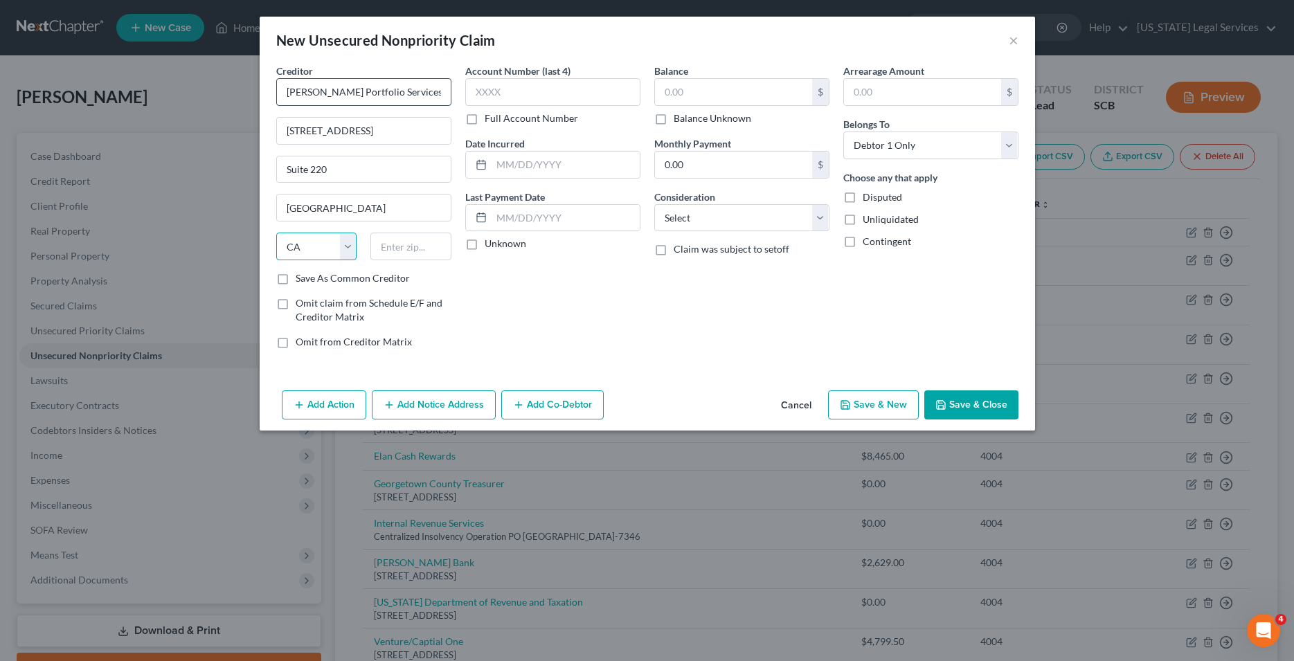
select select "6"
click at [325, 205] on input "[GEOGRAPHIC_DATA]" at bounding box center [364, 208] width 174 height 26
type input "[GEOGRAPHIC_DATA]"
click at [431, 254] on input "text" at bounding box center [410, 247] width 81 height 28
type input "06831"
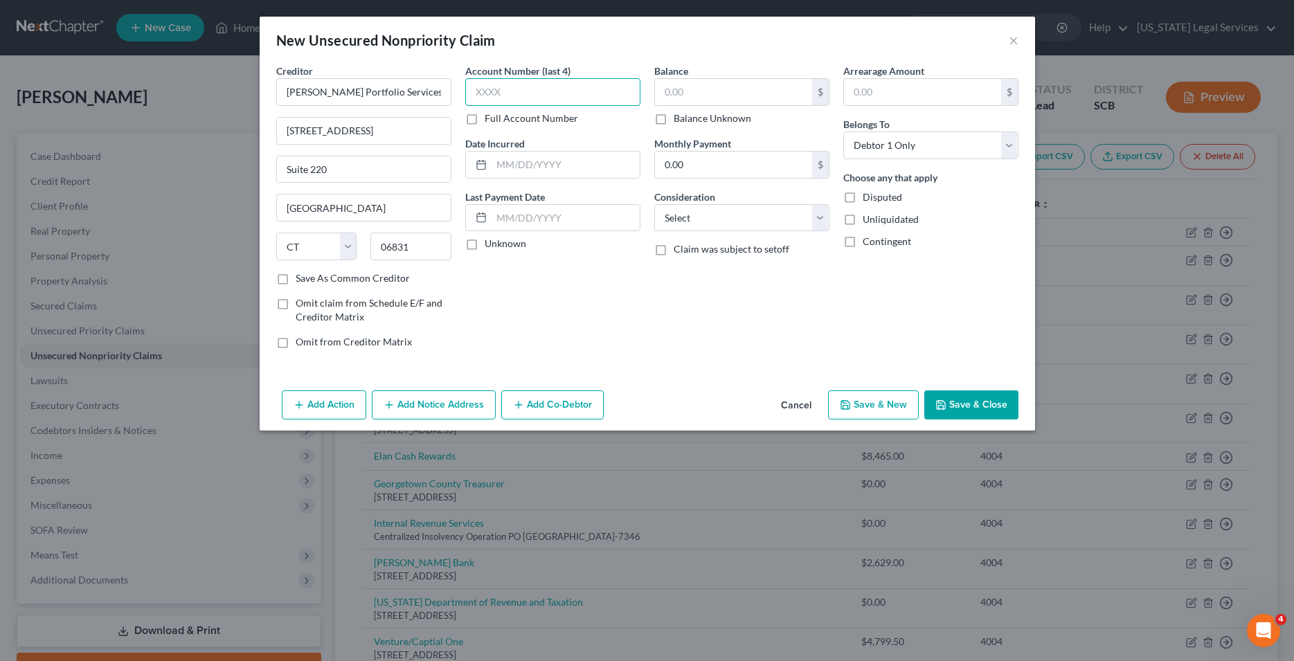
click at [532, 95] on input "text" at bounding box center [552, 92] width 175 height 28
type input "4004"
click at [680, 112] on label "Balance Unknown" at bounding box center [713, 118] width 78 height 14
click at [680, 112] on input "Balance Unknown" at bounding box center [683, 115] width 9 height 9
checkbox input "true"
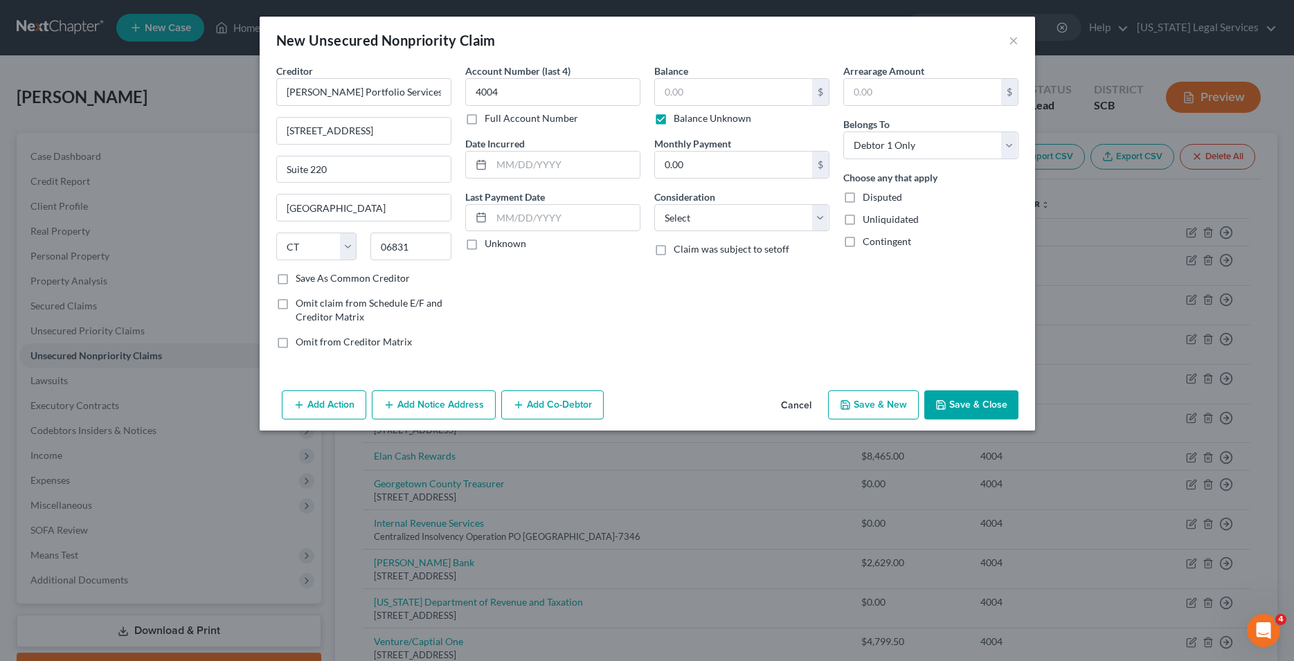
type input "0.00"
click at [674, 120] on label "Balance Unknown" at bounding box center [713, 118] width 78 height 14
click at [679, 120] on input "Balance Unknown" at bounding box center [683, 115] width 9 height 9
checkbox input "false"
click at [714, 94] on input "0.00" at bounding box center [733, 92] width 157 height 26
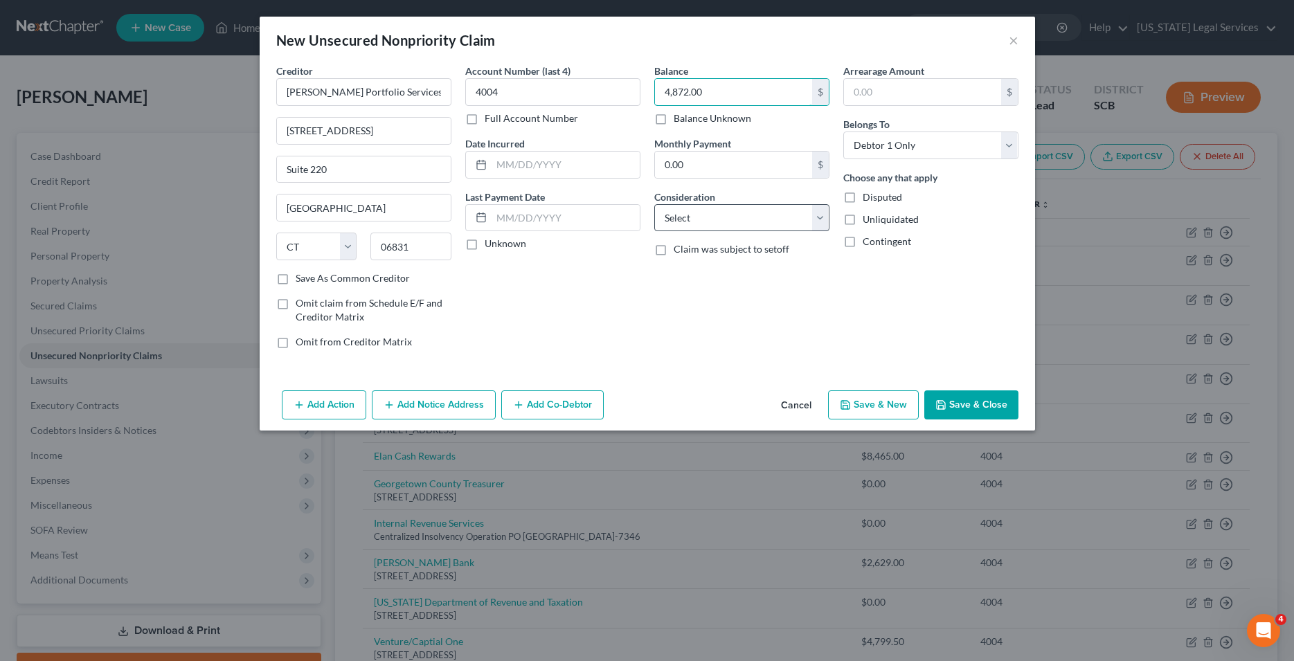
type input "4,872.00"
click at [654, 204] on select "Select Cable / Satellite Services Collection Agency Credit Card Debt Debt Couns…" at bounding box center [741, 218] width 175 height 28
select select "1"
click option "Collection Agency" at bounding box center [0, 0] width 0 height 0
drag, startPoint x: 980, startPoint y: 408, endPoint x: 745, endPoint y: 524, distance: 262.3
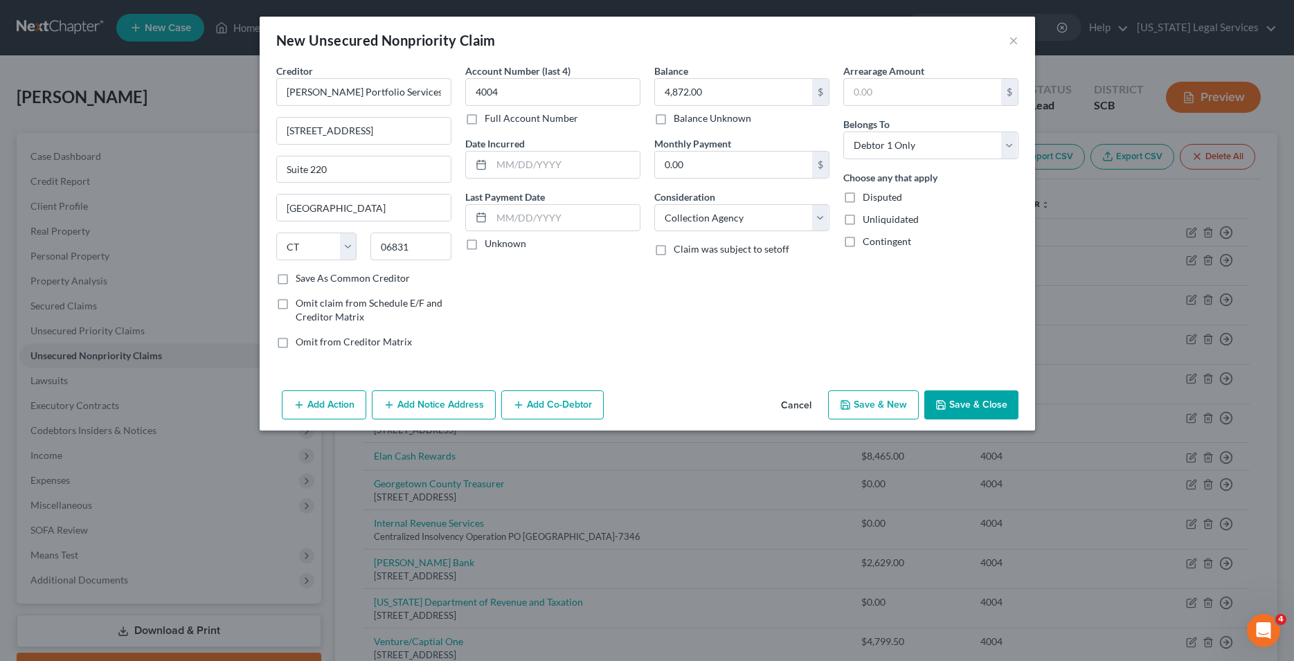
click at [980, 408] on button "Save & Close" at bounding box center [971, 404] width 94 height 29
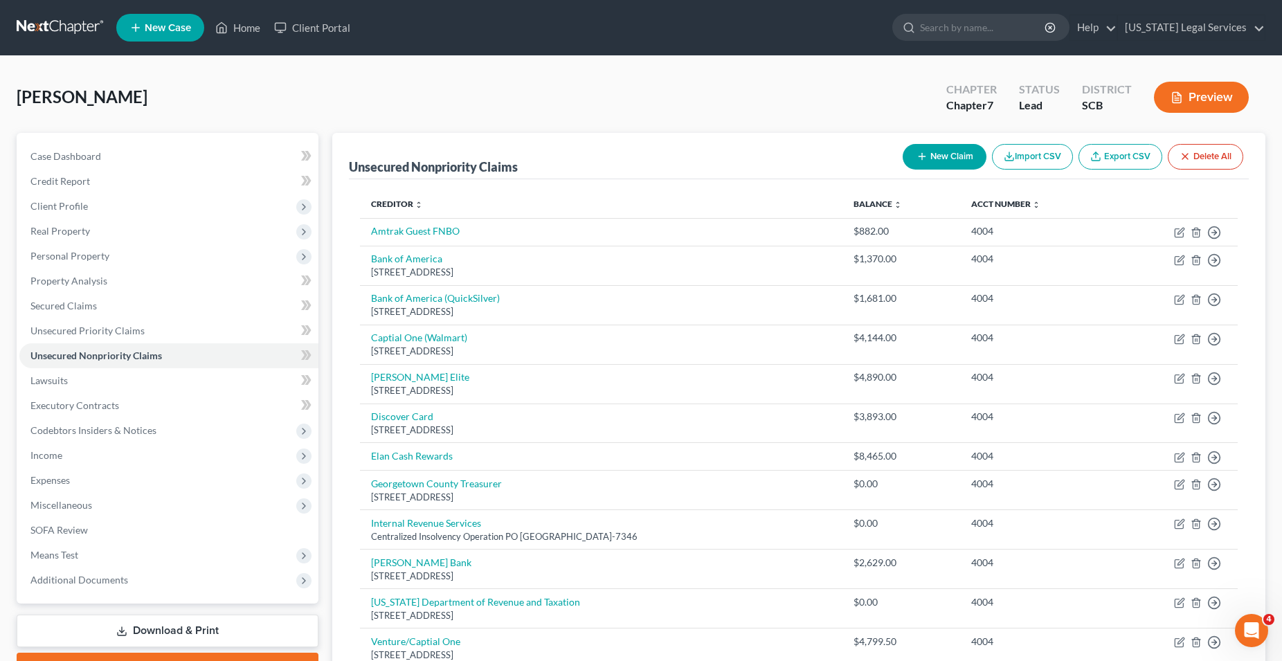
click at [940, 161] on button "New Claim" at bounding box center [945, 157] width 84 height 26
select select "0"
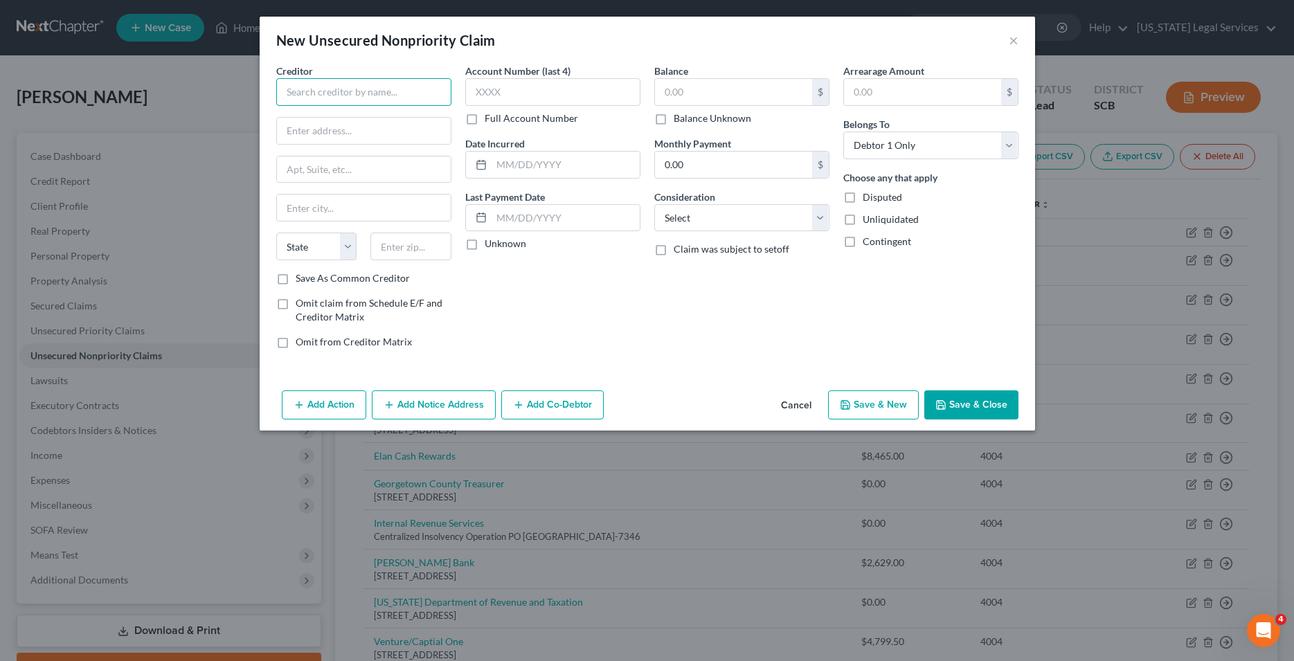
click at [342, 96] on input "text" at bounding box center [363, 92] width 175 height 28
click at [354, 89] on input "text" at bounding box center [363, 92] width 175 height 28
type input "Jefferson Capital System"
type input "[STREET_ADDRESS][PERSON_NAME]"
type input "St Cloud"
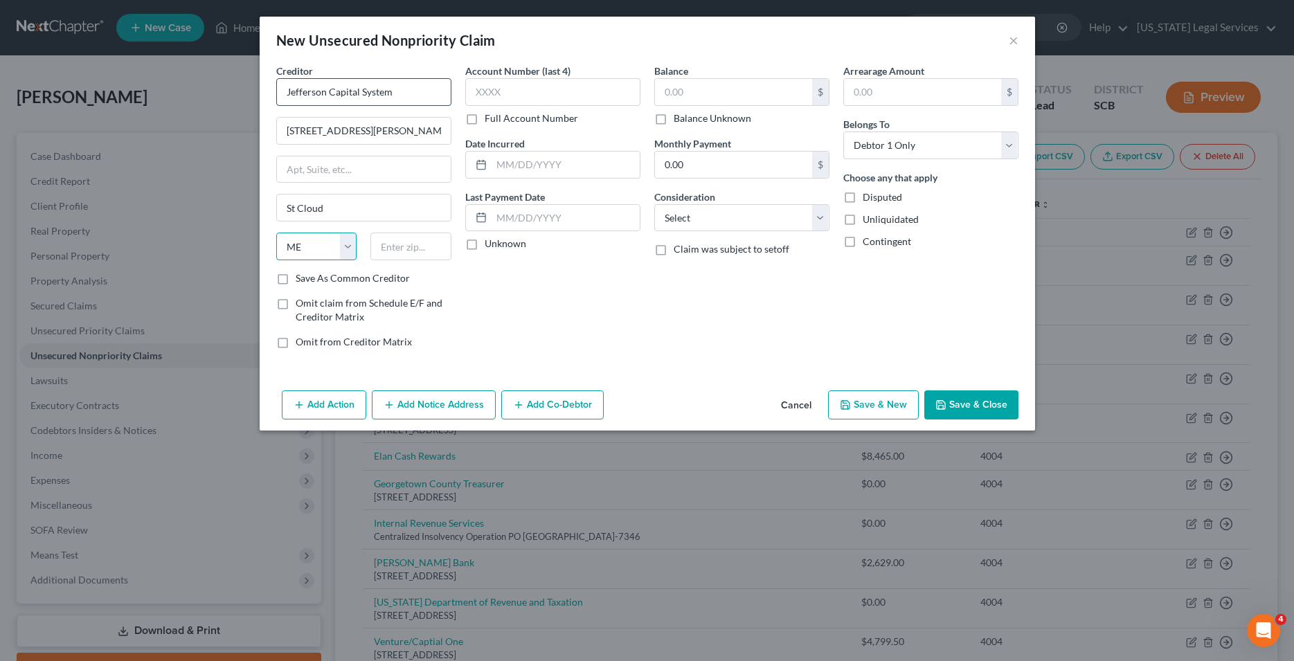
select select "24"
type input "56303"
type input "Saint Cloud"
click at [499, 94] on input "text" at bounding box center [552, 92] width 175 height 28
type input "4004"
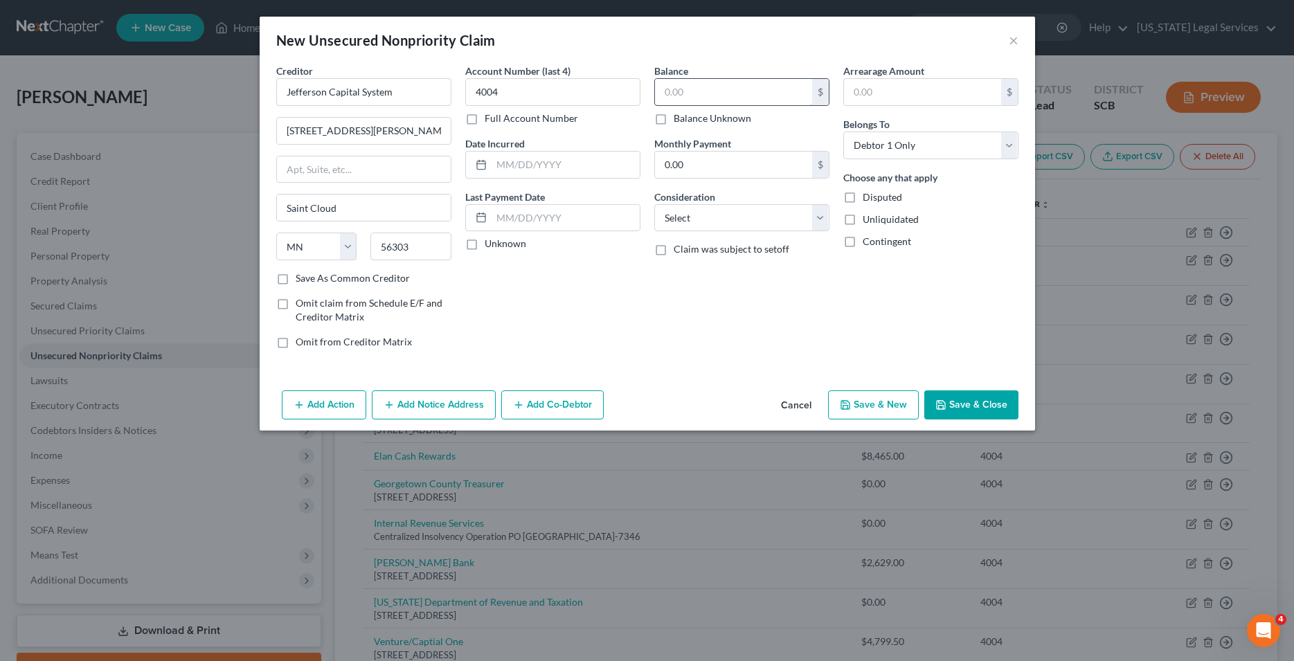
click at [676, 102] on input "text" at bounding box center [733, 92] width 157 height 26
type input "4,691.00"
click at [654, 204] on select "Select Cable / Satellite Services Collection Agency Credit Card Debt Debt Couns…" at bounding box center [741, 218] width 175 height 28
select select "1"
click option "Collection Agency" at bounding box center [0, 0] width 0 height 0
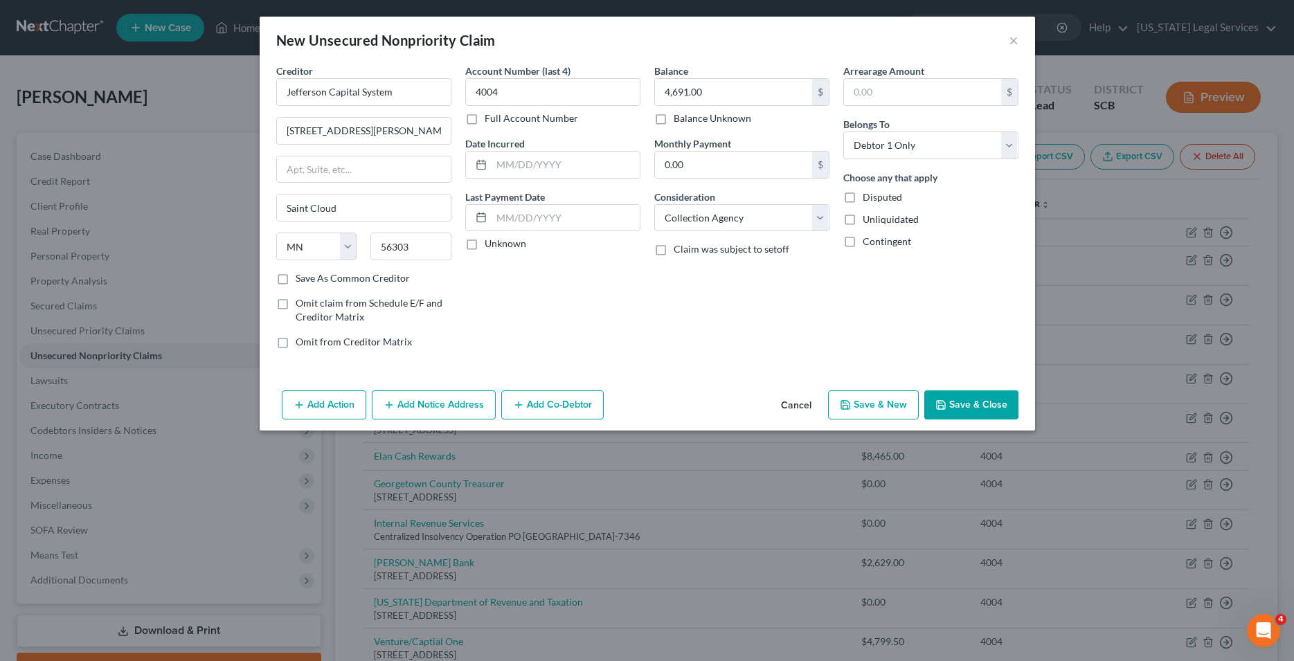
click at [981, 403] on button "Save & Close" at bounding box center [971, 404] width 94 height 29
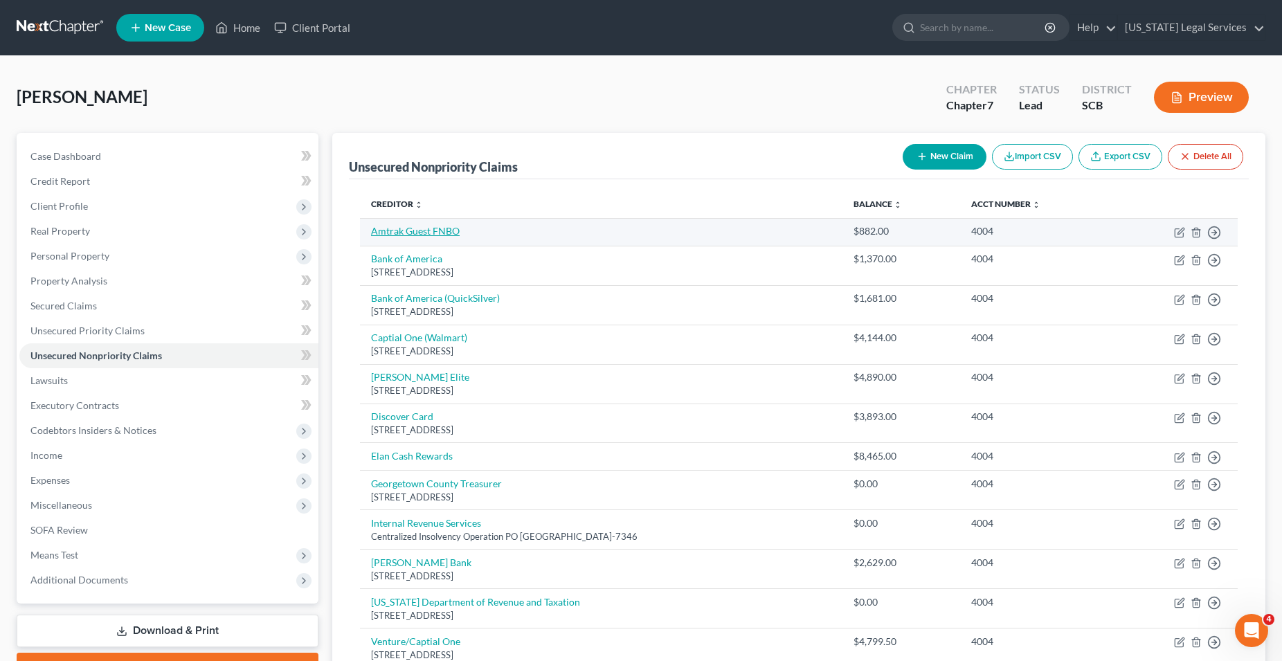
click at [443, 236] on link "Amtrak Guest FNBO" at bounding box center [415, 231] width 89 height 12
select select "2"
select select "0"
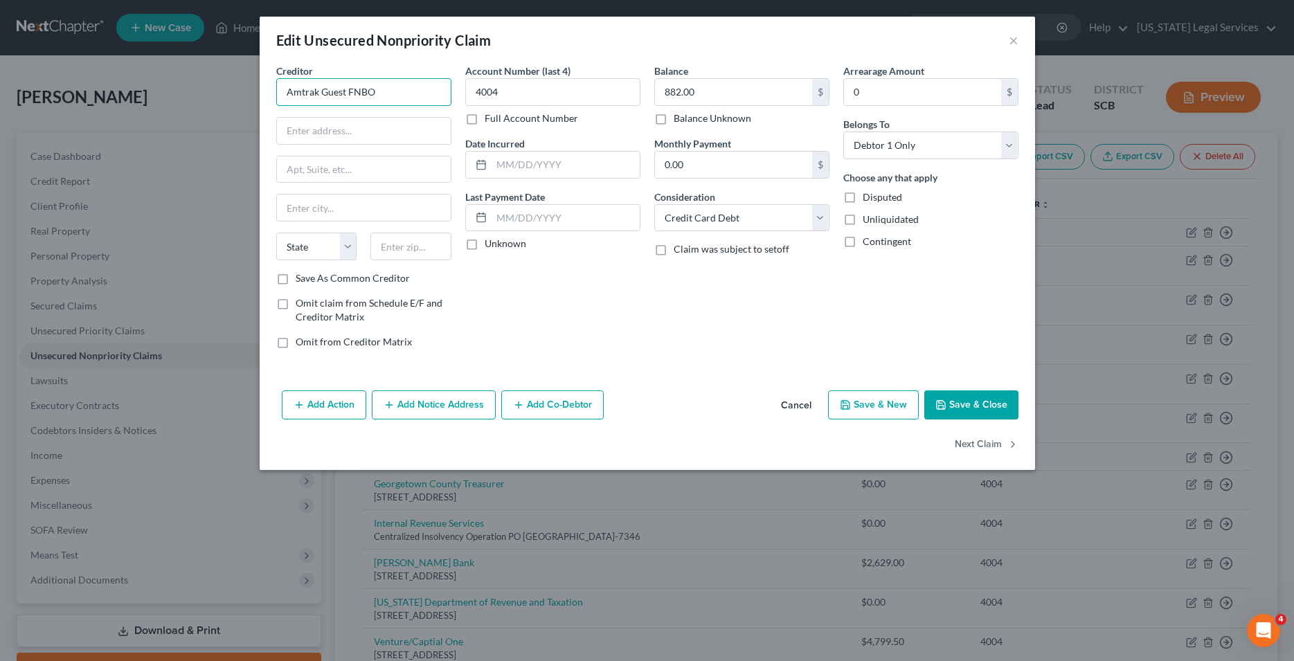
drag, startPoint x: 366, startPoint y: 91, endPoint x: 91, endPoint y: 91, distance: 275.6
click at [276, 91] on input "Amtrak Guest FNBO" at bounding box center [363, 92] width 175 height 28
type input "Jefferson Capital System"
click at [382, 170] on input "text" at bounding box center [364, 169] width 174 height 26
click at [388, 127] on input "text" at bounding box center [364, 131] width 174 height 26
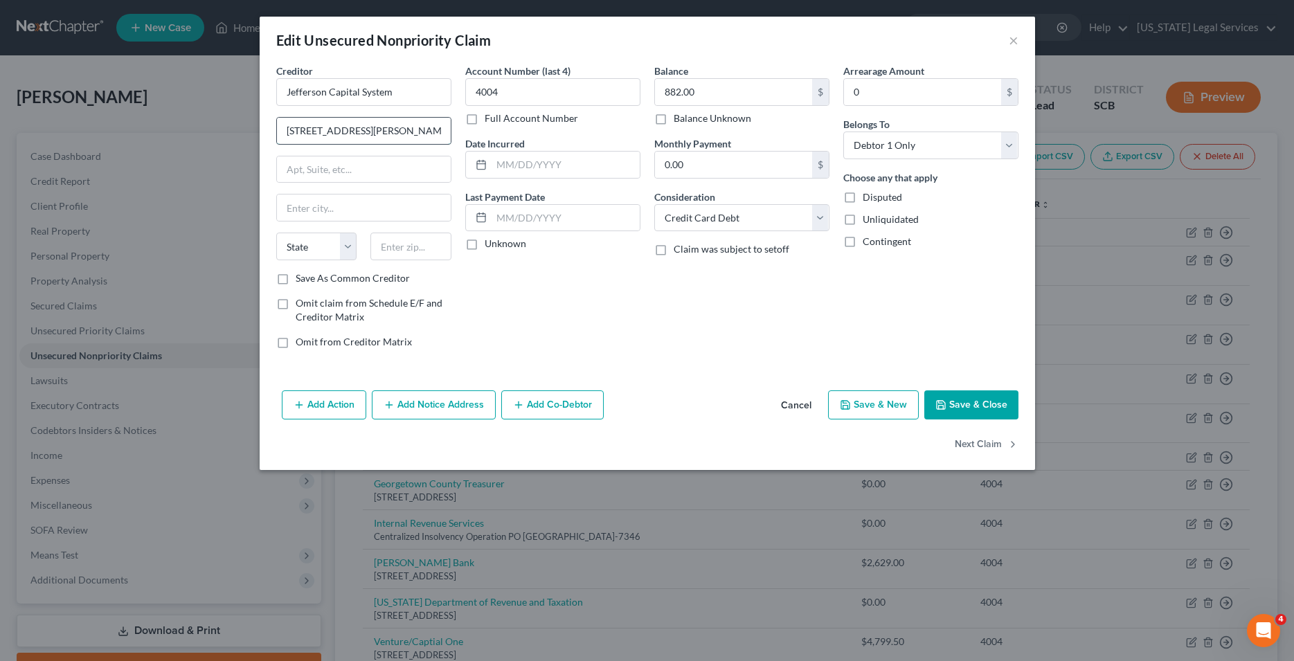
type input "[STREET_ADDRESS][PERSON_NAME]"
type input "Saint Cloud"
select select "24"
type input "56303"
drag, startPoint x: 682, startPoint y: 87, endPoint x: 700, endPoint y: 91, distance: 18.5
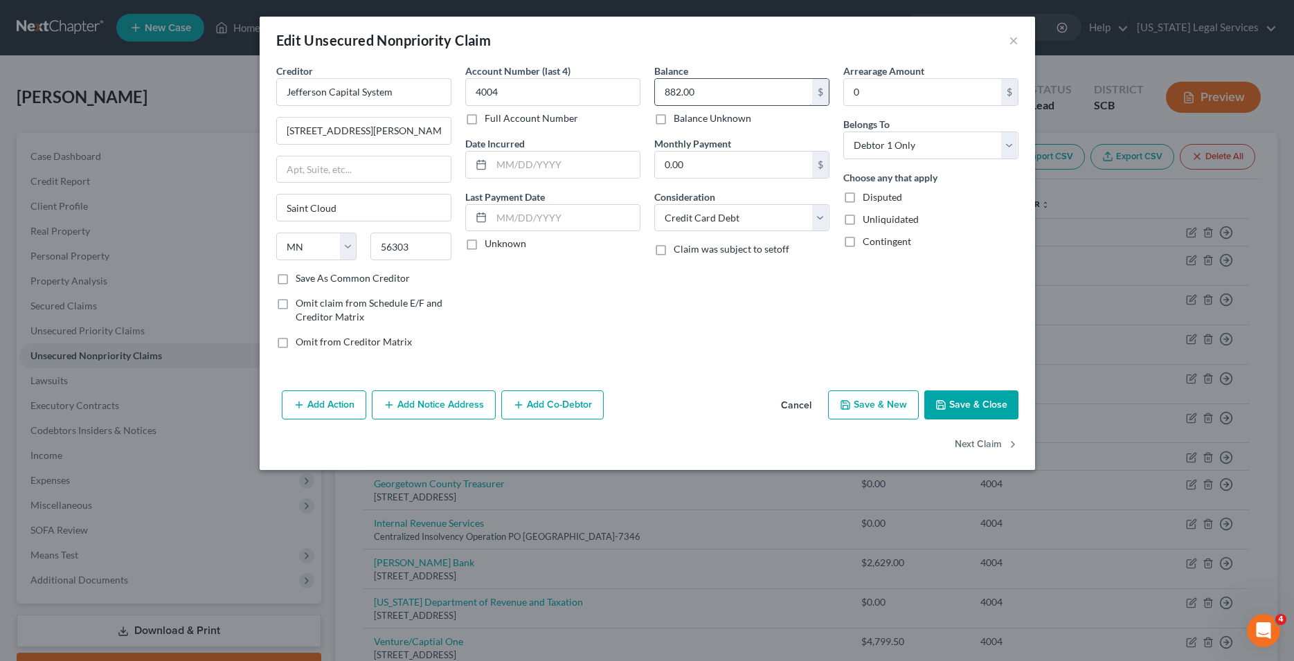
click at [700, 91] on input "882.00" at bounding box center [733, 92] width 157 height 26
type input "1,088.00"
click at [654, 204] on select "Select Cable / Satellite Services Collection Agency Credit Card Debt Debt Couns…" at bounding box center [741, 218] width 175 height 28
select select "1"
click option "Collection Agency" at bounding box center [0, 0] width 0 height 0
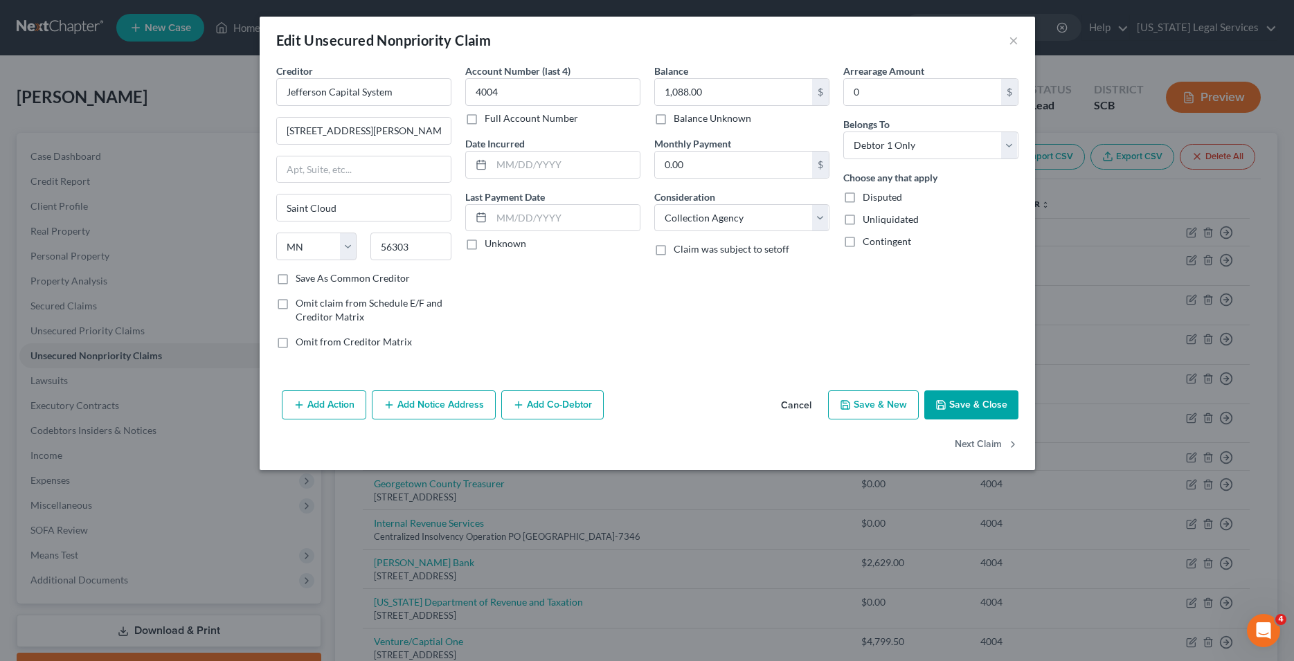
click at [962, 404] on button "Save & Close" at bounding box center [971, 404] width 94 height 29
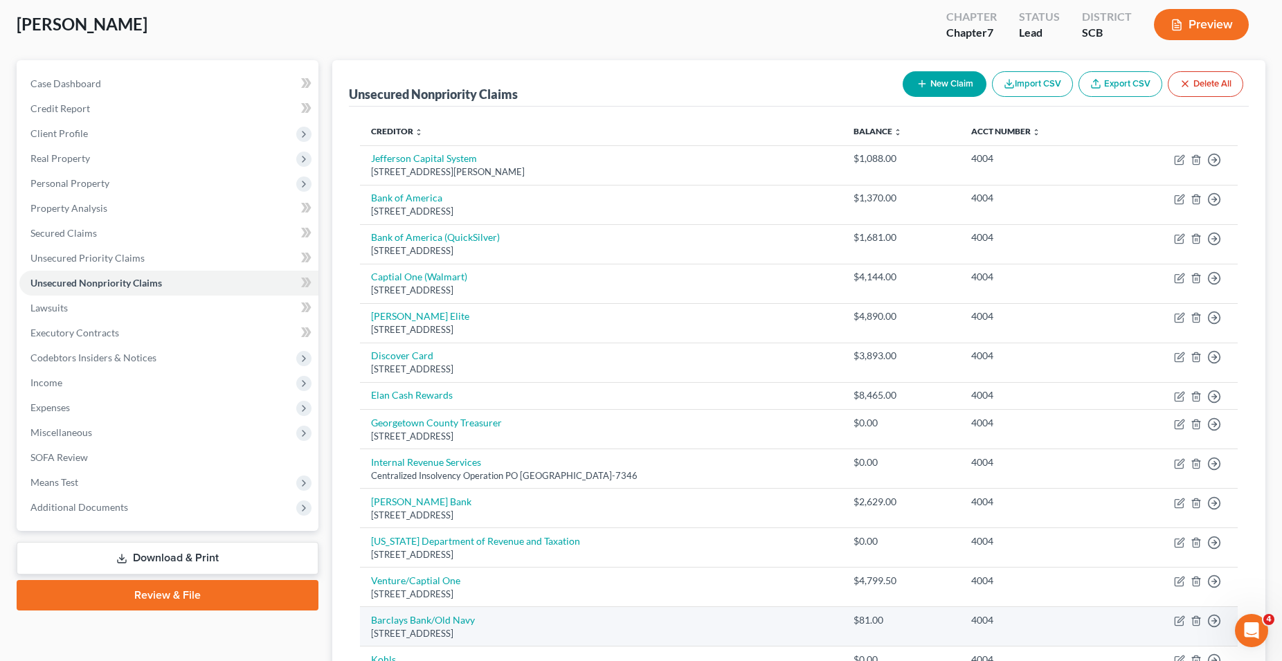
scroll to position [141, 0]
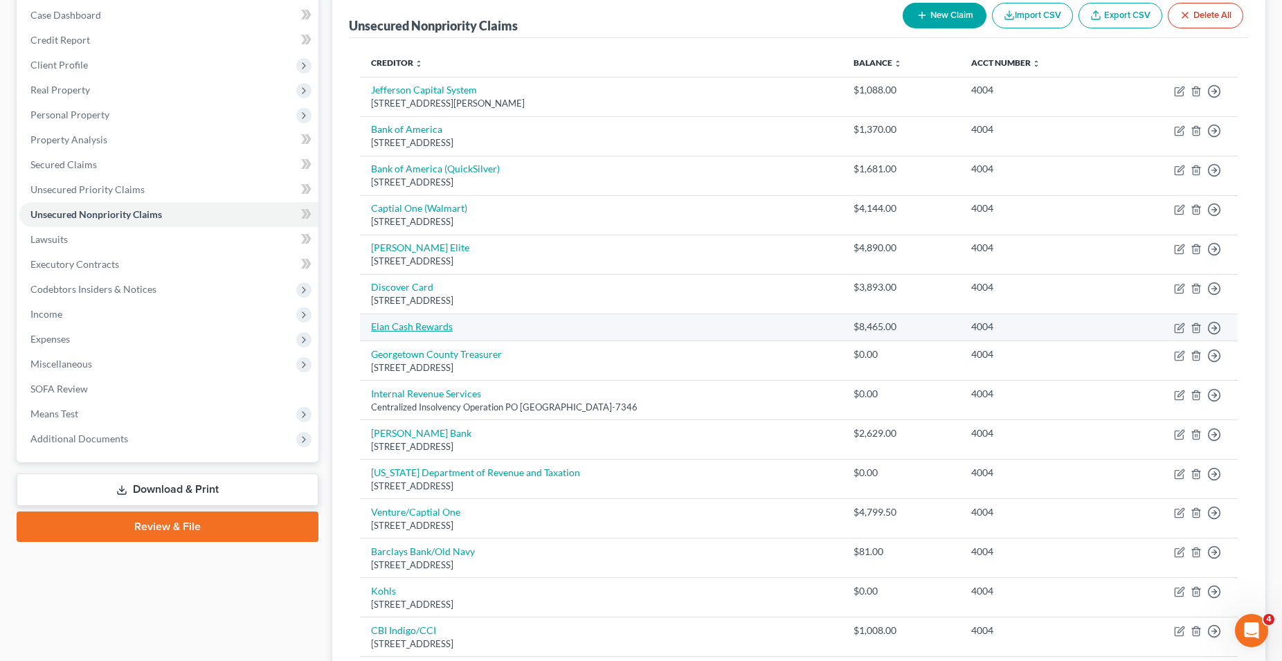
click at [422, 327] on link "Elan Cash Rewards" at bounding box center [412, 327] width 82 height 12
select select "2"
select select "0"
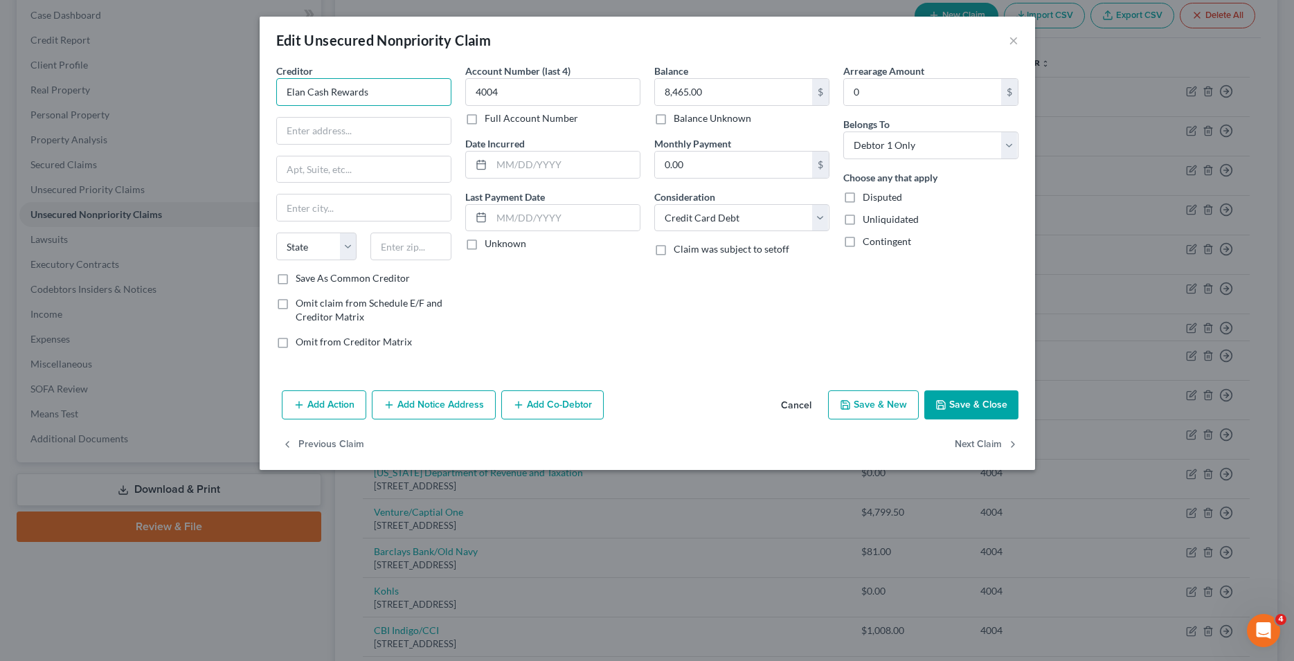
drag, startPoint x: 391, startPoint y: 93, endPoint x: 251, endPoint y: 98, distance: 140.6
click at [276, 98] on input "Elan Cash Rewards" at bounding box center [363, 92] width 175 height 28
type input "LVNV Funding"
type input "PO Box 1269"
type input "[GEOGRAPHIC_DATA]"
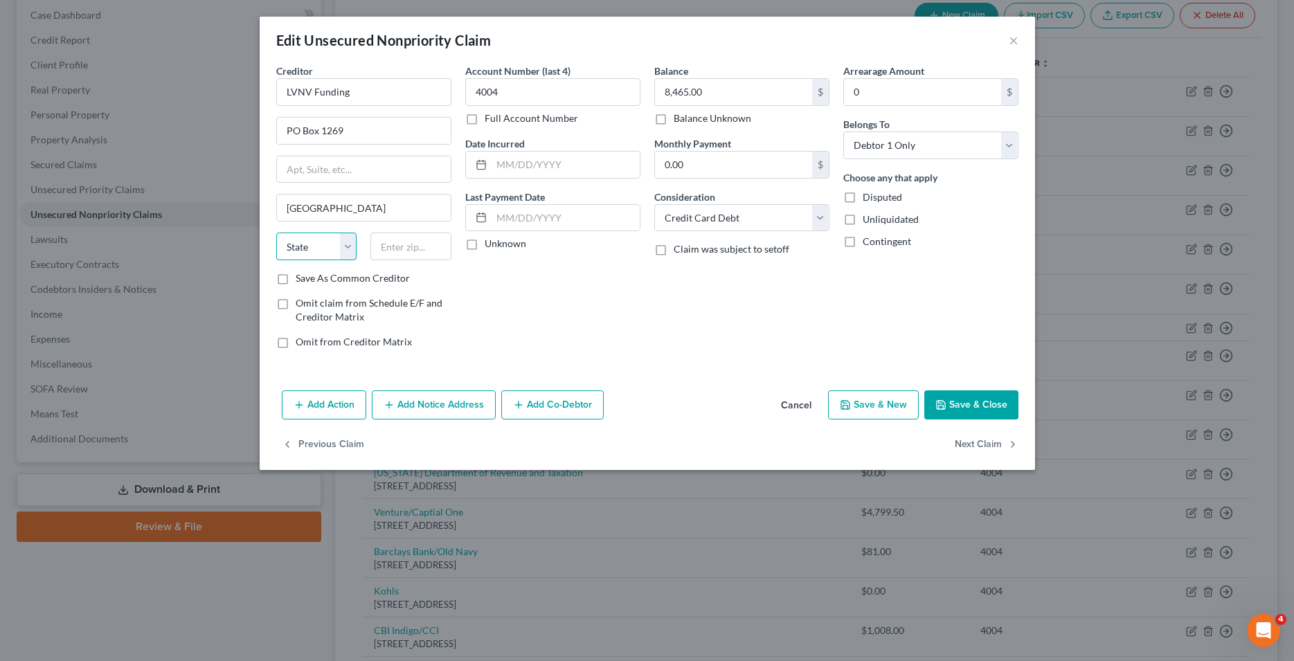
select select "42"
type input "29602"
click at [519, 298] on div "Account Number (last 4) 4004 Full Account Number Date Incurred Last Payment Dat…" at bounding box center [552, 212] width 189 height 296
drag, startPoint x: 730, startPoint y: 93, endPoint x: 724, endPoint y: 100, distance: 9.8
click at [724, 100] on input "8,465.00" at bounding box center [733, 92] width 157 height 26
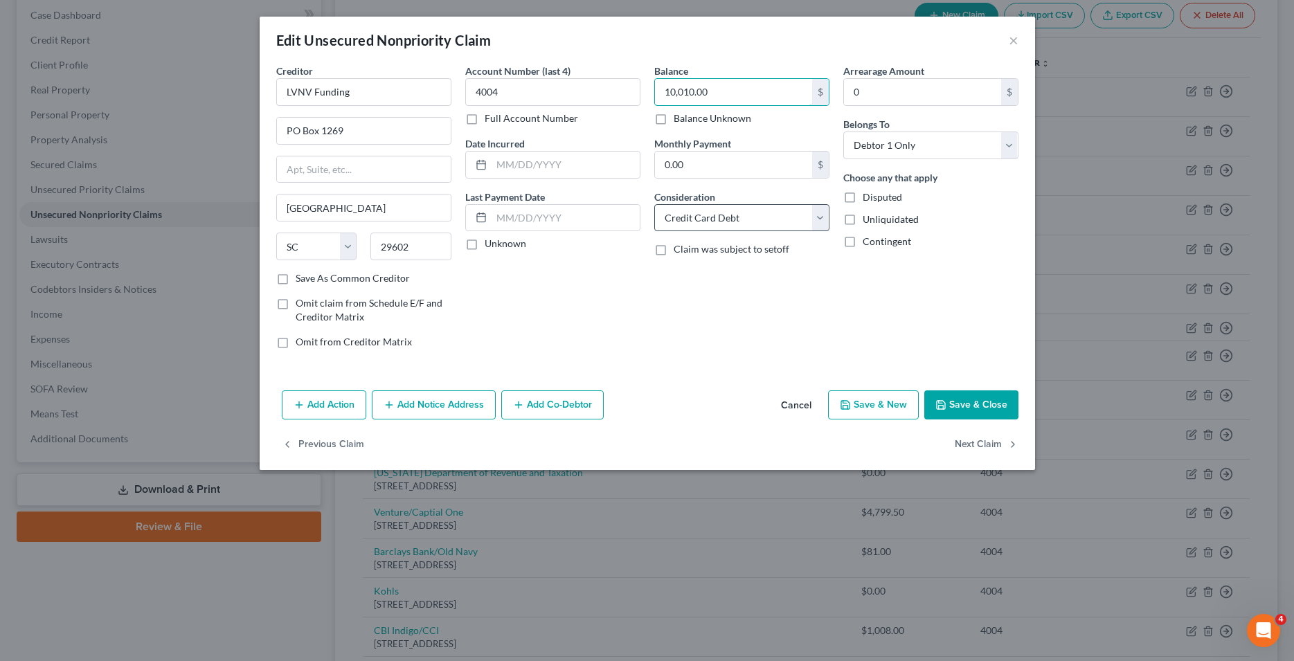
type input "10,010.00"
click at [654, 204] on select "Select Cable / Satellite Services Collection Agency Credit Card Debt Debt Couns…" at bounding box center [741, 218] width 175 height 28
select select "1"
click option "Collection Agency" at bounding box center [0, 0] width 0 height 0
click at [967, 409] on button "Save & Close" at bounding box center [971, 404] width 94 height 29
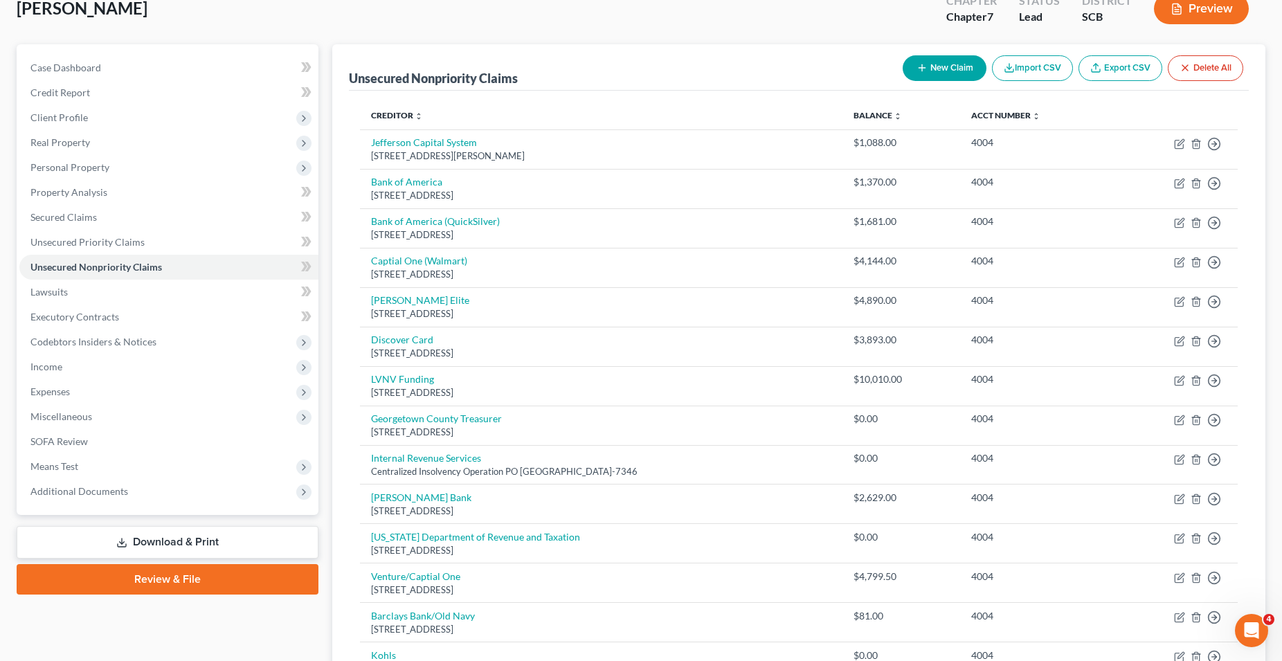
scroll to position [0, 0]
